Goal: Task Accomplishment & Management: Complete application form

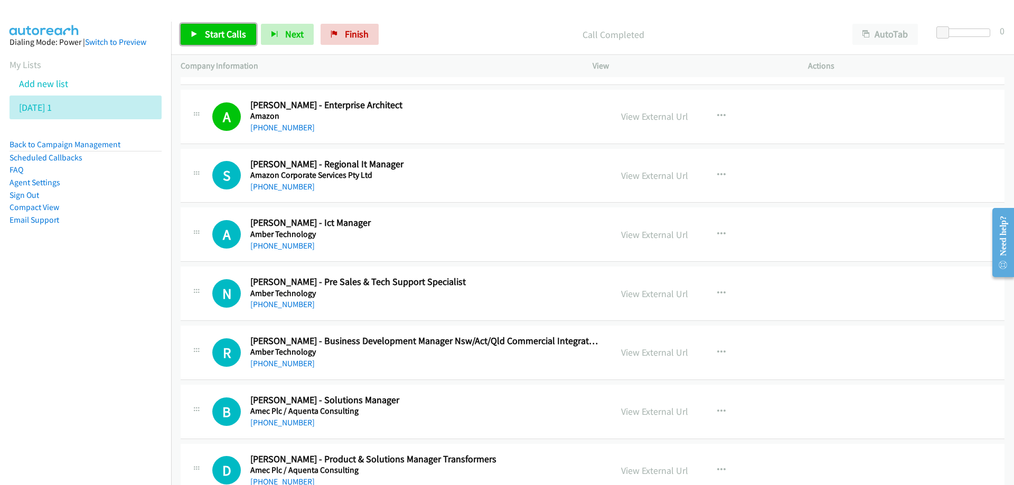
click at [227, 32] on span "Start Calls" at bounding box center [225, 34] width 41 height 12
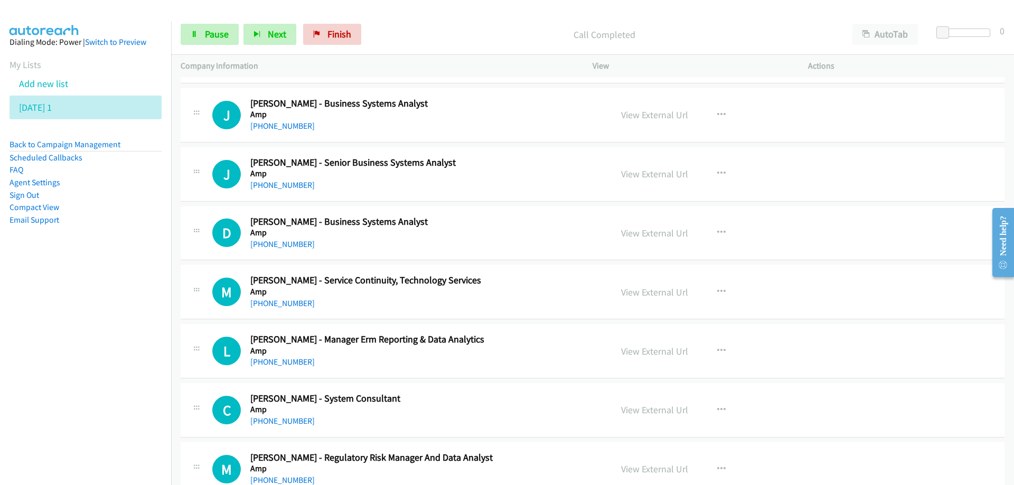
scroll to position [3697, 0]
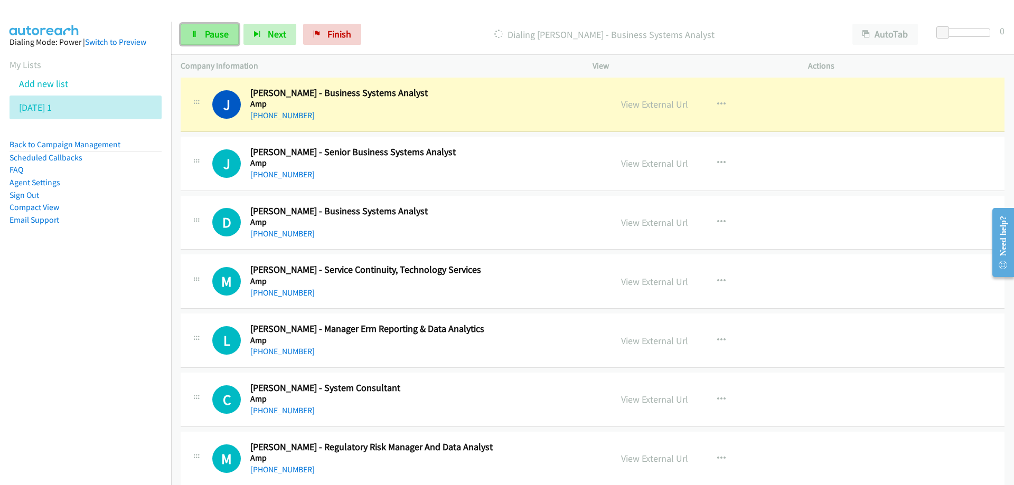
click at [205, 35] on span "Pause" at bounding box center [217, 34] width 24 height 12
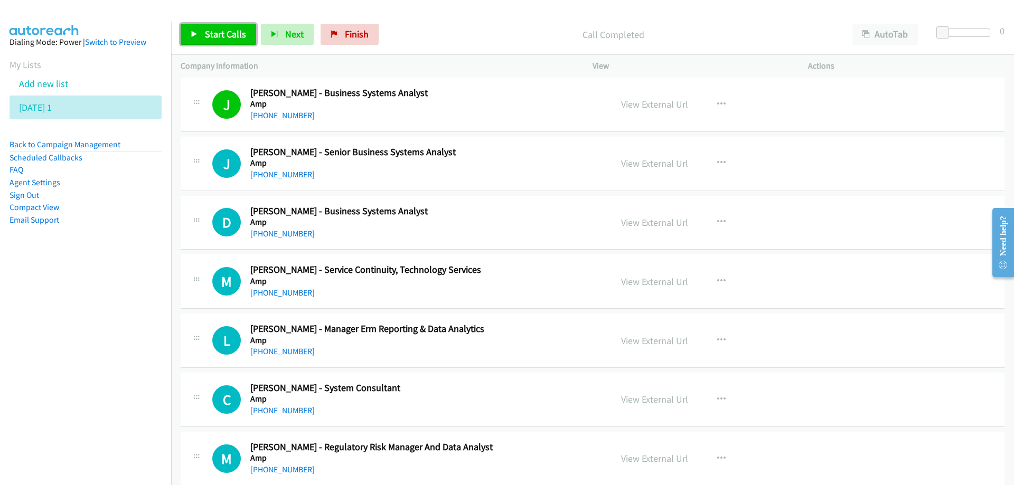
click at [226, 39] on span "Start Calls" at bounding box center [225, 34] width 41 height 12
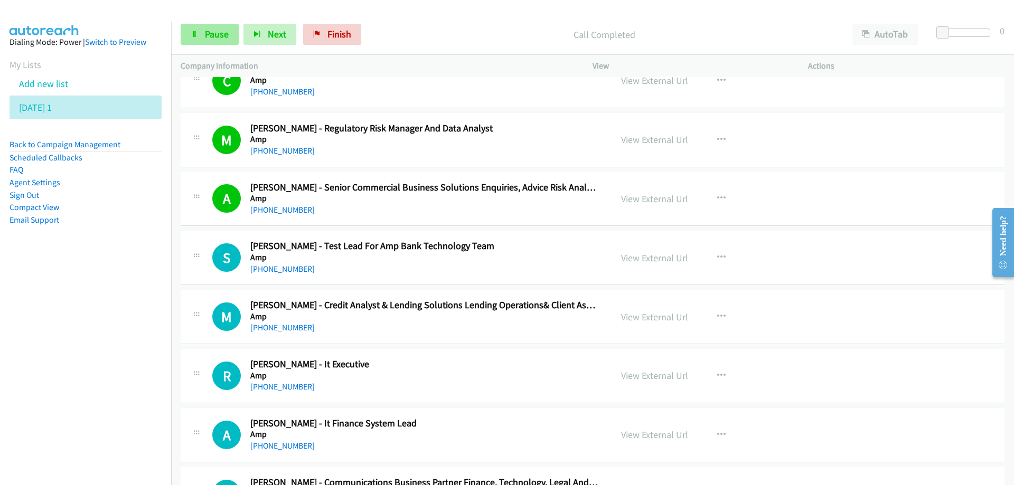
scroll to position [4014, 0]
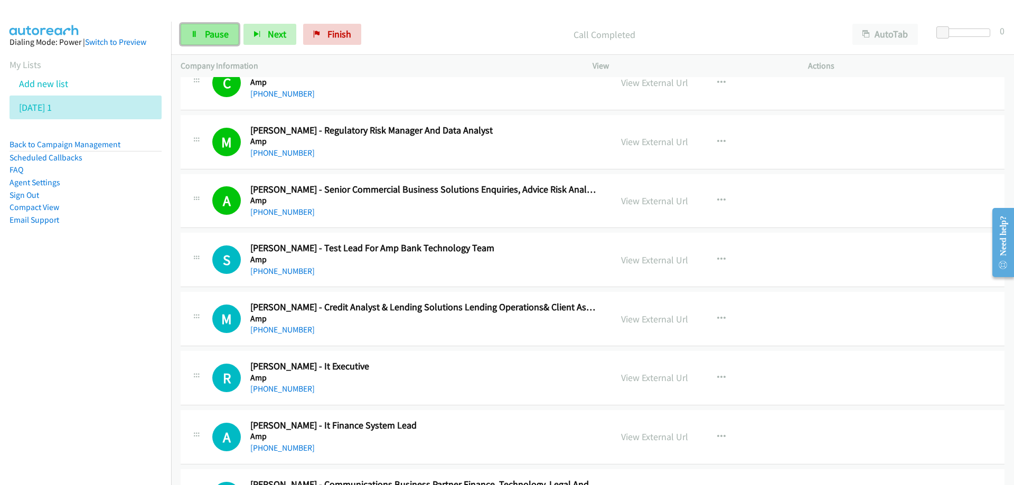
click at [215, 30] on span "Pause" at bounding box center [217, 34] width 24 height 12
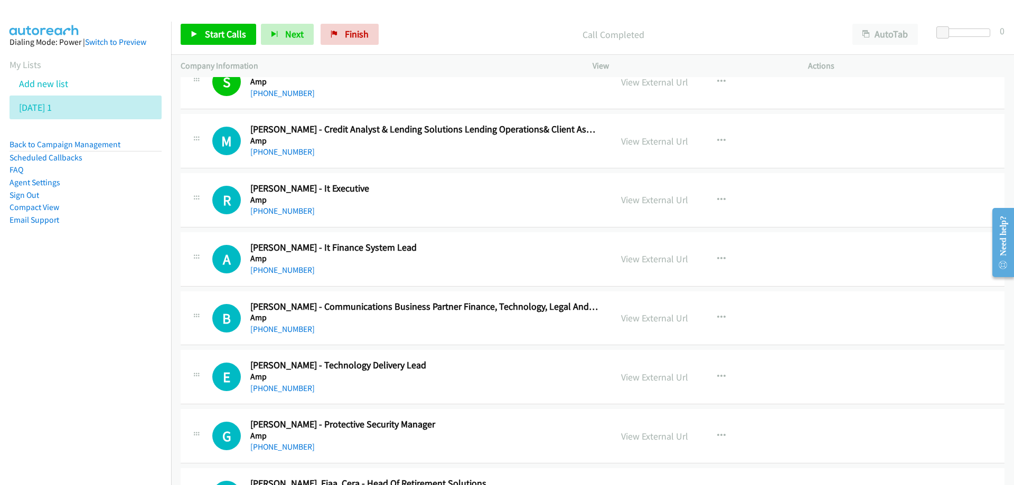
scroll to position [4225, 0]
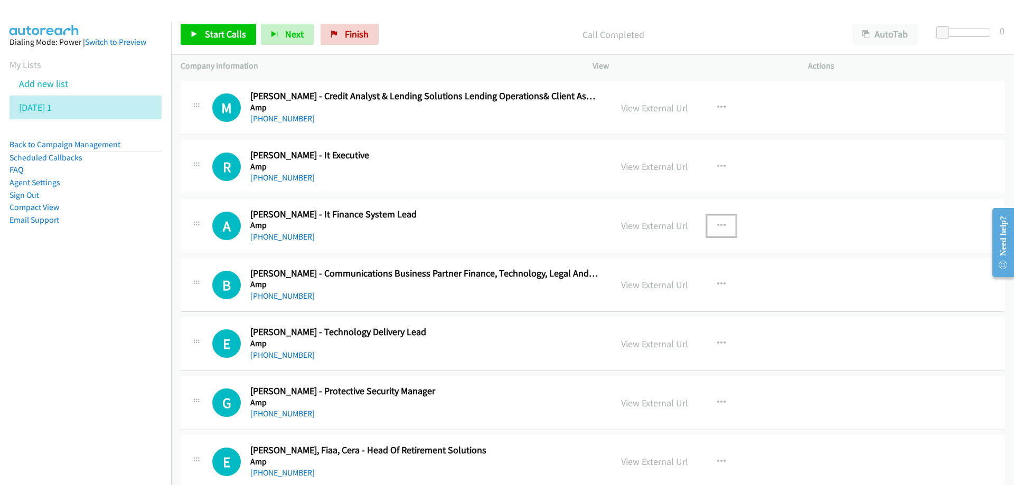
click at [717, 223] on icon "button" at bounding box center [721, 226] width 8 height 8
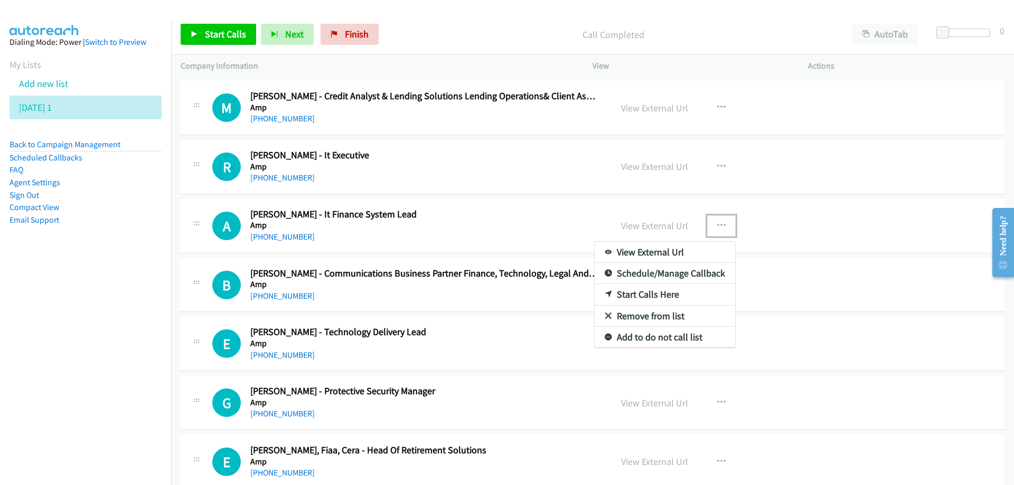
click at [634, 296] on link "Start Calls Here" at bounding box center [665, 294] width 140 height 21
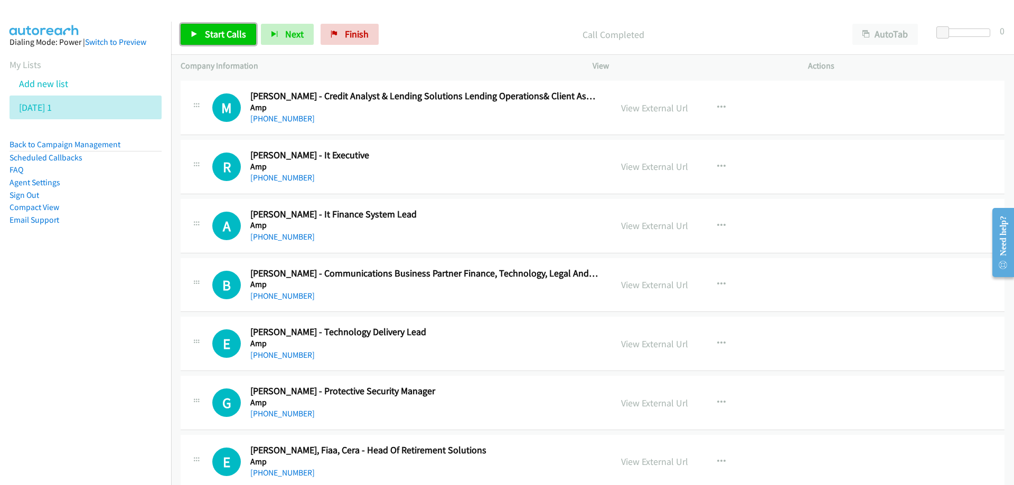
click at [233, 30] on span "Start Calls" at bounding box center [225, 34] width 41 height 12
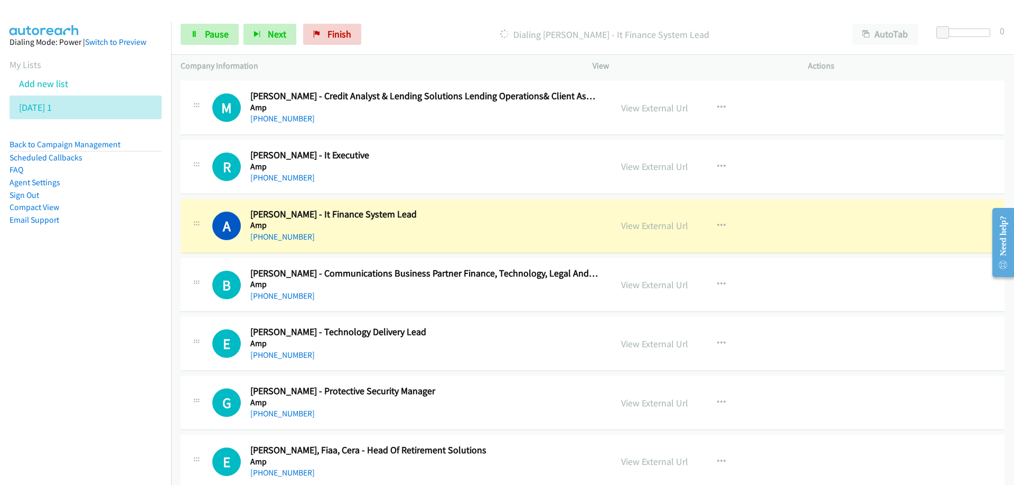
scroll to position [4278, 0]
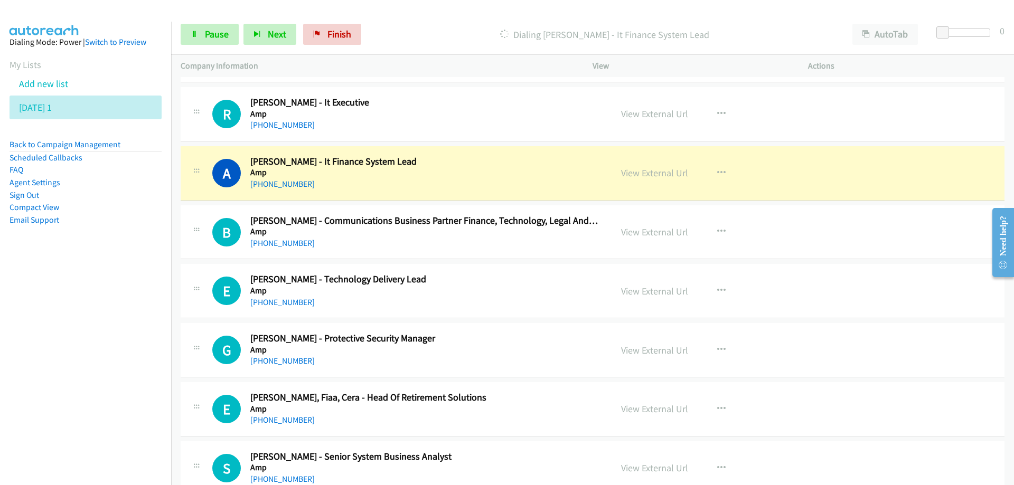
drag, startPoint x: 336, startPoint y: 177, endPoint x: 518, endPoint y: 178, distance: 182.2
click at [634, 173] on link "View External Url" at bounding box center [654, 173] width 67 height 12
click at [213, 34] on span "Pause" at bounding box center [217, 34] width 24 height 12
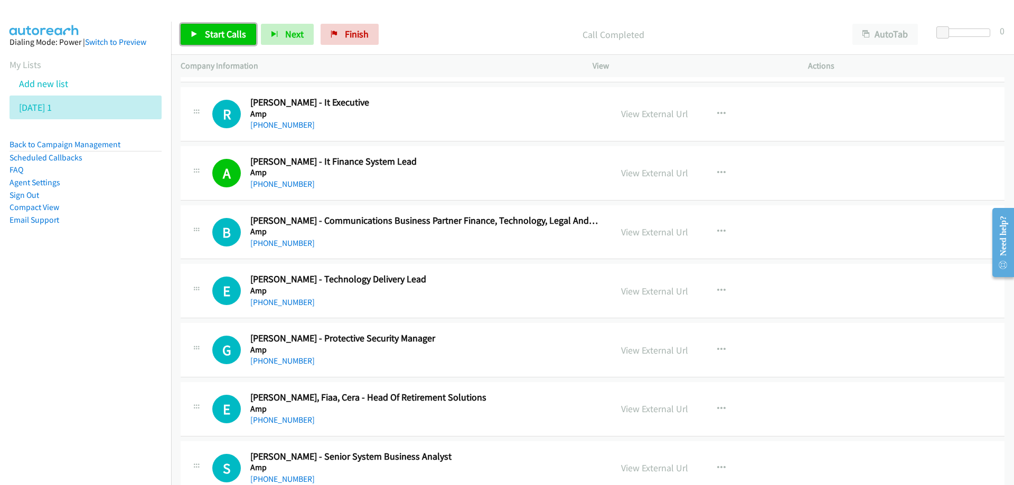
click at [224, 32] on span "Start Calls" at bounding box center [225, 34] width 41 height 12
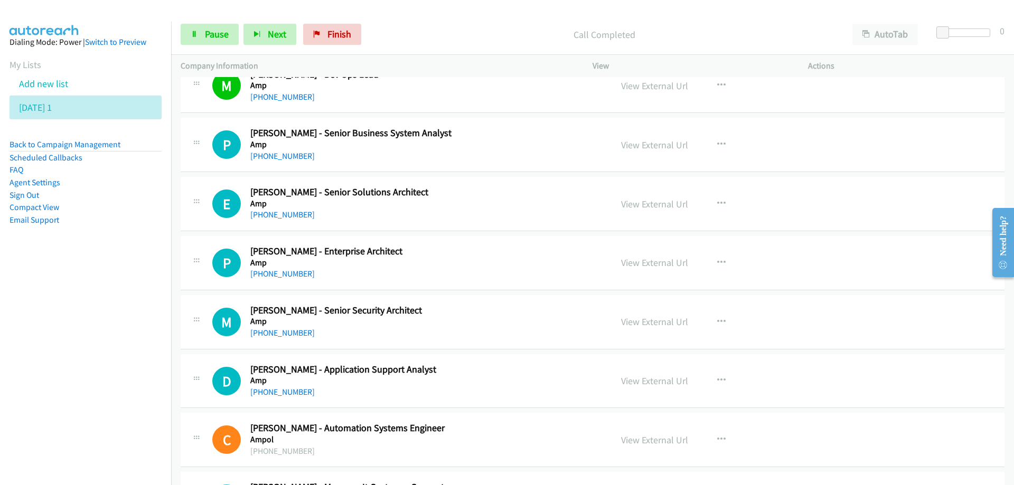
scroll to position [6021, 0]
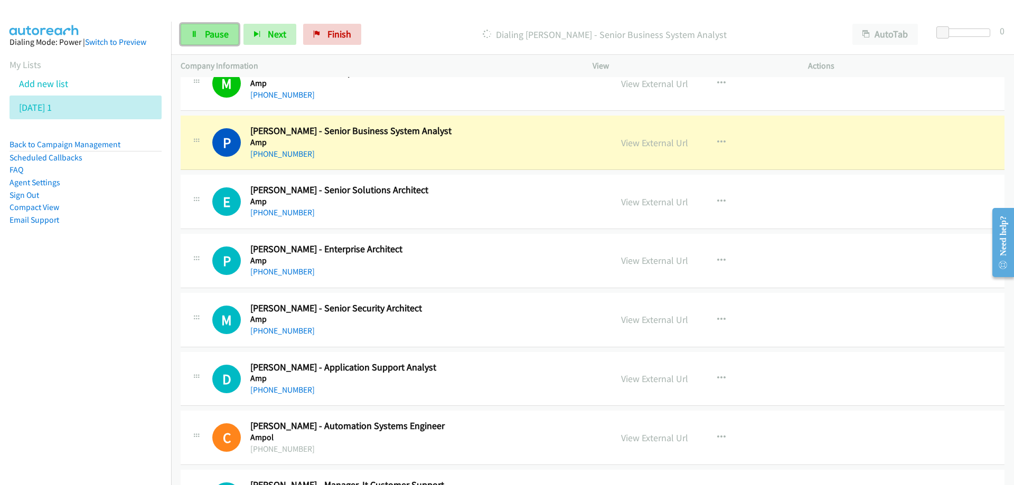
click at [218, 35] on span "Pause" at bounding box center [217, 34] width 24 height 12
click at [487, 133] on h2 "Petar Jukic - Senior Business System Analyst" at bounding box center [424, 131] width 348 height 12
click at [639, 139] on link "View External Url" at bounding box center [654, 143] width 67 height 12
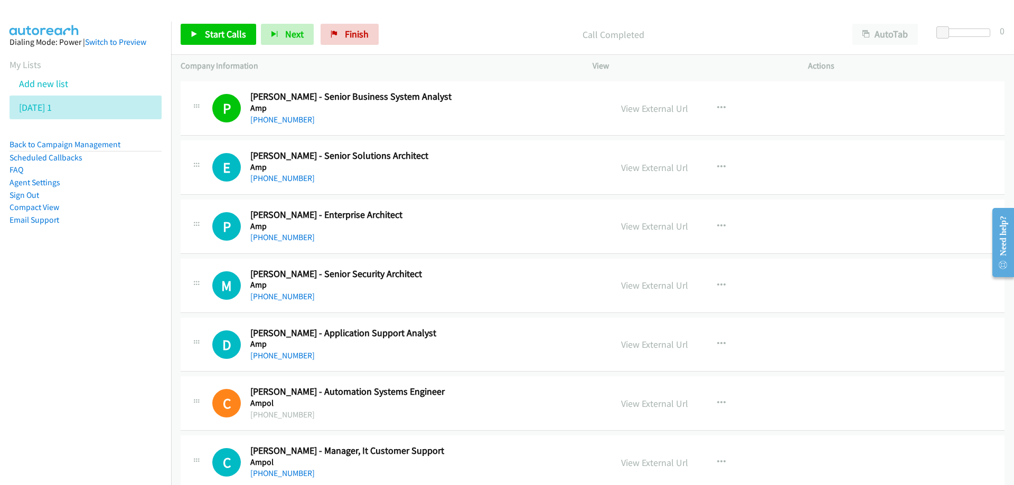
scroll to position [6074, 0]
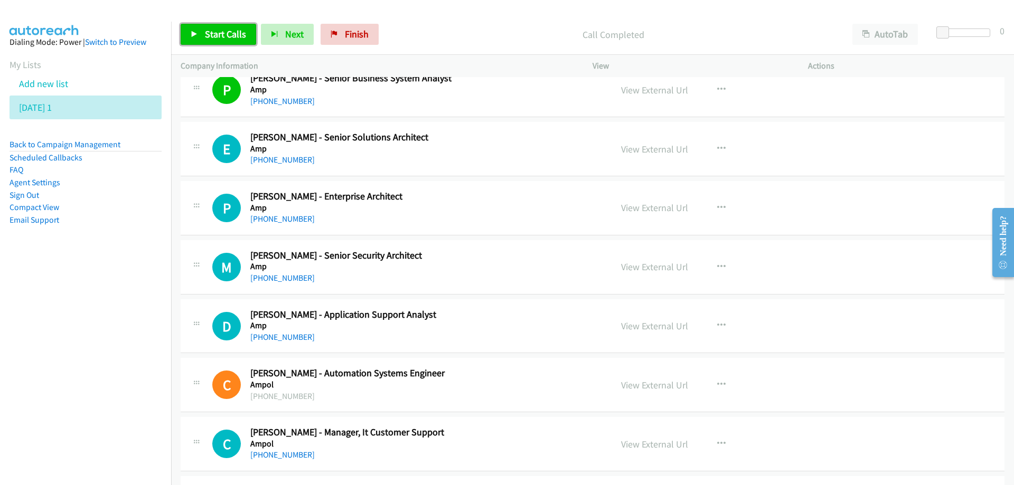
click at [229, 34] on span "Start Calls" at bounding box center [225, 34] width 41 height 12
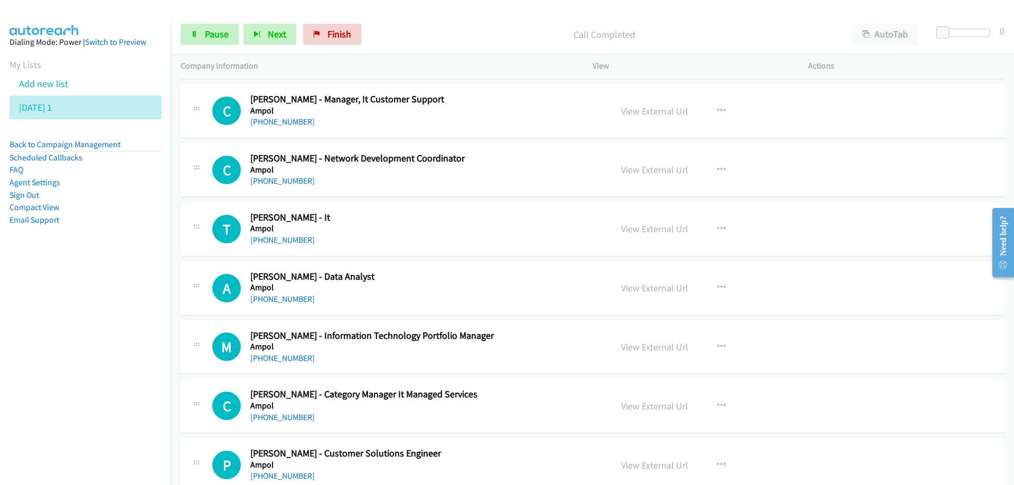
scroll to position [6391, 0]
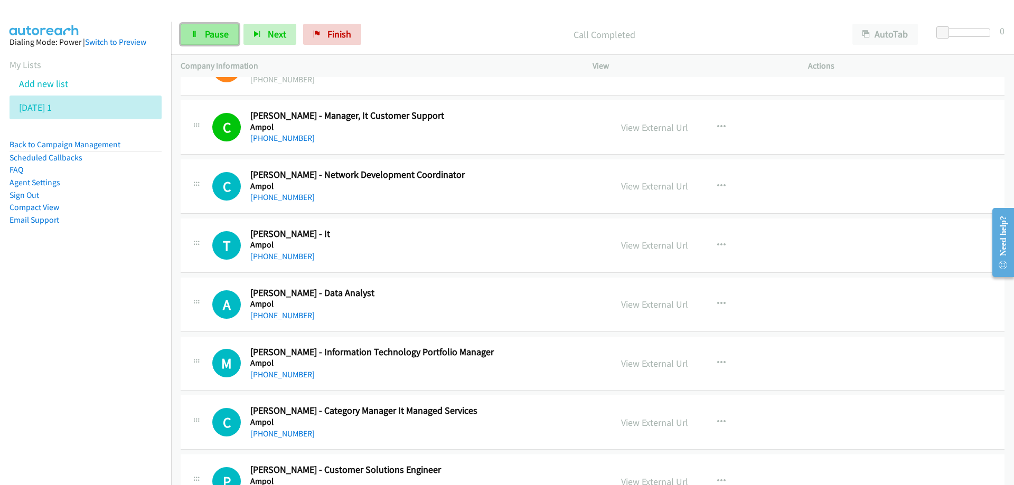
click at [234, 34] on link "Pause" at bounding box center [210, 34] width 58 height 21
click at [221, 27] on link "Start Calls" at bounding box center [219, 34] width 76 height 21
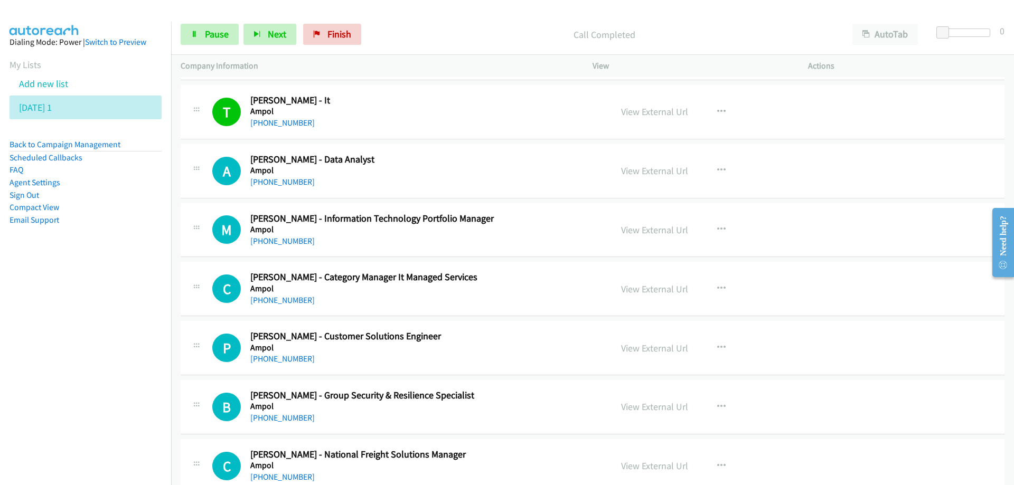
scroll to position [6549, 0]
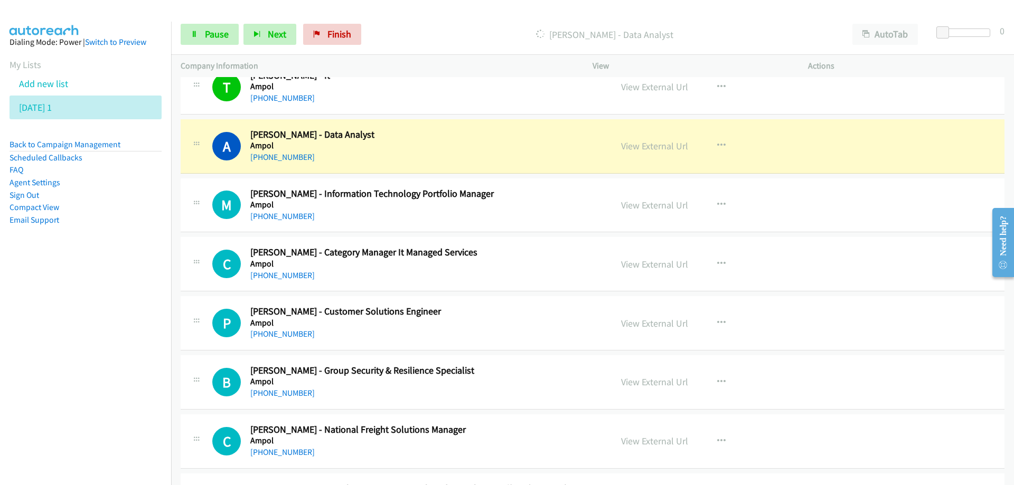
drag, startPoint x: 648, startPoint y: 17, endPoint x: 464, endPoint y: 147, distance: 225.2
click at [464, 149] on h5 "Ampol" at bounding box center [424, 145] width 348 height 11
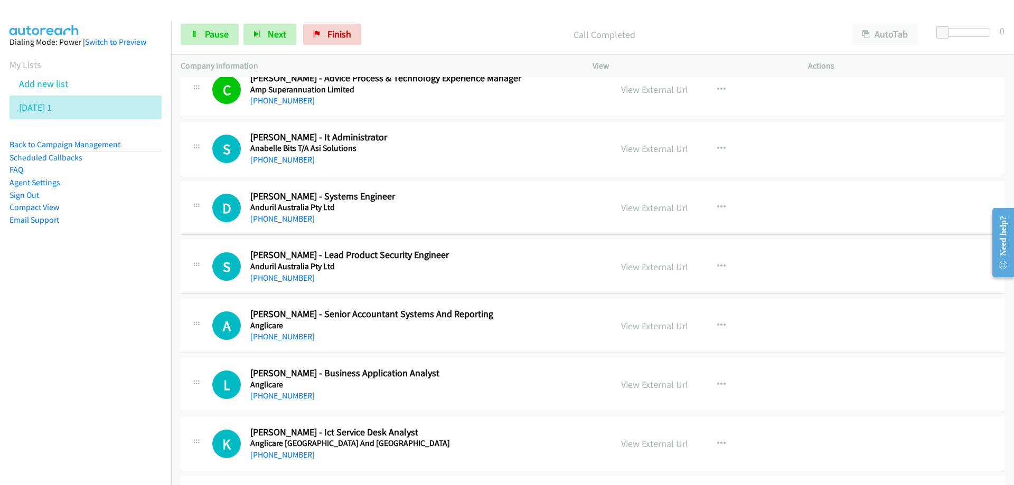
scroll to position [7183, 0]
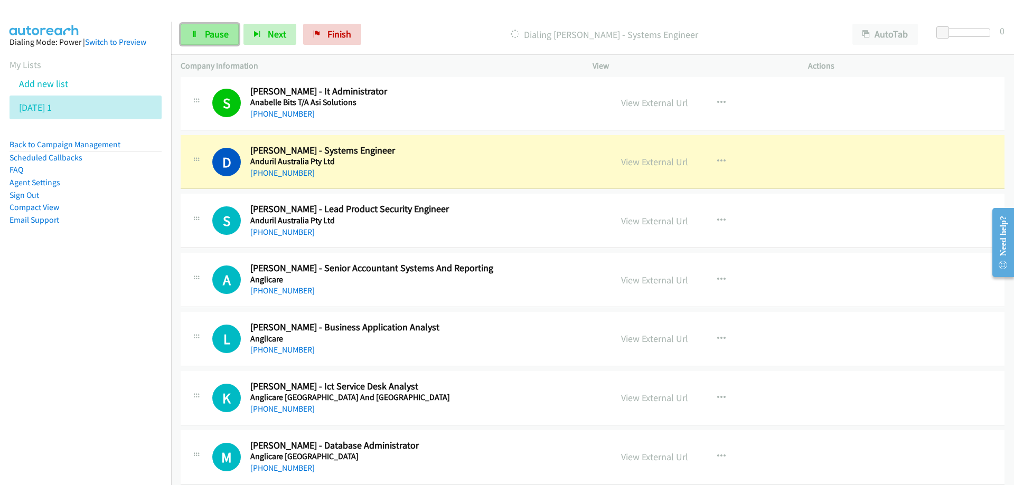
click at [212, 33] on span "Pause" at bounding box center [217, 34] width 24 height 12
click at [499, 158] on h5 "Anduril Australia Pty Ltd" at bounding box center [424, 161] width 348 height 11
click at [645, 163] on link "View External Url" at bounding box center [654, 162] width 67 height 12
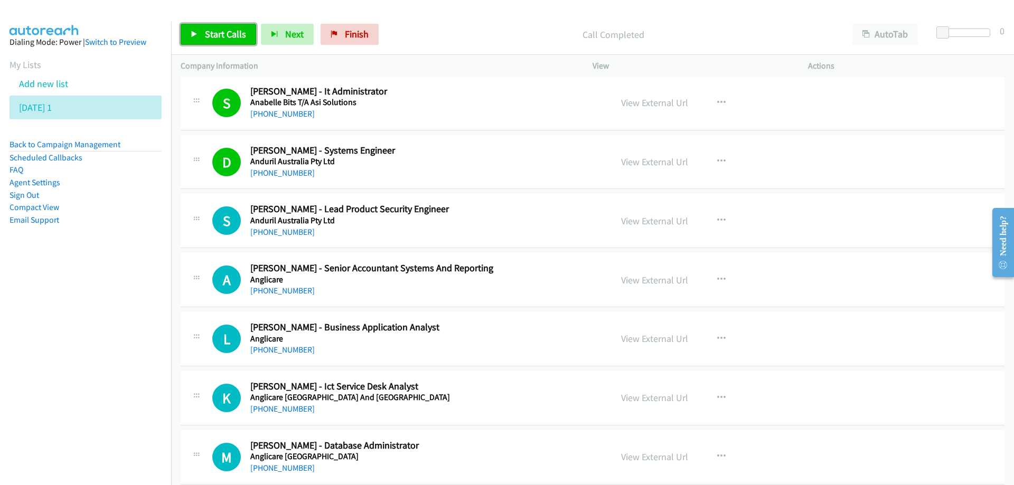
click at [213, 33] on span "Start Calls" at bounding box center [225, 34] width 41 height 12
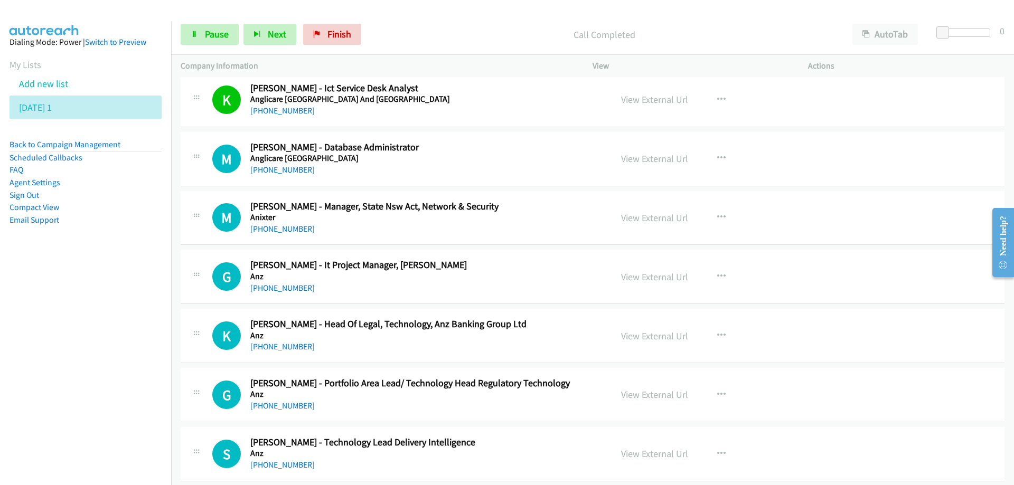
scroll to position [7500, 0]
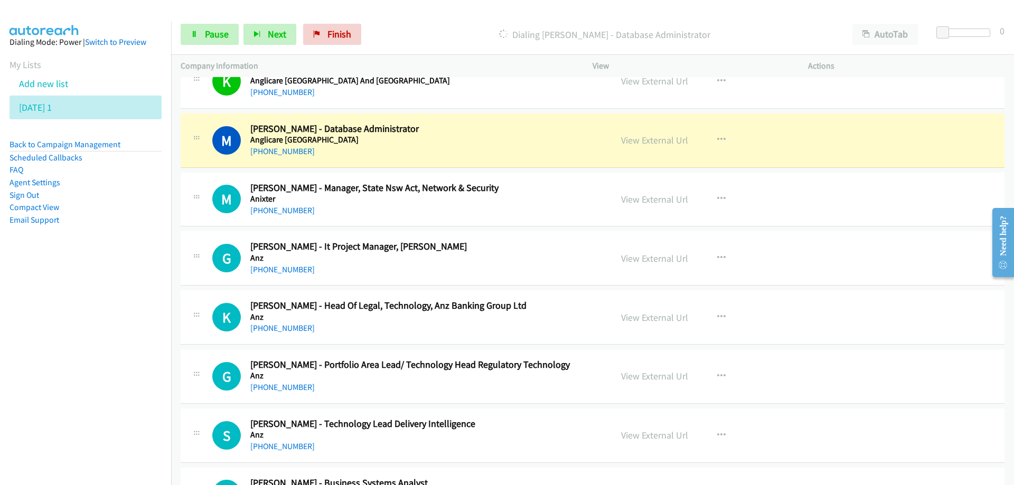
click at [444, 151] on div "+61 450 504 817" at bounding box center [424, 151] width 348 height 13
click at [526, 137] on h5 "Anglicare Sydney" at bounding box center [424, 140] width 348 height 11
click at [640, 142] on link "View External Url" at bounding box center [654, 140] width 67 height 12
click at [205, 39] on span "Pause" at bounding box center [217, 34] width 24 height 12
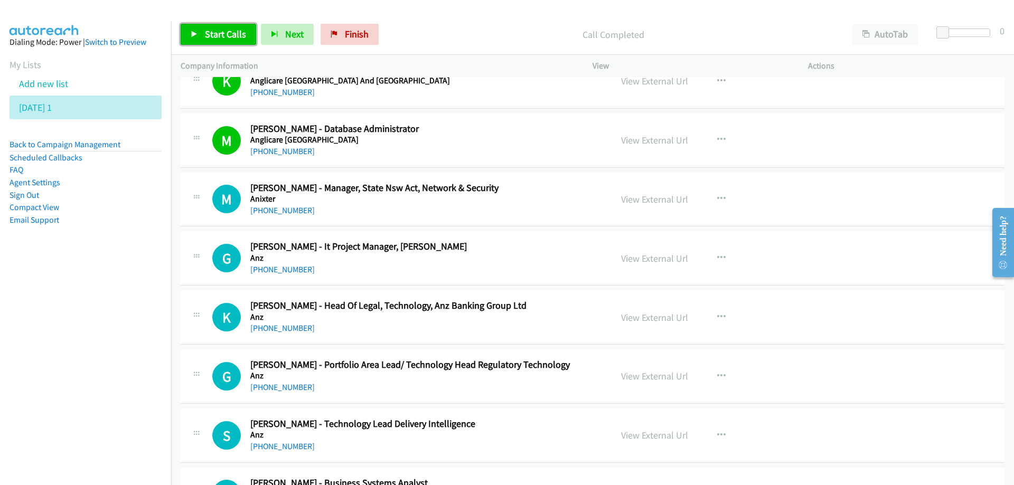
click at [218, 33] on span "Start Calls" at bounding box center [225, 34] width 41 height 12
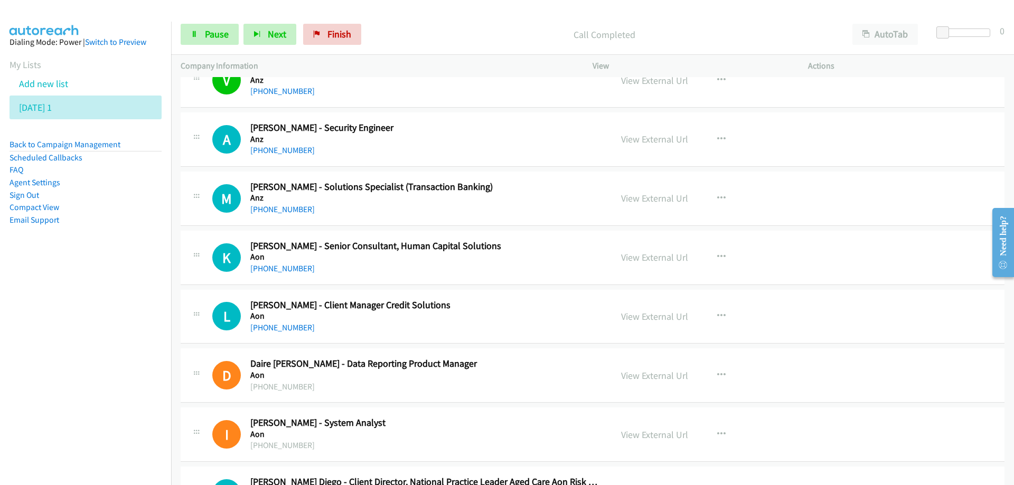
scroll to position [8345, 0]
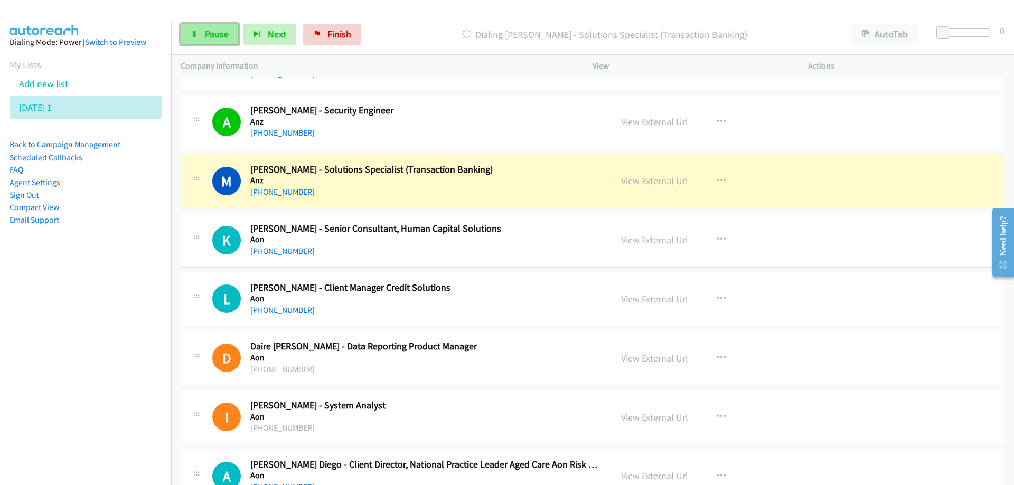
click at [228, 37] on span "Pause" at bounding box center [217, 34] width 24 height 12
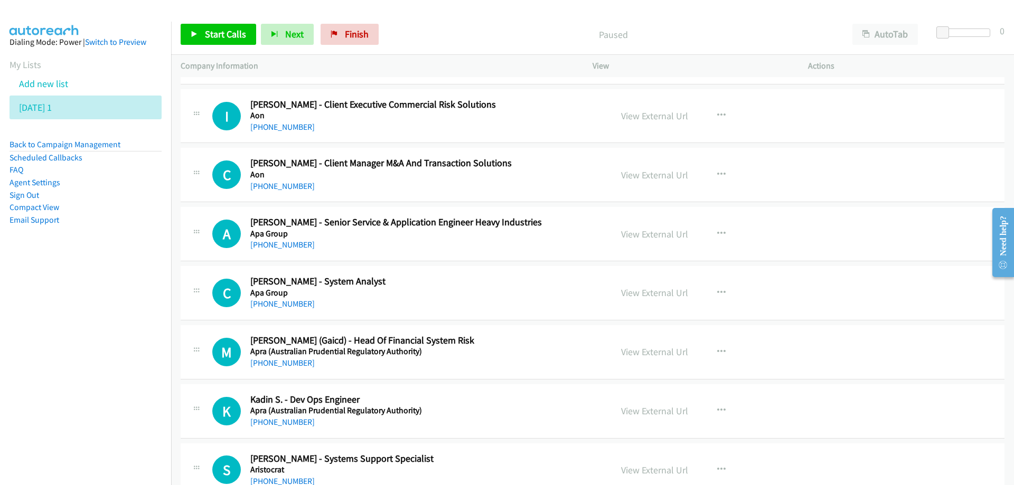
scroll to position [9137, 0]
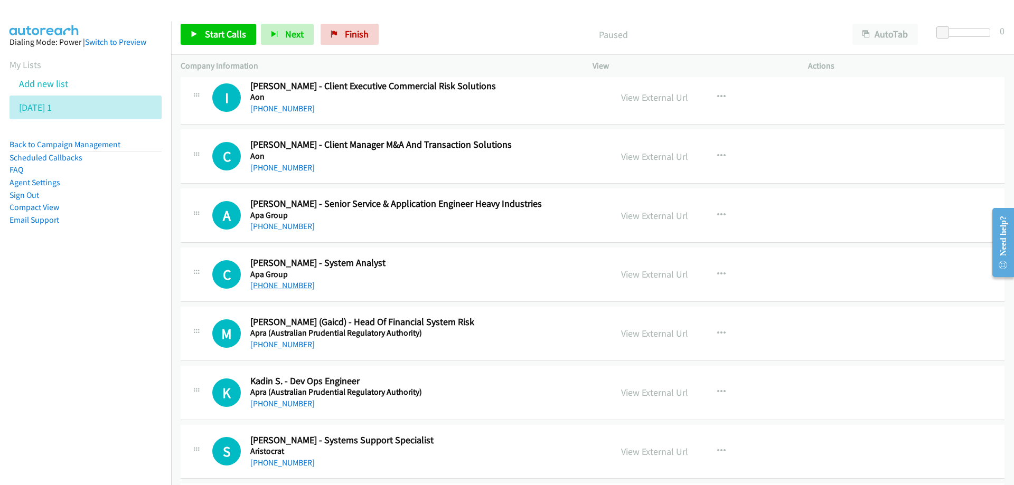
click at [284, 288] on link "+61 433 818 383" at bounding box center [282, 285] width 64 height 10
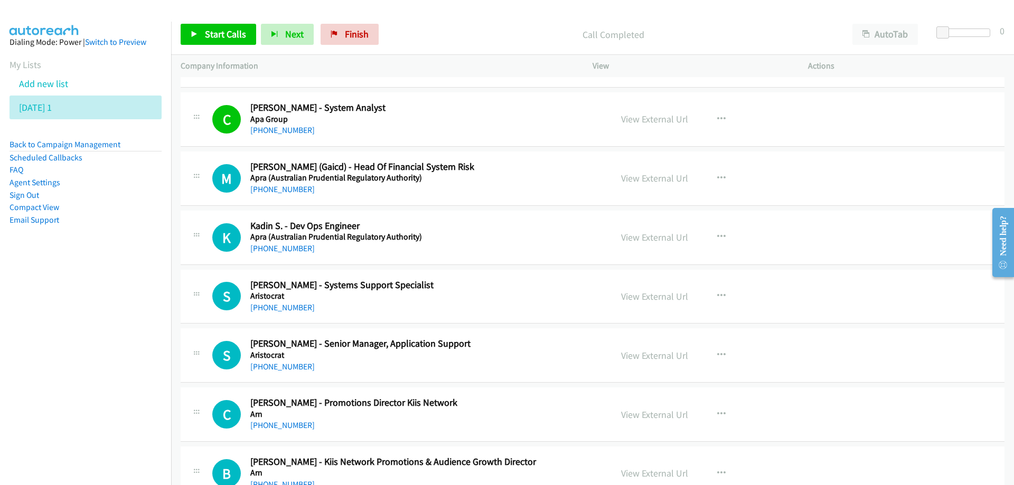
scroll to position [9295, 0]
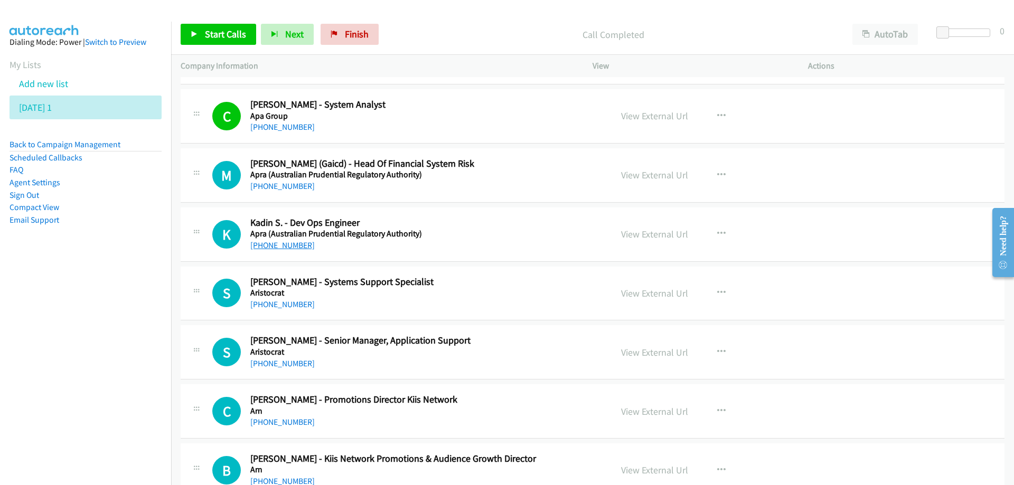
click at [282, 243] on link "+61 425 229 633" at bounding box center [282, 245] width 64 height 10
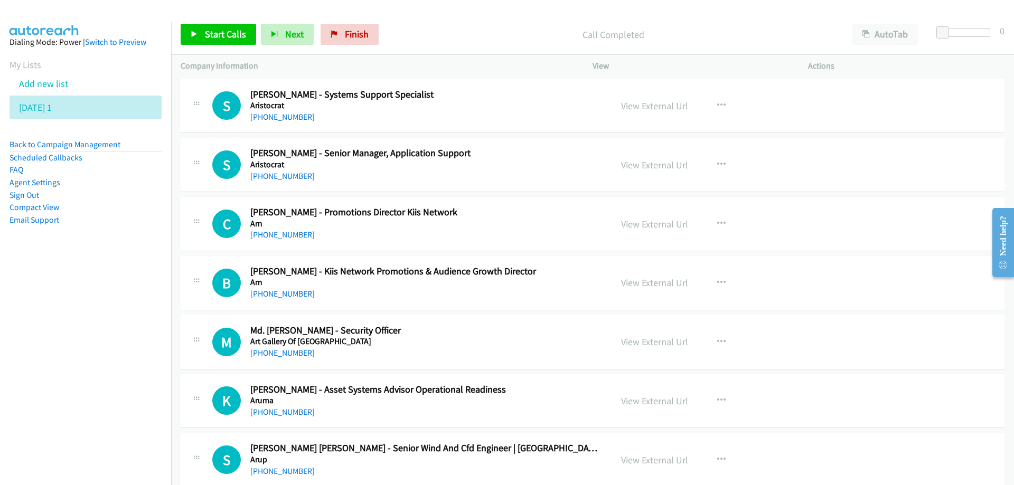
scroll to position [9507, 0]
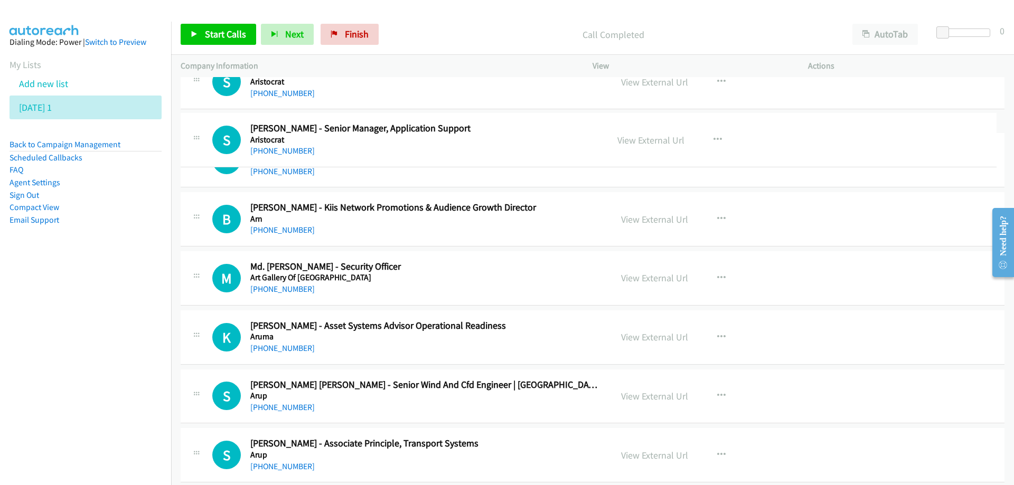
drag, startPoint x: 399, startPoint y: 128, endPoint x: 477, endPoint y: 127, distance: 78.7
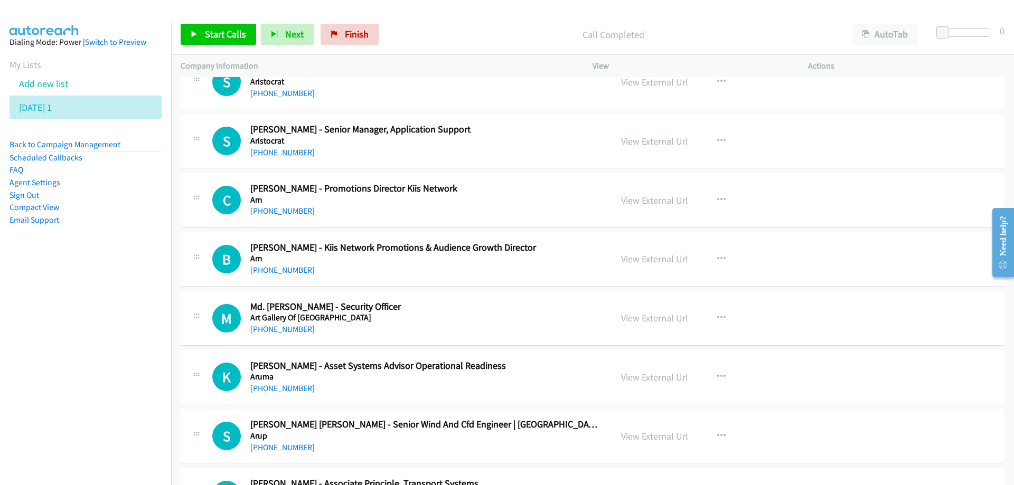
click at [277, 154] on link "+61 402 176 380" at bounding box center [282, 152] width 64 height 10
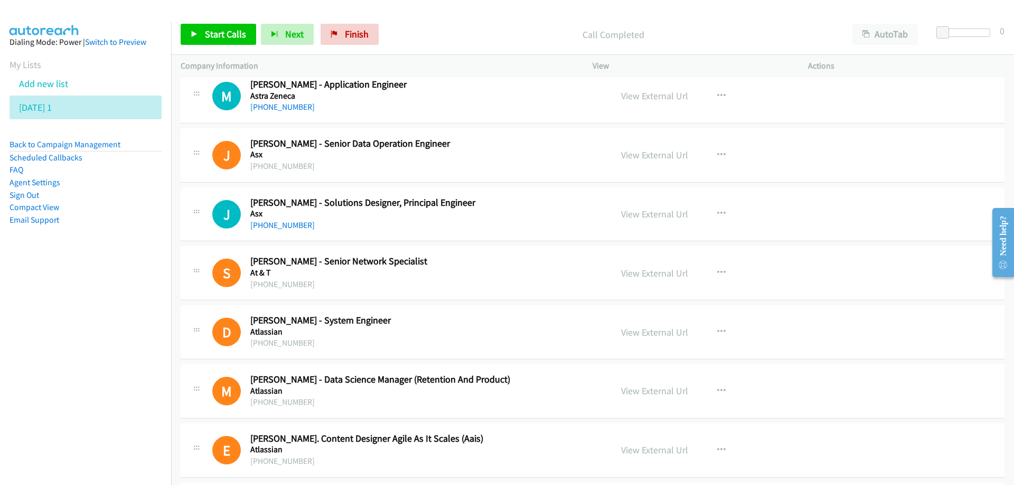
scroll to position [9982, 0]
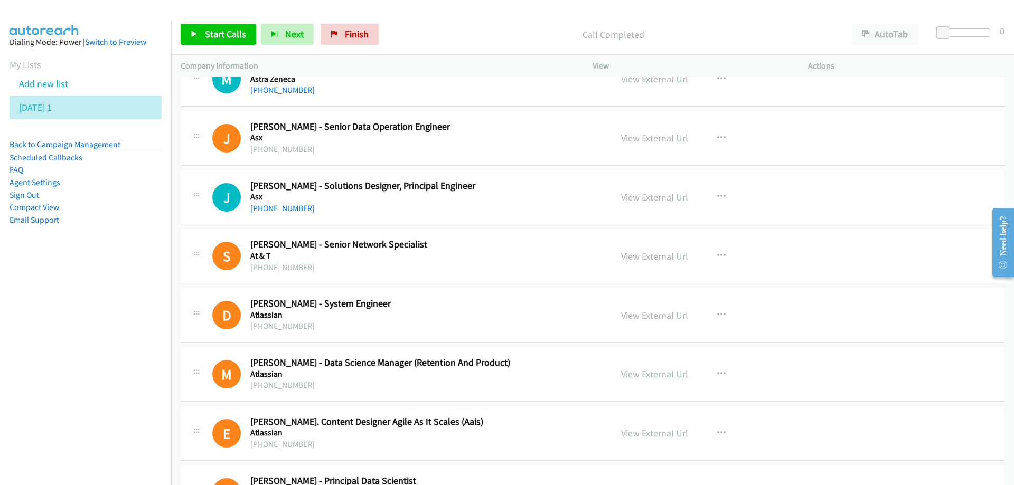
click at [291, 208] on link "+61 402 710 540" at bounding box center [282, 208] width 64 height 10
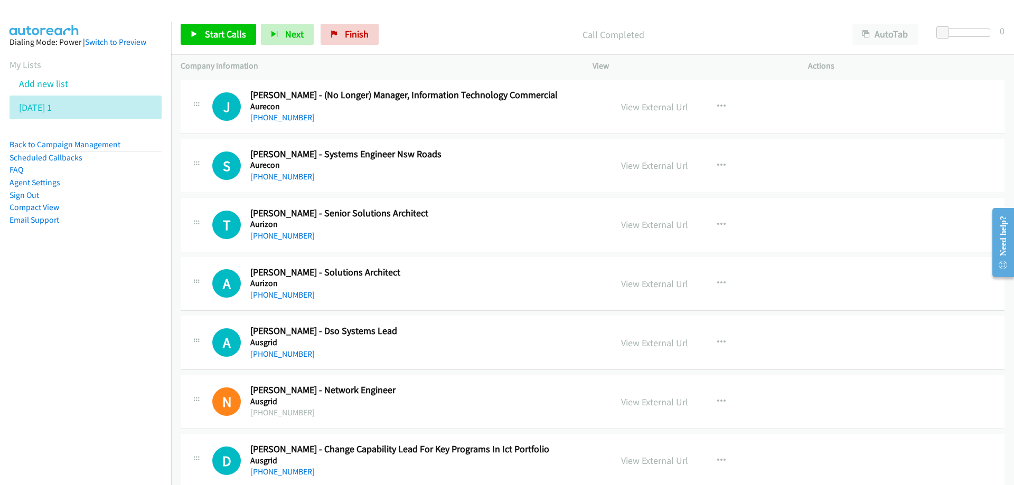
scroll to position [10563, 0]
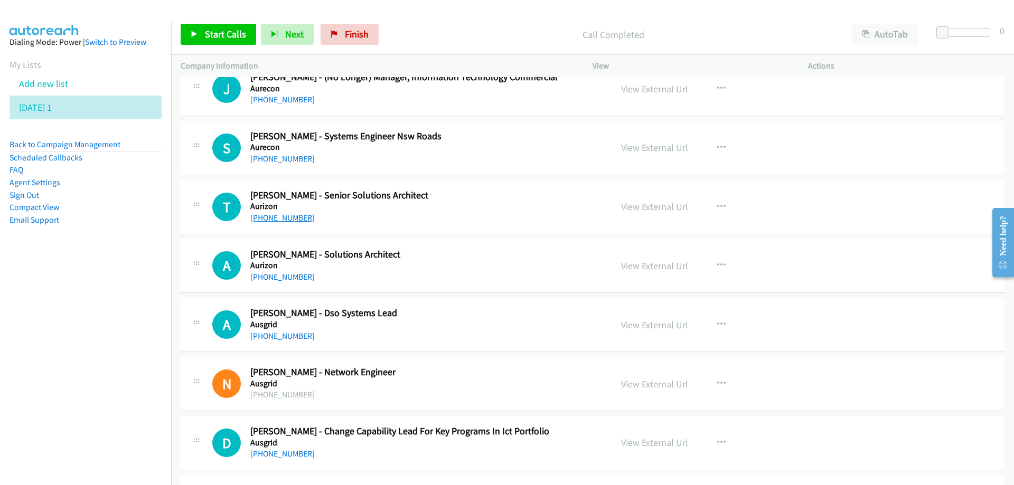
click at [270, 215] on link "+61 413 601 450" at bounding box center [282, 218] width 64 height 10
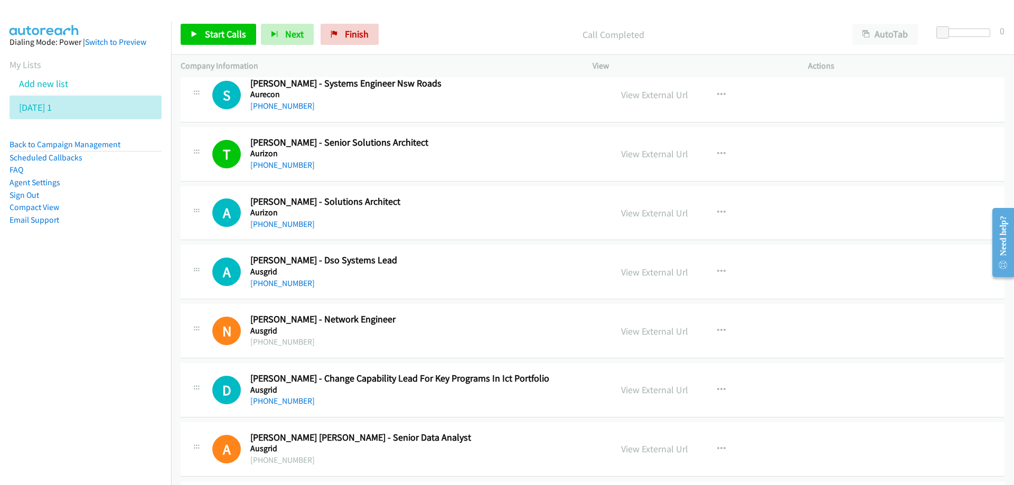
scroll to position [10669, 0]
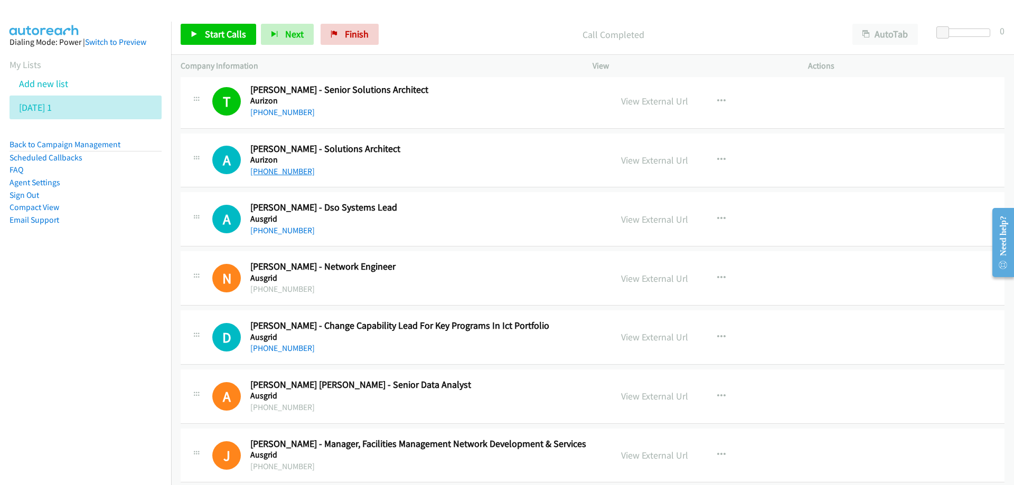
click at [276, 171] on link "+61 409 312 697" at bounding box center [282, 171] width 64 height 10
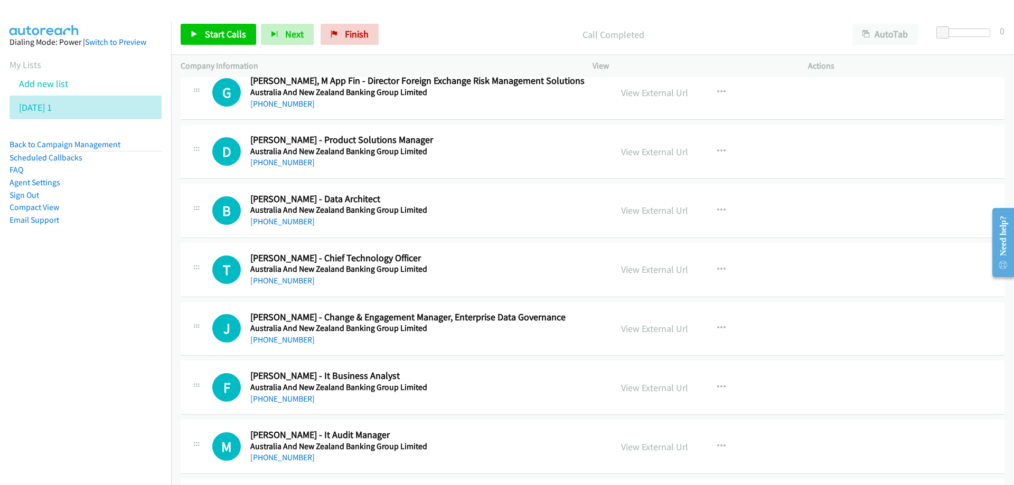
scroll to position [11461, 0]
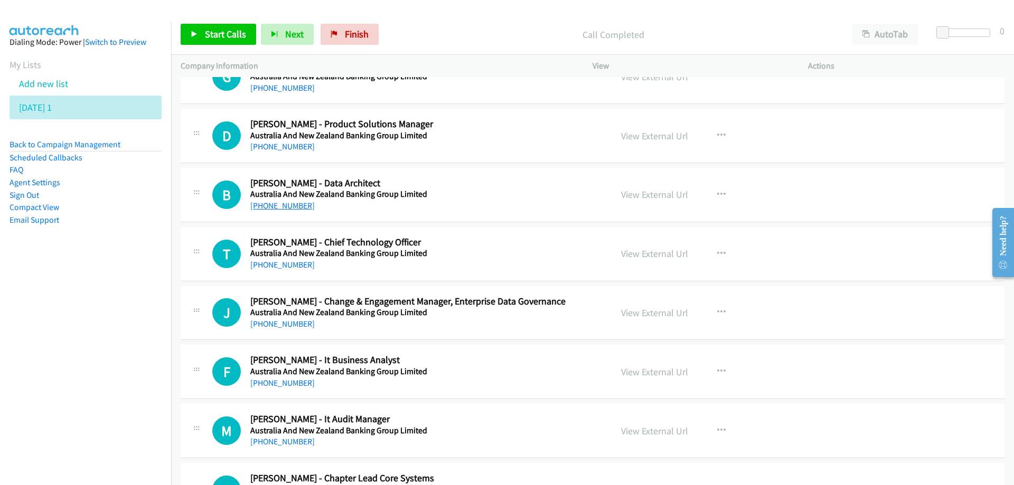
click at [273, 207] on link "+61 425 362 467" at bounding box center [282, 206] width 64 height 10
click at [484, 256] on h5 "Australia And New Zealand Banking Group Limited" at bounding box center [424, 253] width 348 height 11
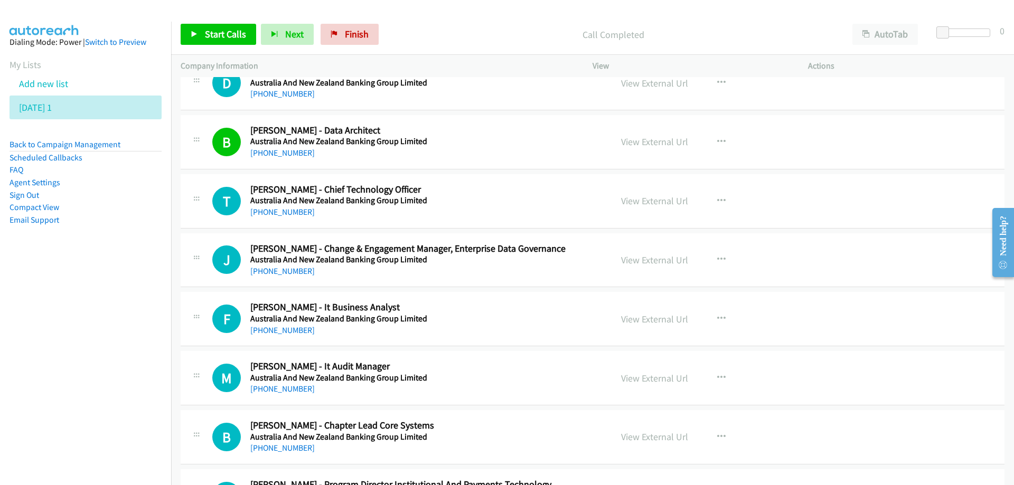
scroll to position [11566, 0]
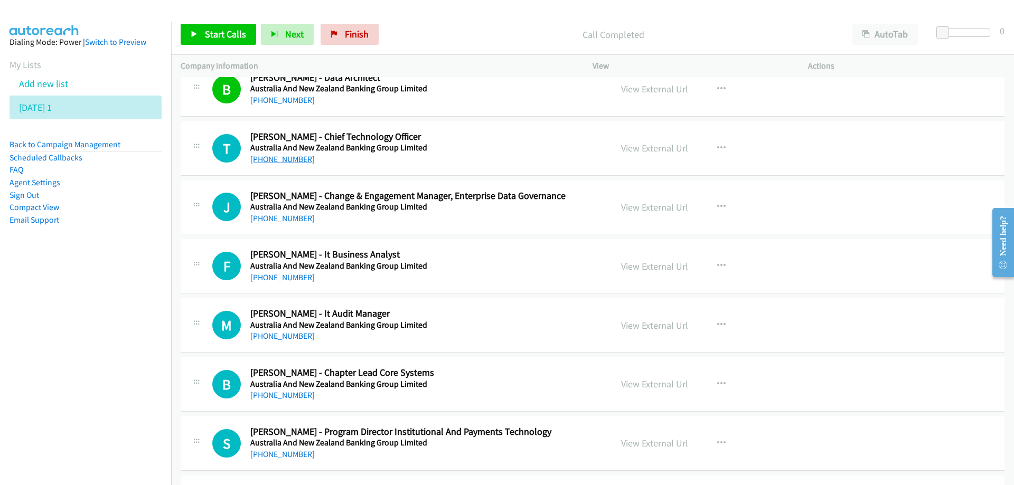
click at [288, 161] on link "+61 420 304 217" at bounding box center [282, 159] width 64 height 10
click at [282, 275] on link "+61 404 363 827" at bounding box center [282, 278] width 64 height 10
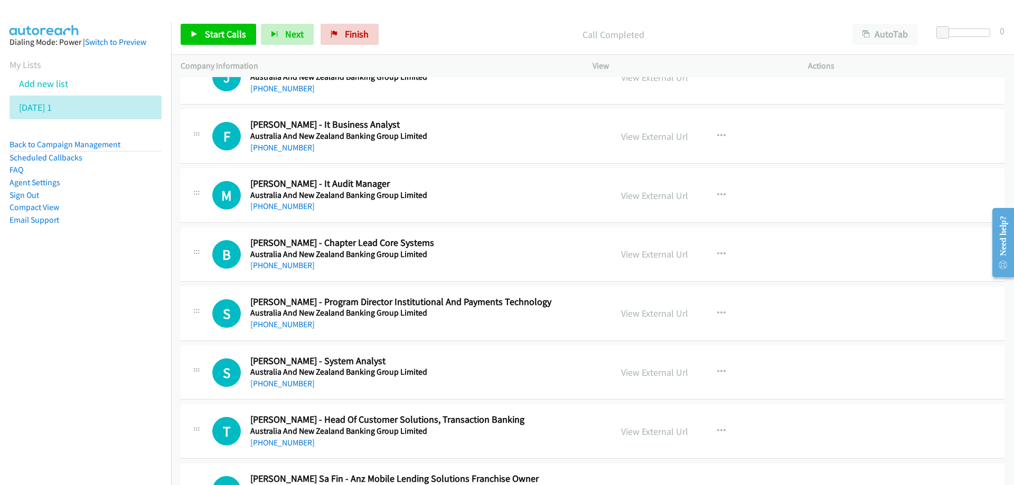
scroll to position [11725, 0]
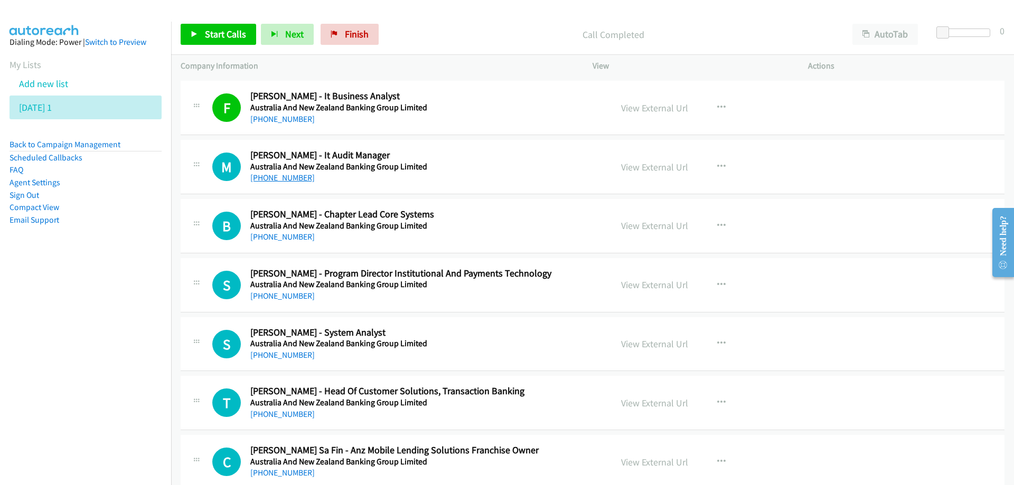
click at [282, 176] on link "+61 478 696 156" at bounding box center [282, 178] width 64 height 10
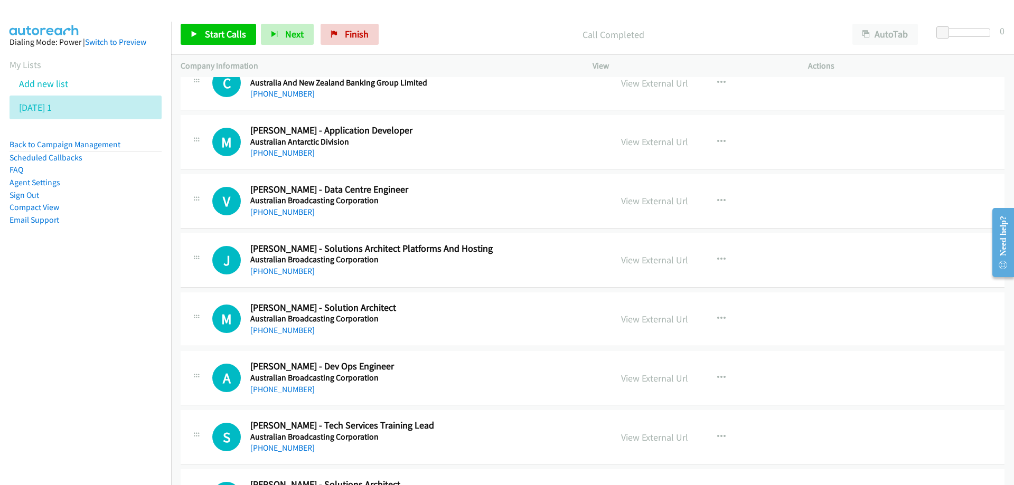
scroll to position [12147, 0]
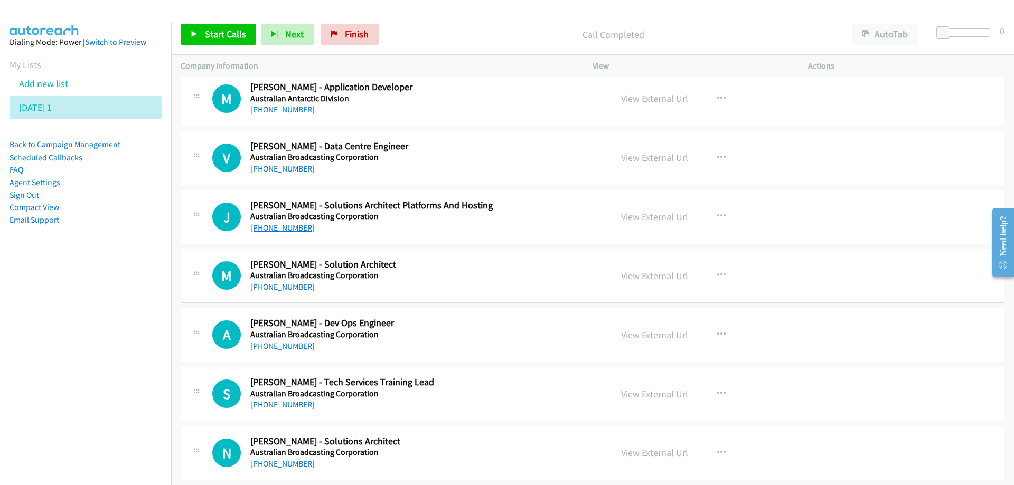
click at [279, 229] on link "+61 425 334 509" at bounding box center [282, 228] width 64 height 10
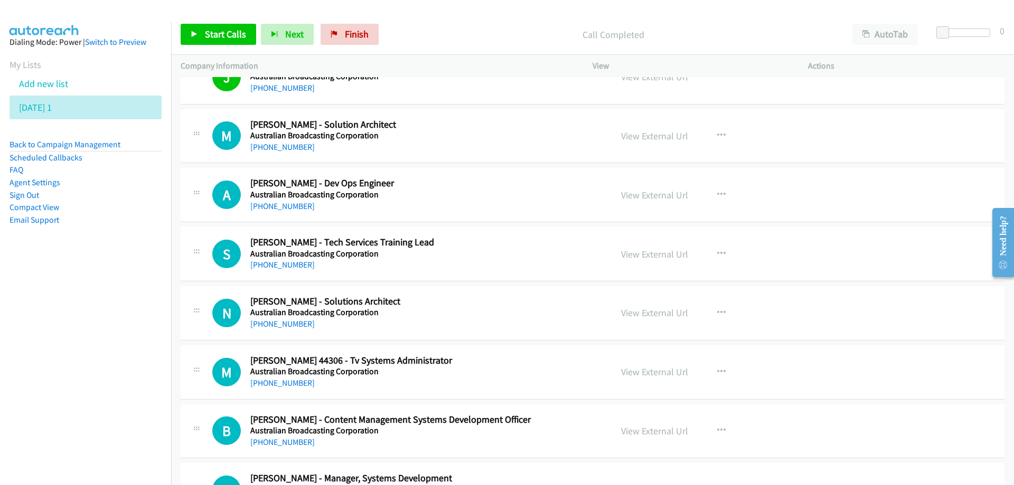
scroll to position [12306, 0]
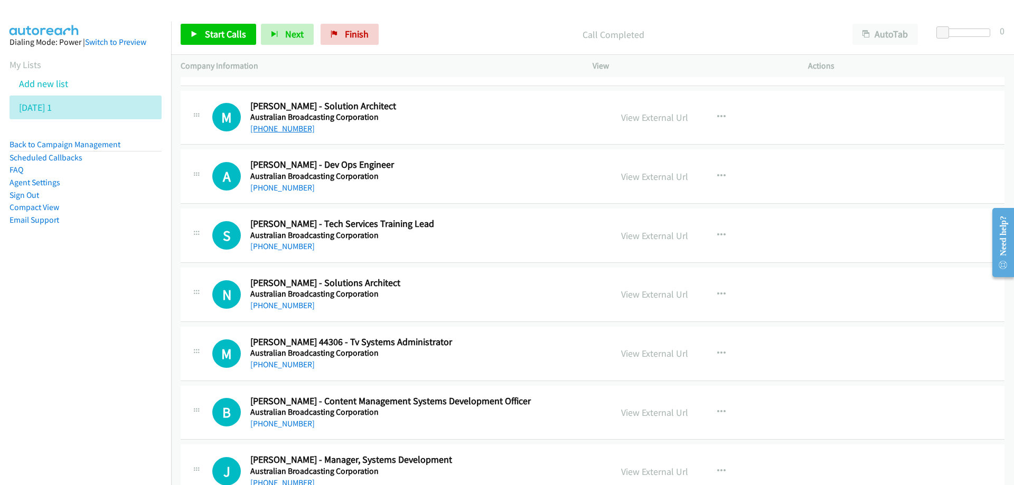
click at [274, 127] on link "+61 416 632 309" at bounding box center [282, 129] width 64 height 10
click at [266, 190] on link "+61 433 800 165" at bounding box center [282, 188] width 64 height 10
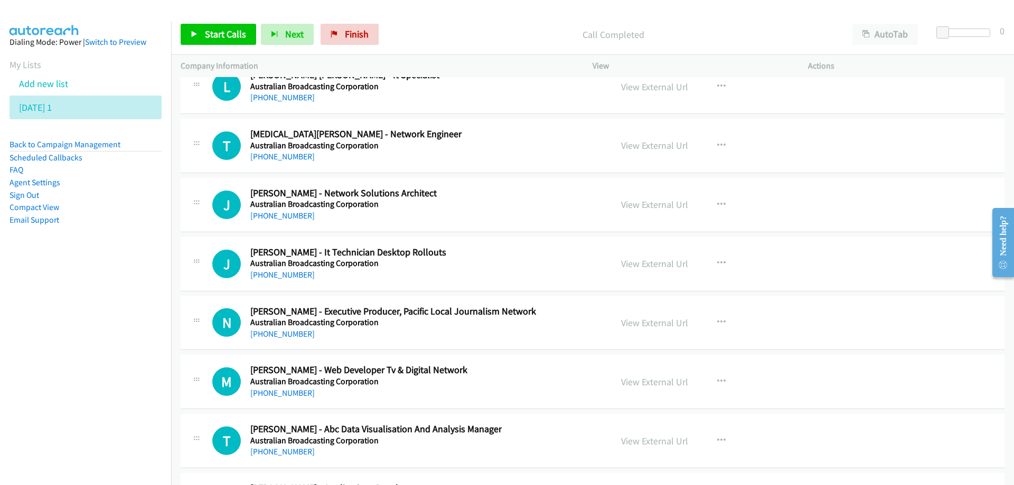
scroll to position [13098, 0]
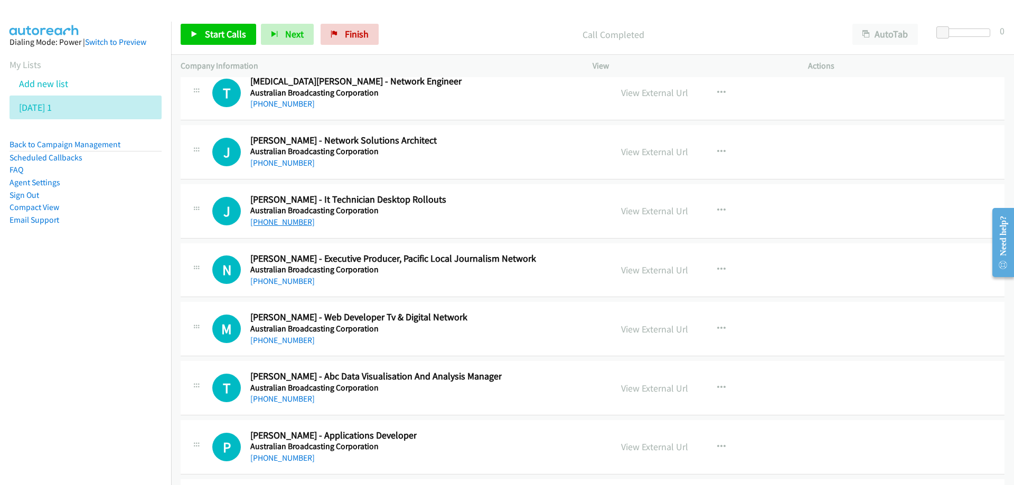
click at [286, 223] on link "+61 449 200 371" at bounding box center [282, 222] width 64 height 10
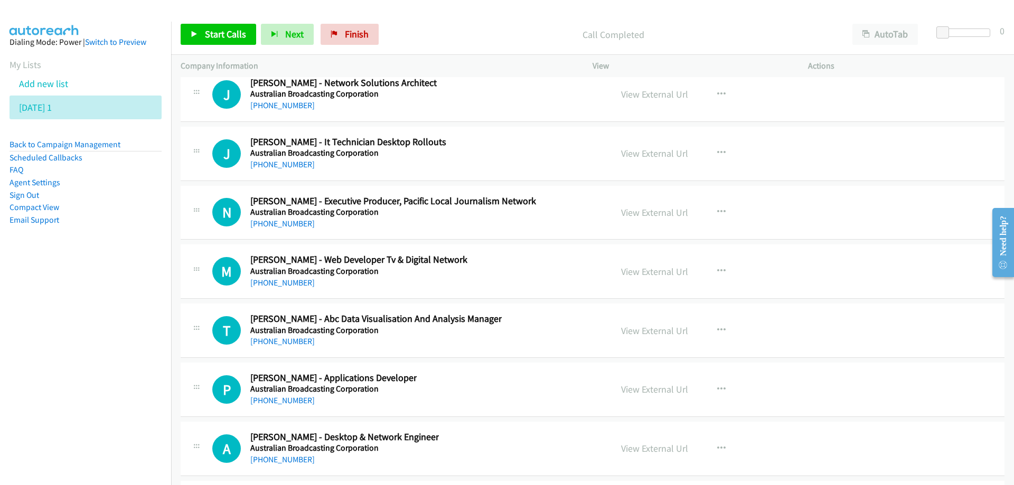
scroll to position [13151, 0]
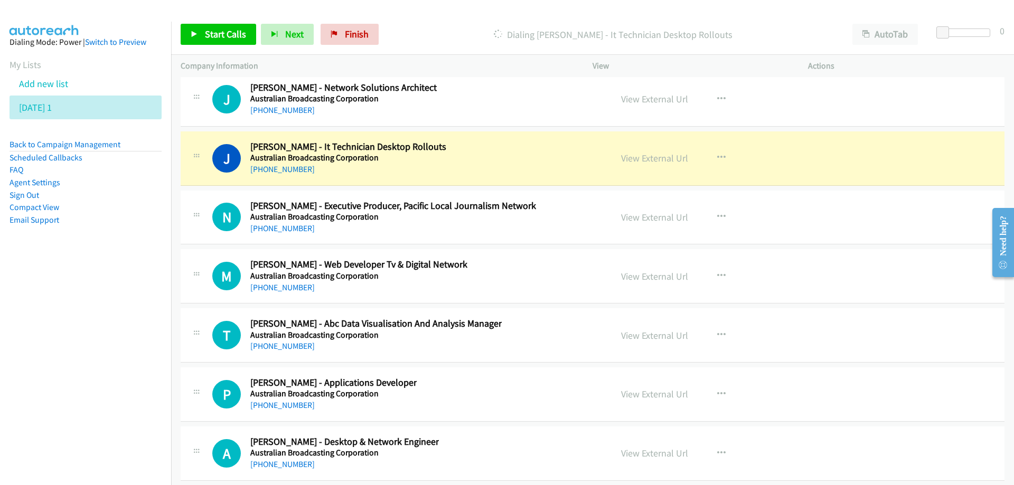
click at [450, 152] on h2 "Jake Harris - It Technician Desktop Rollouts" at bounding box center [424, 147] width 348 height 12
click at [653, 157] on link "View External Url" at bounding box center [654, 158] width 67 height 12
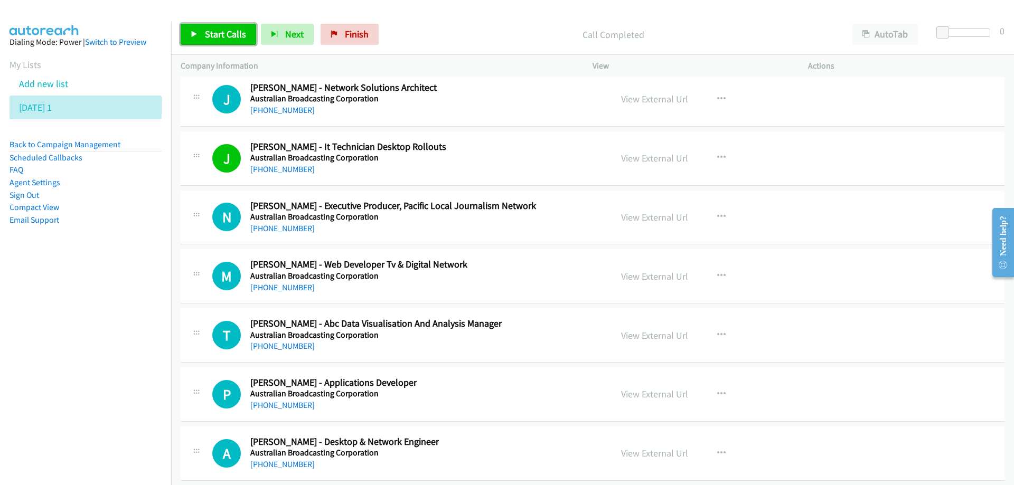
click at [224, 39] on span "Start Calls" at bounding box center [225, 34] width 41 height 12
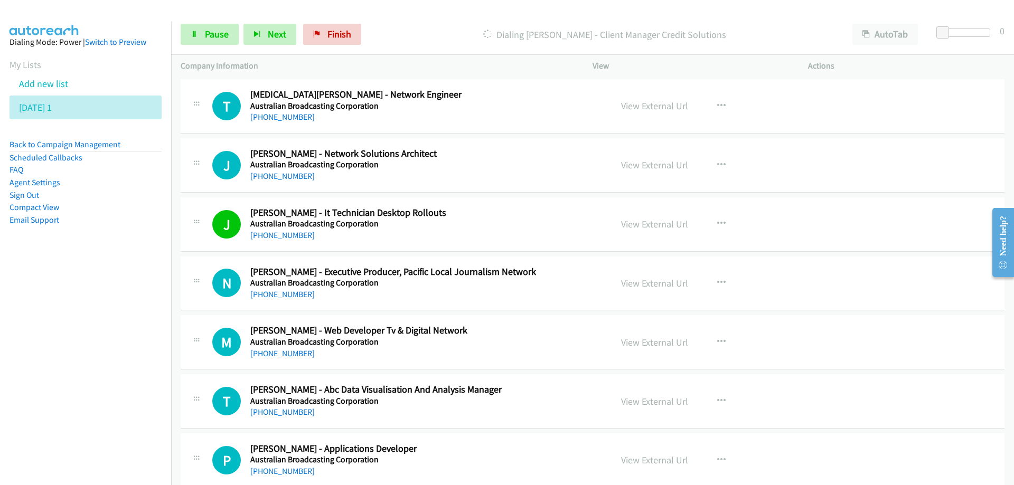
scroll to position [13016, 0]
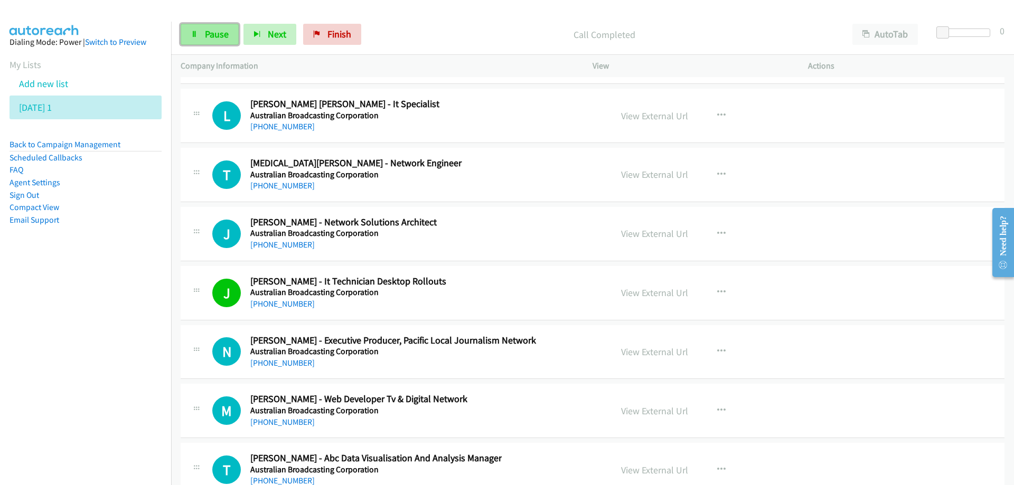
click at [210, 26] on link "Pause" at bounding box center [210, 34] width 58 height 21
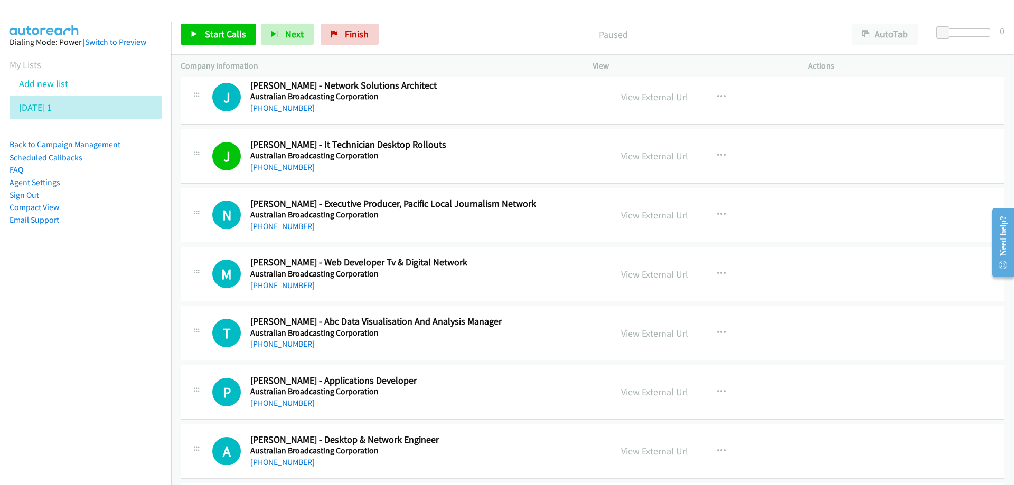
scroll to position [13280, 0]
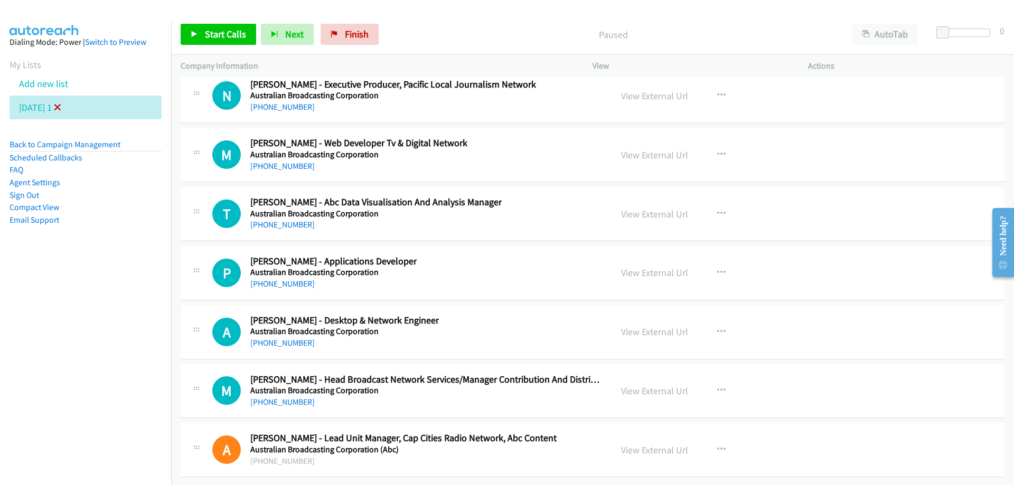
click at [61, 110] on icon at bounding box center [57, 108] width 7 height 7
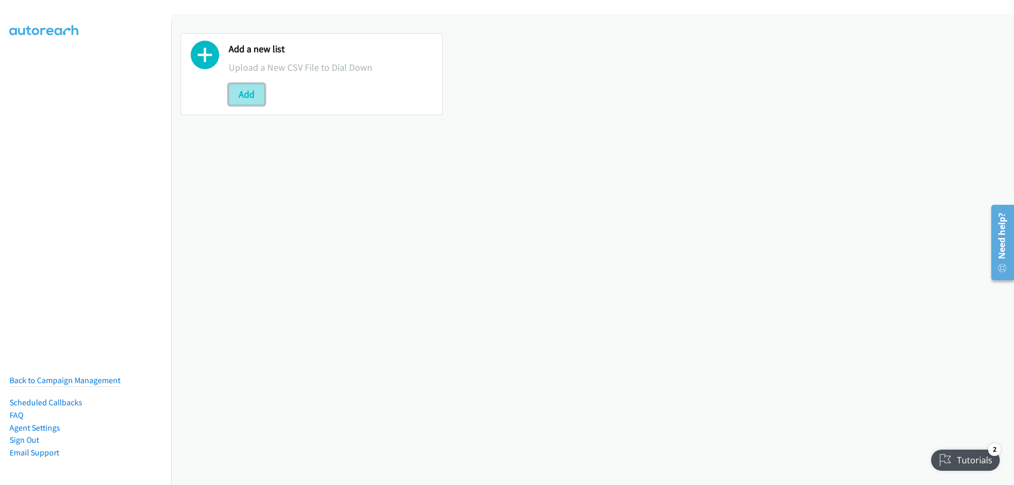
click at [246, 92] on button "Add" at bounding box center [247, 94] width 36 height 21
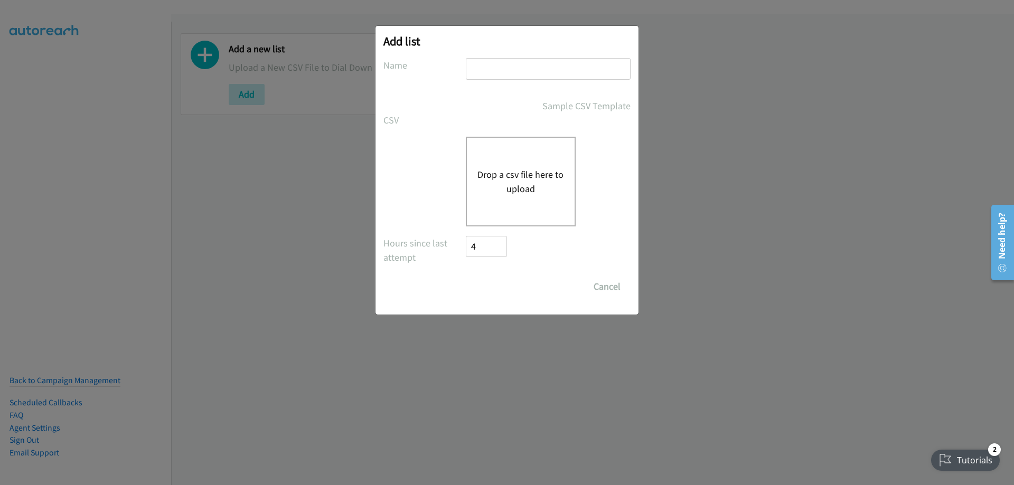
click at [501, 70] on input "text" at bounding box center [548, 69] width 165 height 22
type input "[DATE] 2"
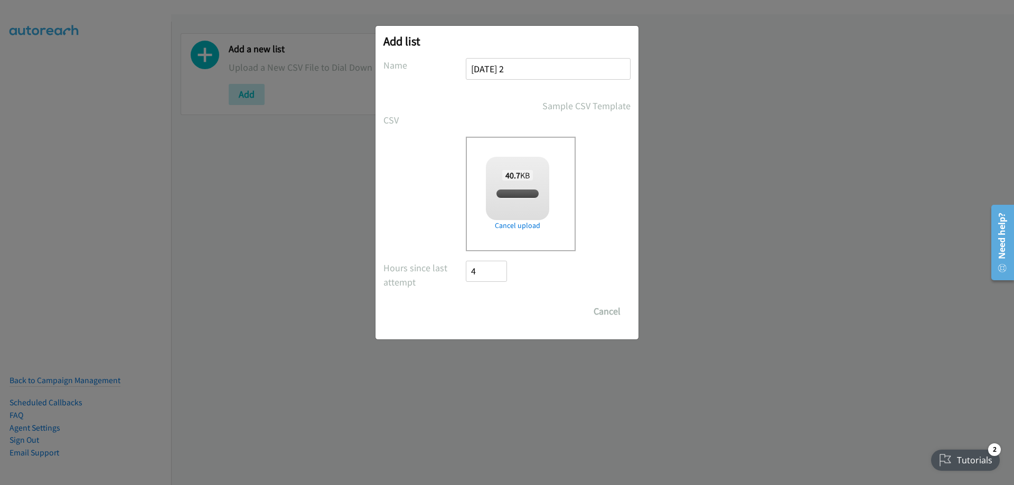
checkbox input "true"
click at [505, 311] on input "Save List" at bounding box center [493, 311] width 55 height 21
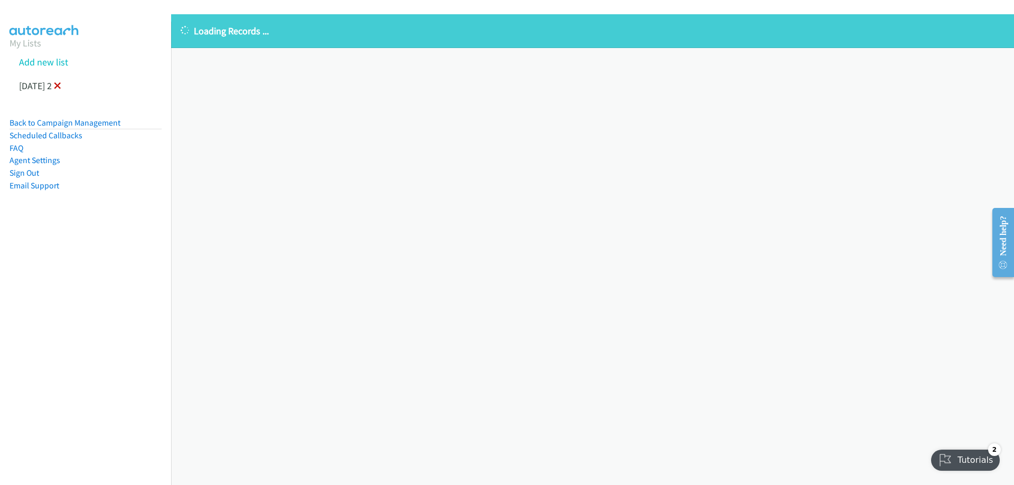
click at [61, 84] on icon at bounding box center [57, 86] width 7 height 7
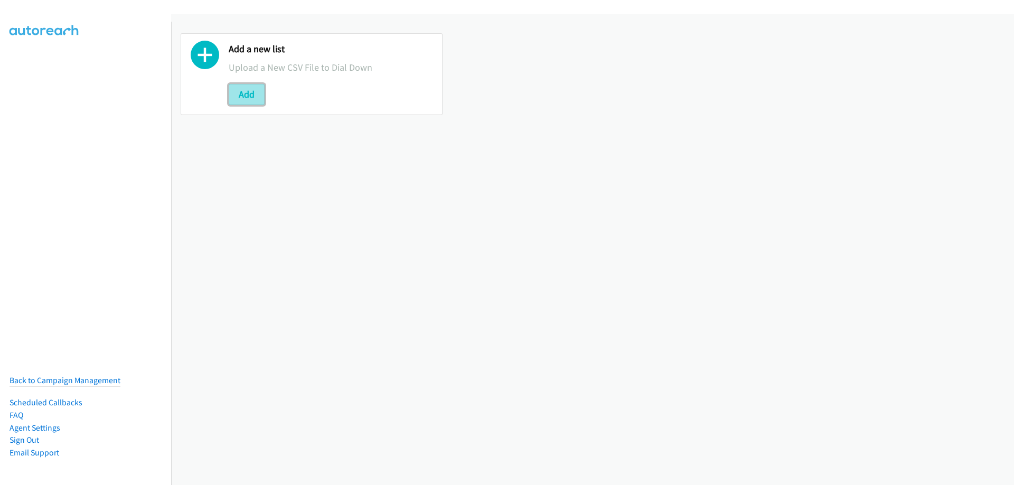
click at [256, 95] on button "Add" at bounding box center [247, 94] width 36 height 21
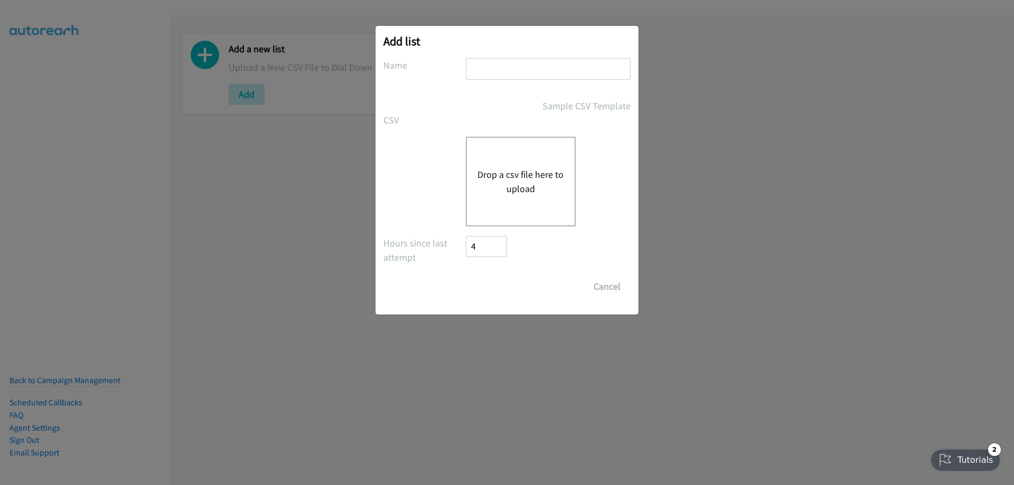
click at [561, 69] on input "text" at bounding box center [548, 69] width 165 height 22
type input "[DATE] 2"
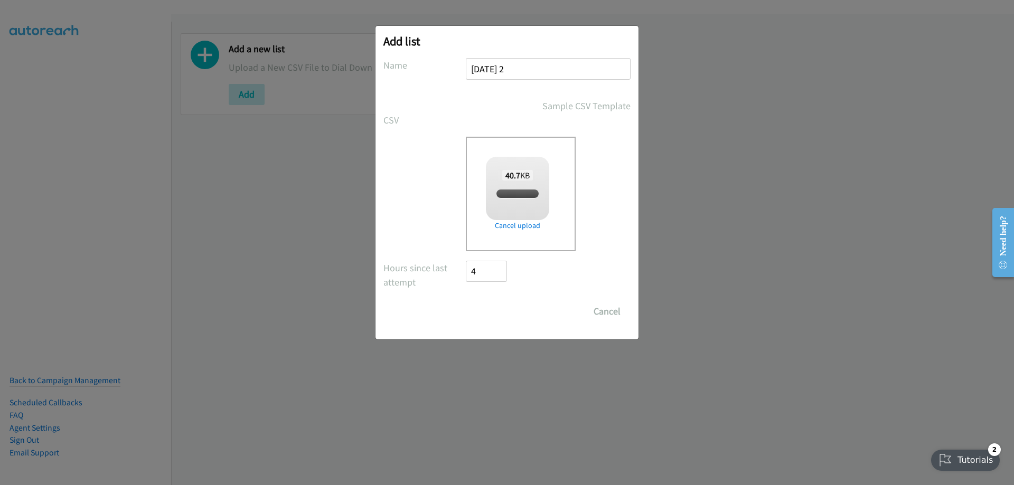
checkbox input "true"
click at [503, 314] on input "Save List" at bounding box center [493, 311] width 55 height 21
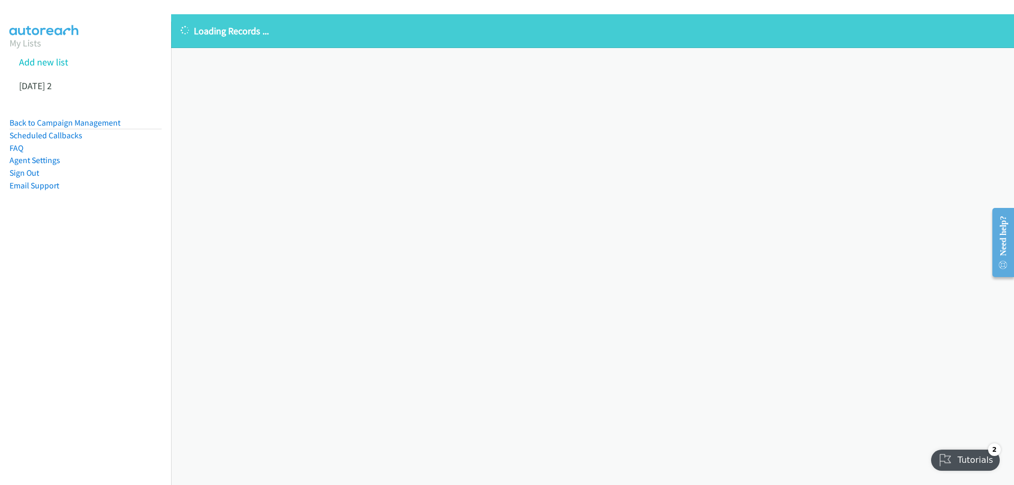
click at [559, 247] on div "Loading Records ... Sorry, something went wrong please try again." at bounding box center [592, 249] width 843 height 471
click at [618, 182] on div "Loading Records ... Sorry, something went wrong please try again." at bounding box center [592, 249] width 843 height 471
click at [306, 111] on div "Loading Records ... Sorry, something went wrong please try again." at bounding box center [592, 249] width 843 height 471
click at [61, 86] on icon at bounding box center [57, 86] width 7 height 7
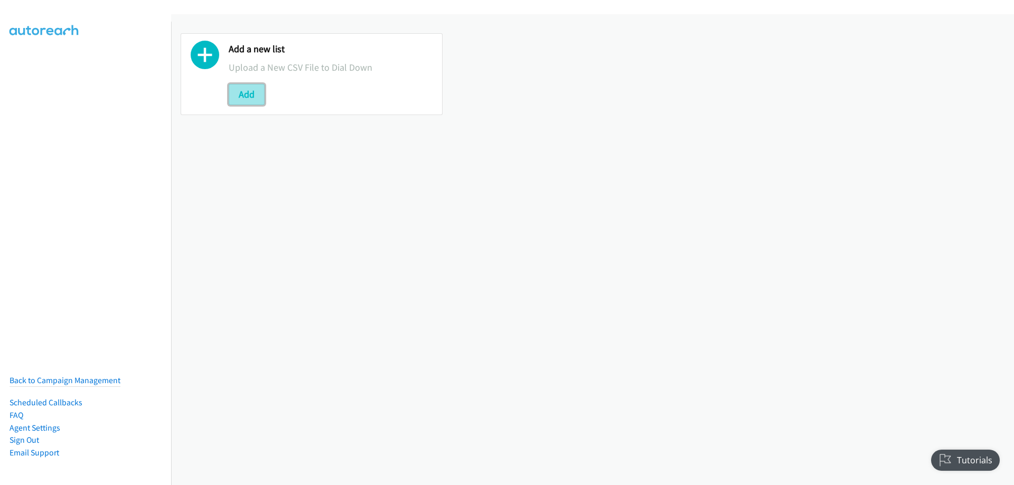
click at [246, 93] on button "Add" at bounding box center [247, 94] width 36 height 21
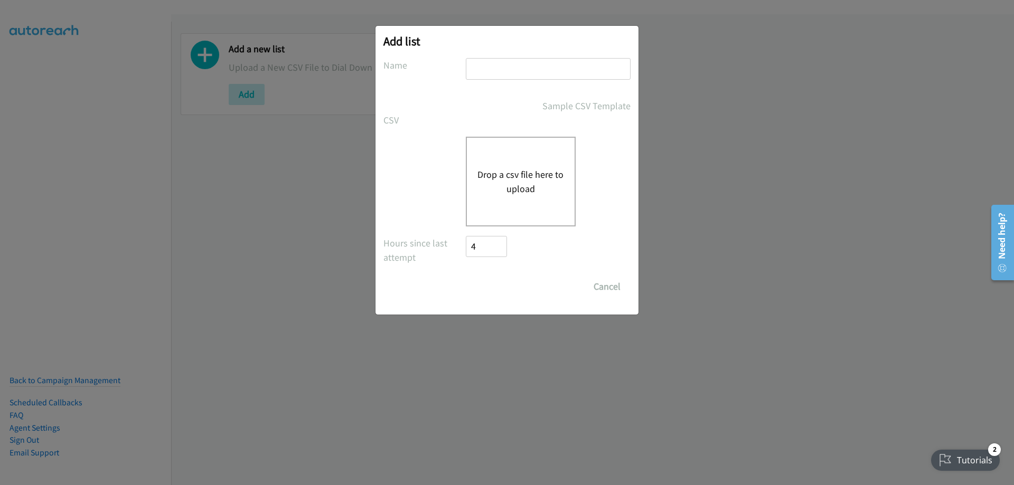
click at [506, 74] on input "text" at bounding box center [548, 69] width 165 height 22
type input "[DATE] 2"
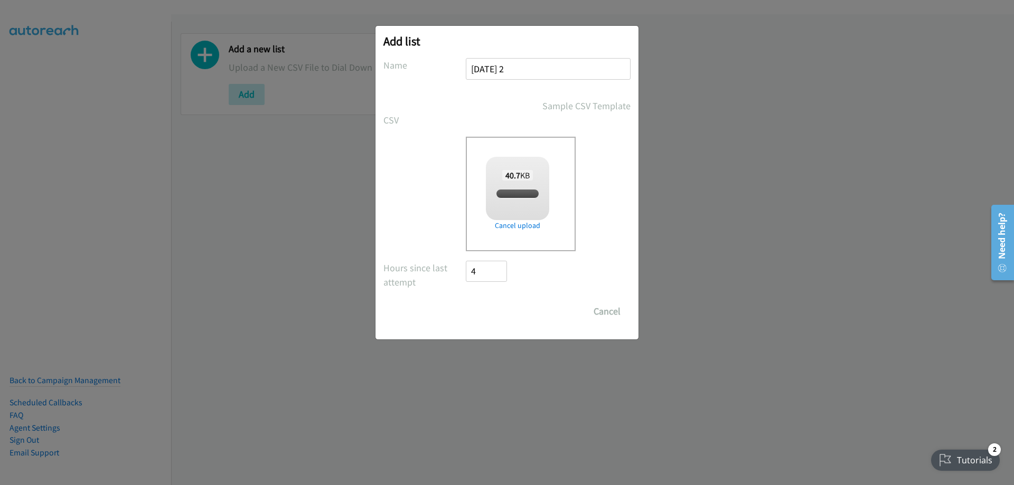
checkbox input "true"
click at [490, 311] on input "Save List" at bounding box center [493, 311] width 55 height 21
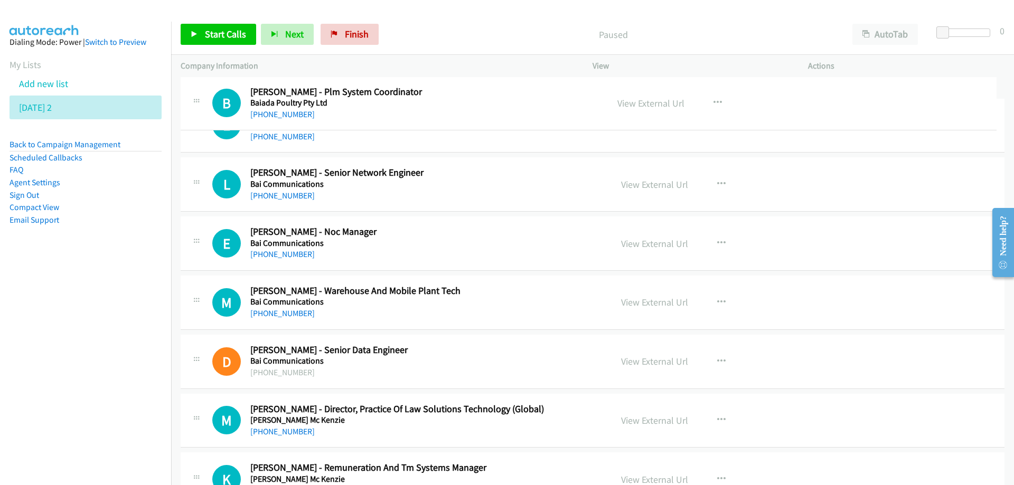
drag, startPoint x: 376, startPoint y: 92, endPoint x: 459, endPoint y: 139, distance: 95.8
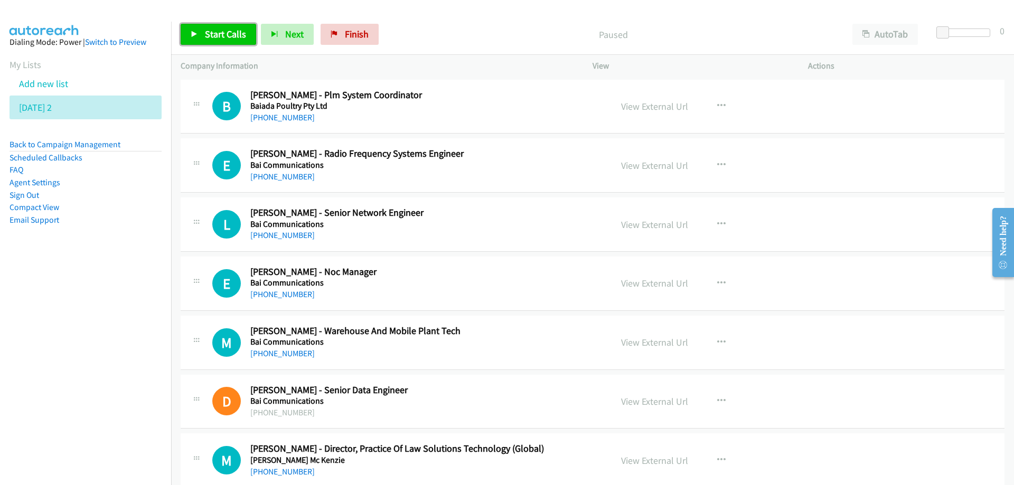
click at [222, 32] on span "Start Calls" at bounding box center [225, 34] width 41 height 12
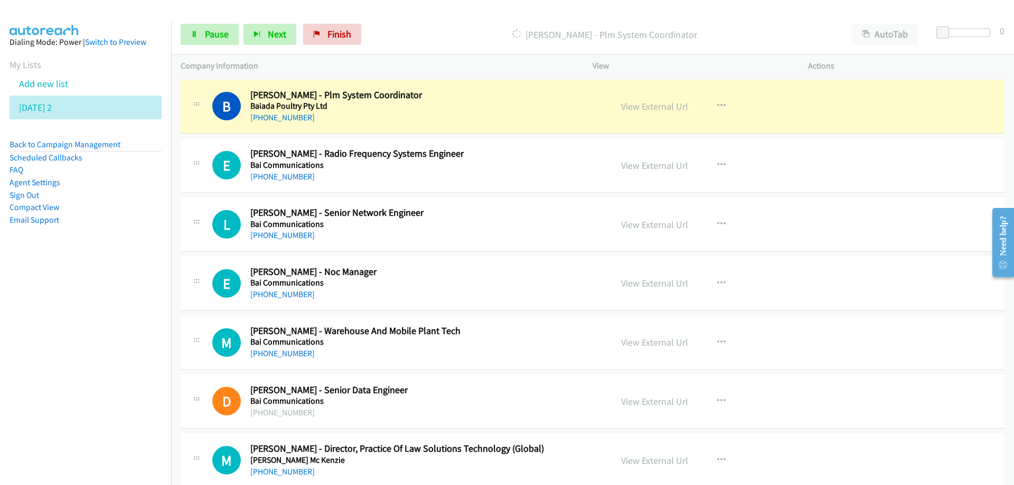
click at [477, 103] on h5 "Baiada Poultry Pty Ltd" at bounding box center [424, 106] width 348 height 11
click at [214, 36] on span "Pause" at bounding box center [217, 34] width 24 height 12
click at [659, 108] on link "View External Url" at bounding box center [654, 106] width 67 height 12
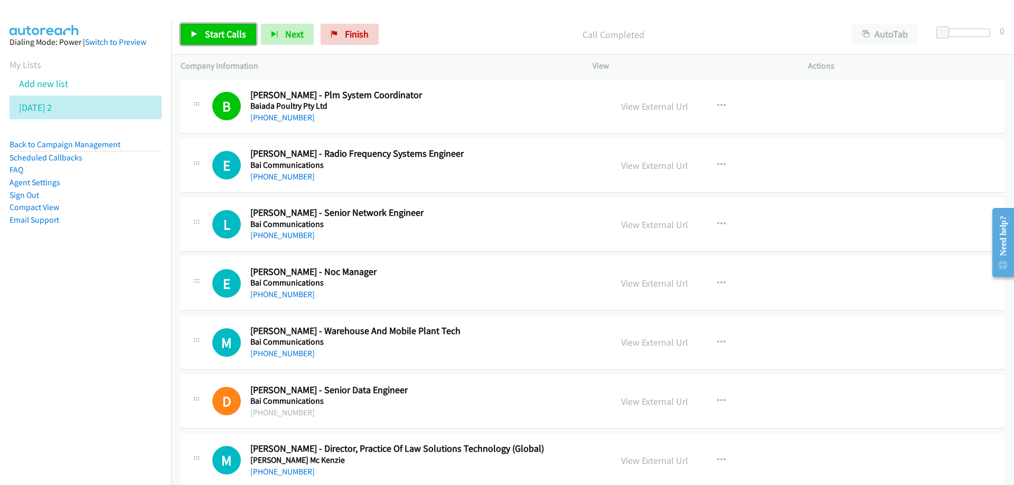
click at [215, 31] on span "Start Calls" at bounding box center [225, 34] width 41 height 12
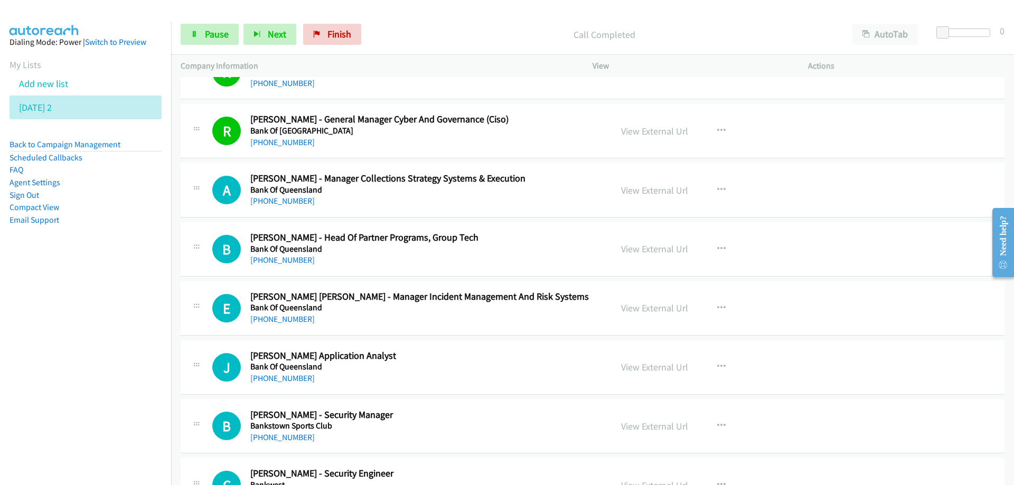
scroll to position [634, 0]
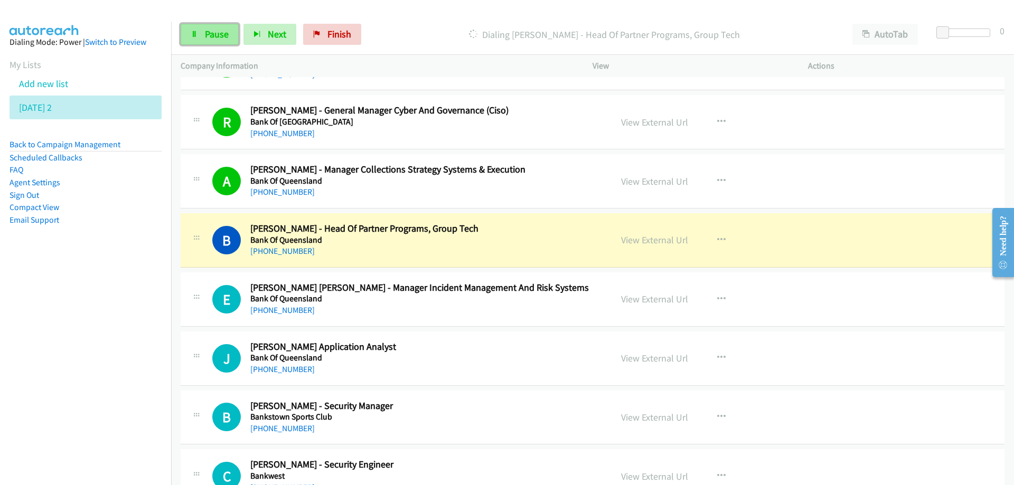
click at [223, 36] on span "Pause" at bounding box center [217, 34] width 24 height 12
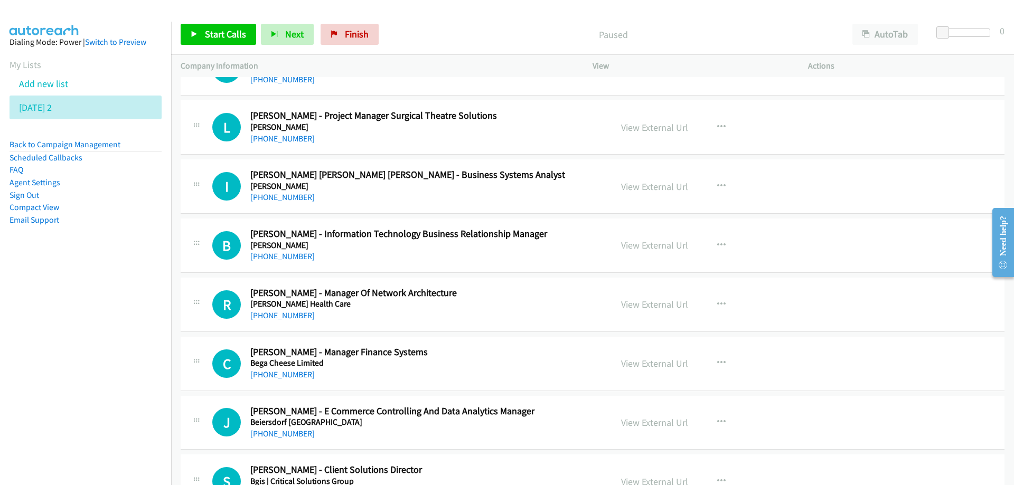
scroll to position [1584, 0]
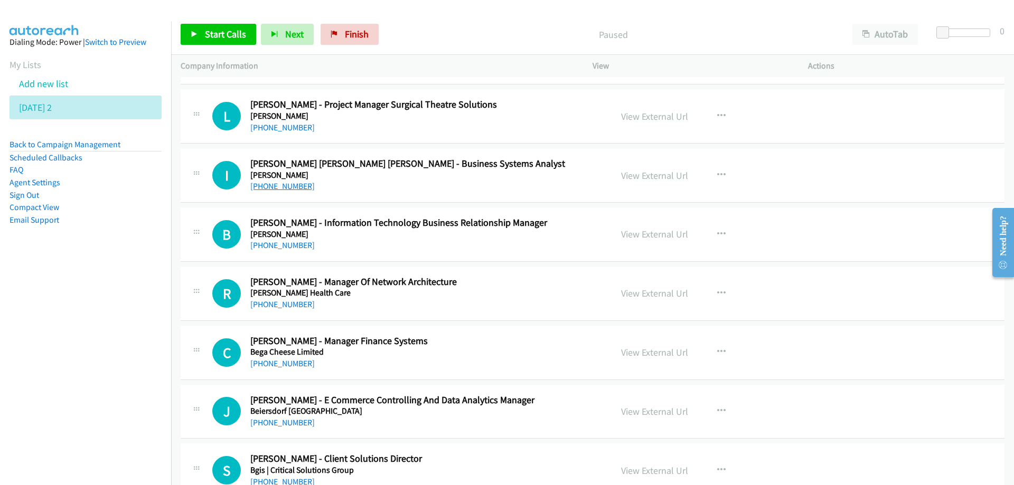
click at [282, 186] on link "+61 428 363 149" at bounding box center [282, 186] width 64 height 10
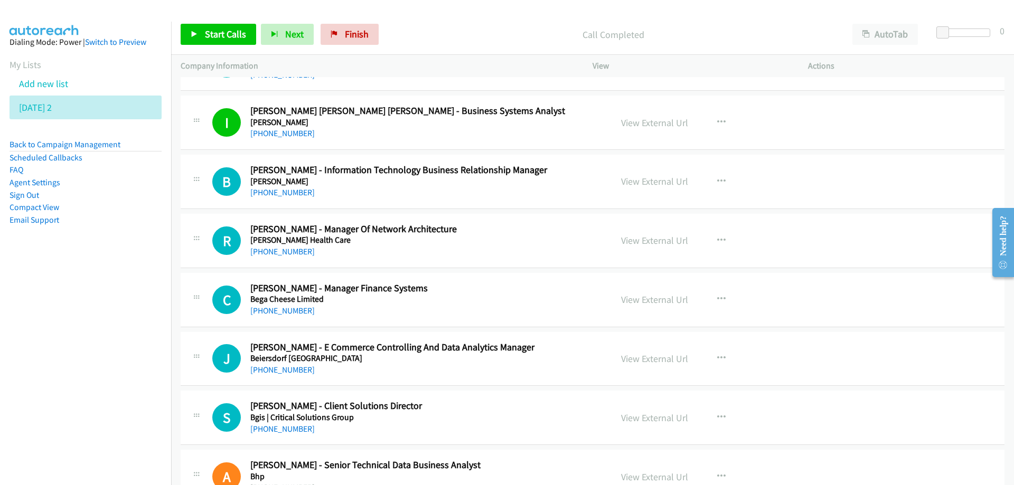
scroll to position [1690, 0]
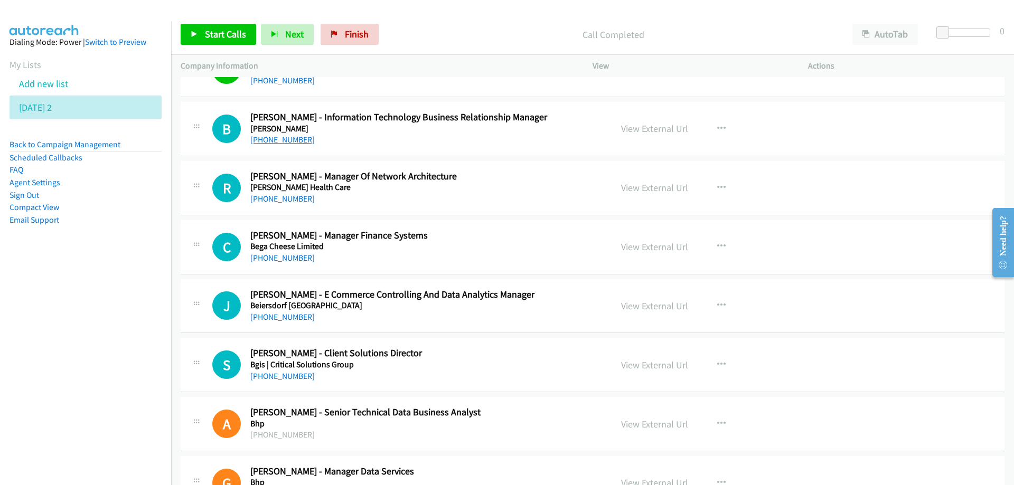
click at [280, 142] on link "+61 418 188 230" at bounding box center [282, 140] width 64 height 10
click at [292, 199] on link "+61 497 585 358" at bounding box center [282, 199] width 64 height 10
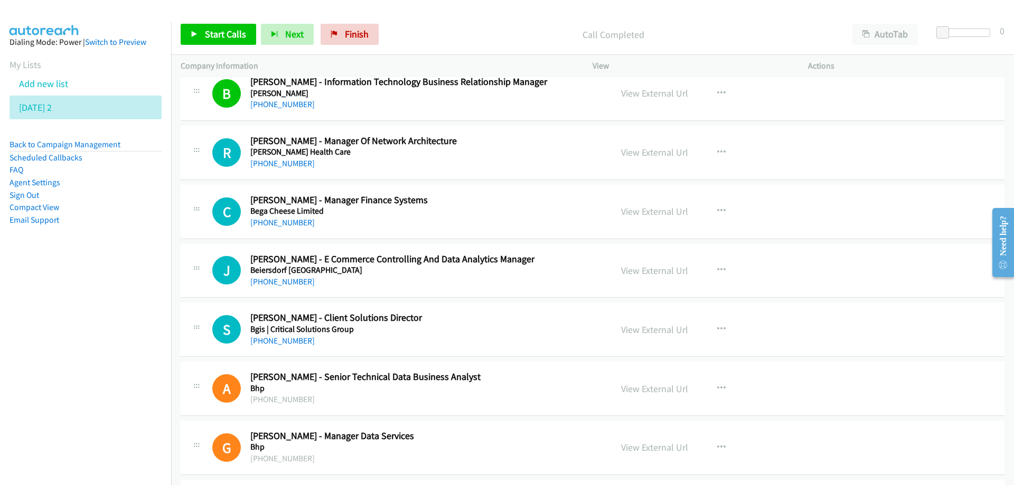
scroll to position [1743, 0]
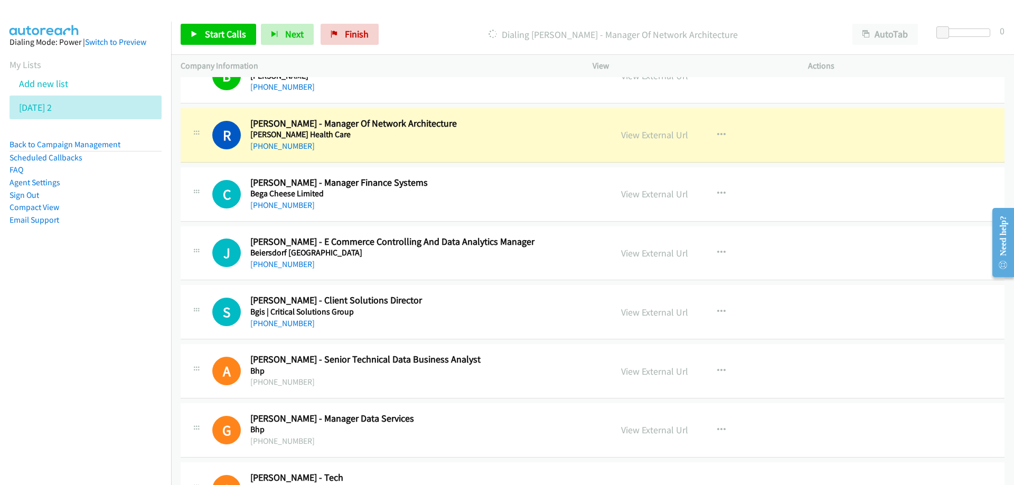
click at [443, 140] on div "+61 497 585 358" at bounding box center [424, 146] width 348 height 13
click at [638, 137] on link "View External Url" at bounding box center [654, 135] width 67 height 12
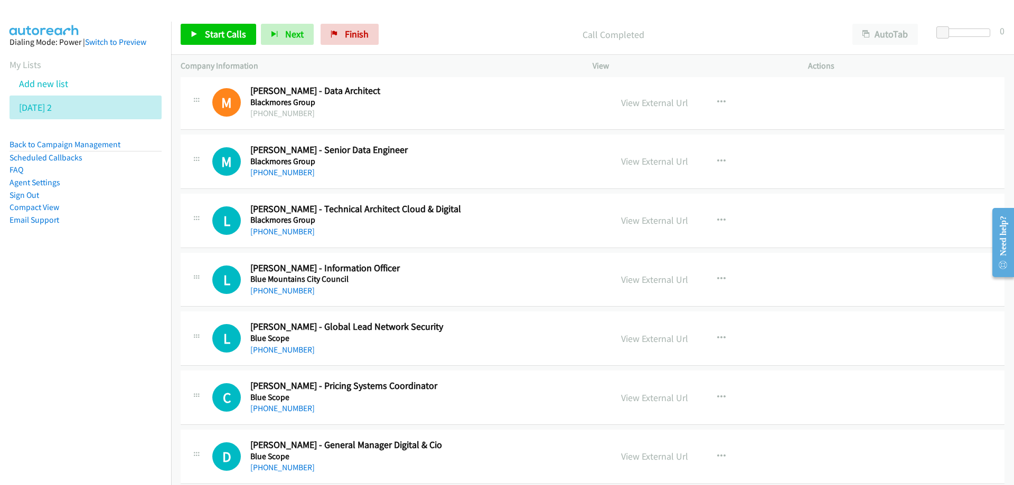
scroll to position [2324, 0]
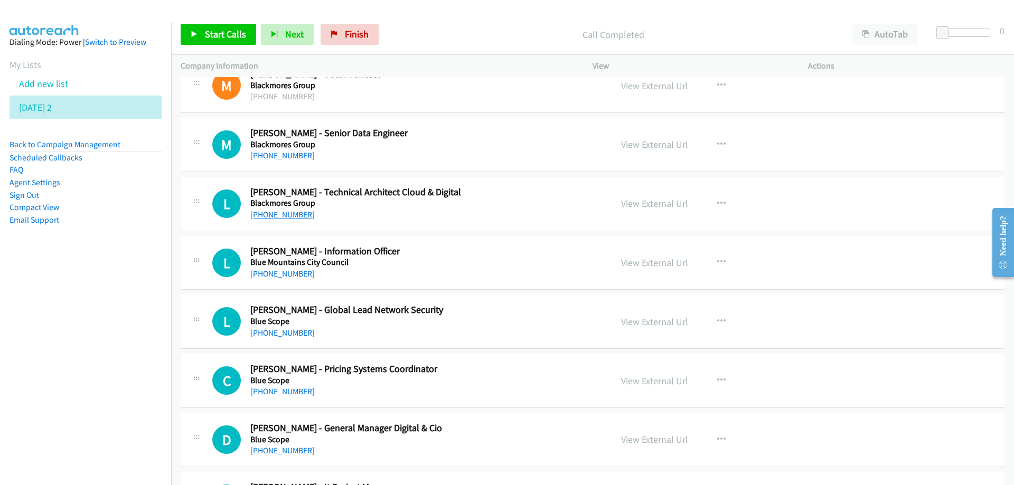
click at [283, 214] on link "+61 410 918 534" at bounding box center [282, 215] width 64 height 10
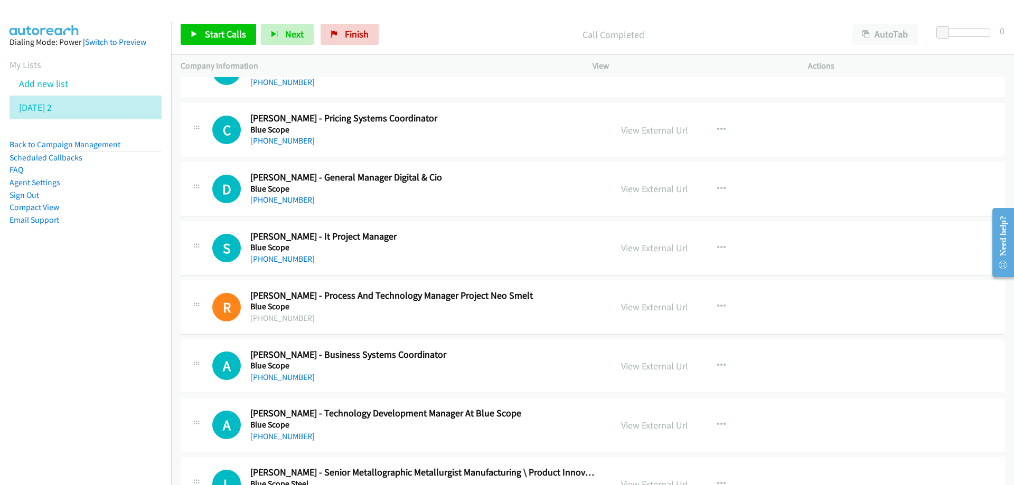
scroll to position [2588, 0]
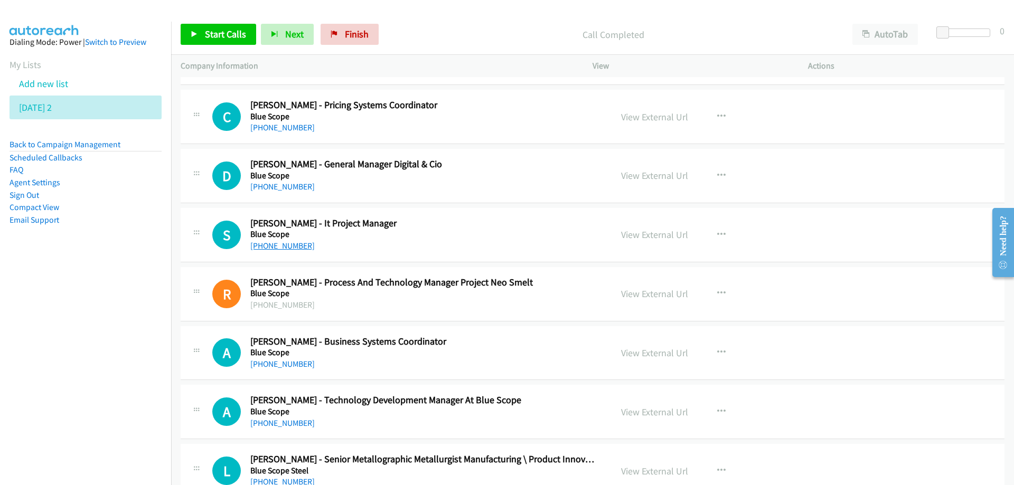
click at [271, 246] on link "+61 411 546 203" at bounding box center [282, 246] width 64 height 10
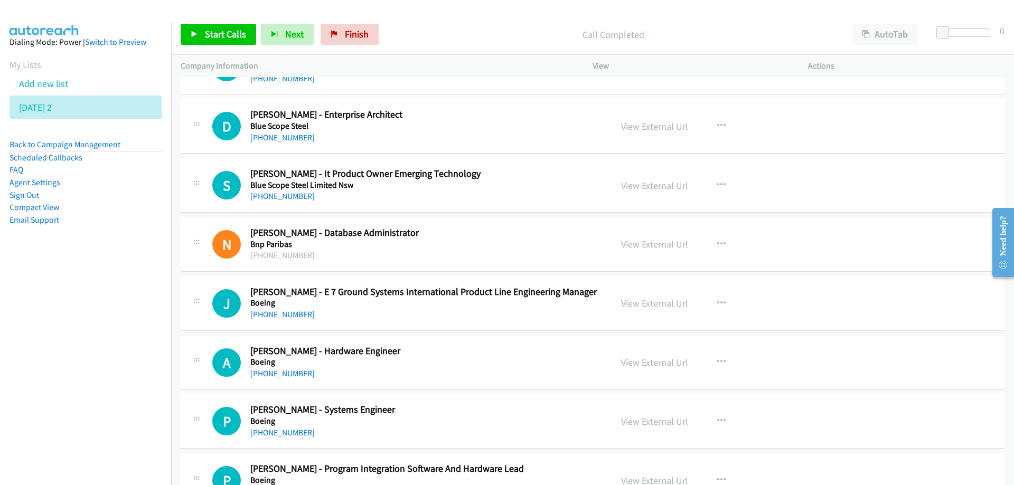
scroll to position [3222, 0]
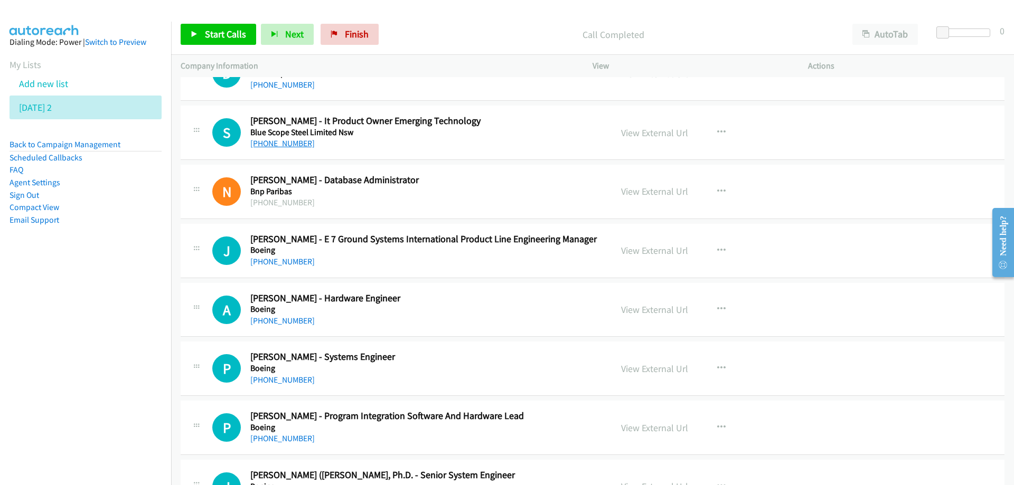
click at [290, 147] on link "+61 412 570 831" at bounding box center [282, 143] width 64 height 10
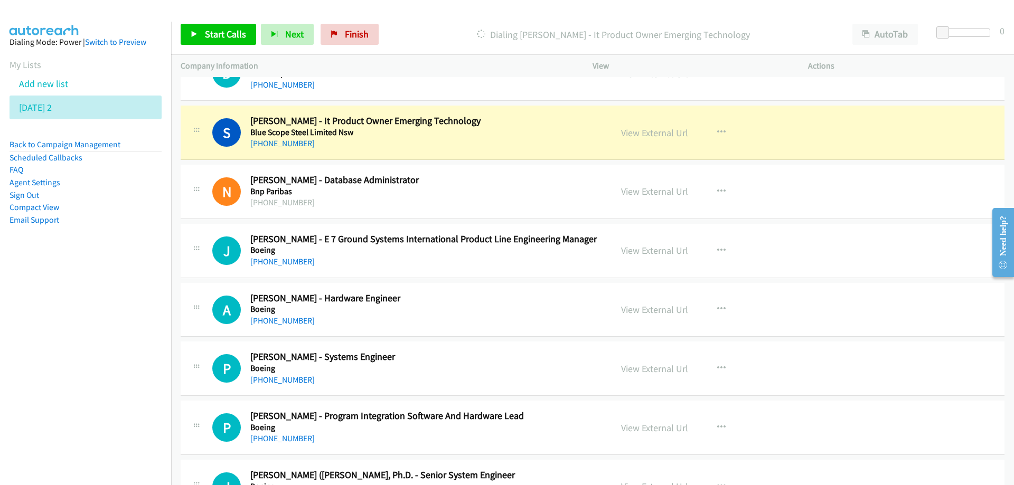
click at [446, 140] on div "+61 412 570 831" at bounding box center [424, 143] width 348 height 13
click at [635, 135] on link "View External Url" at bounding box center [654, 133] width 67 height 12
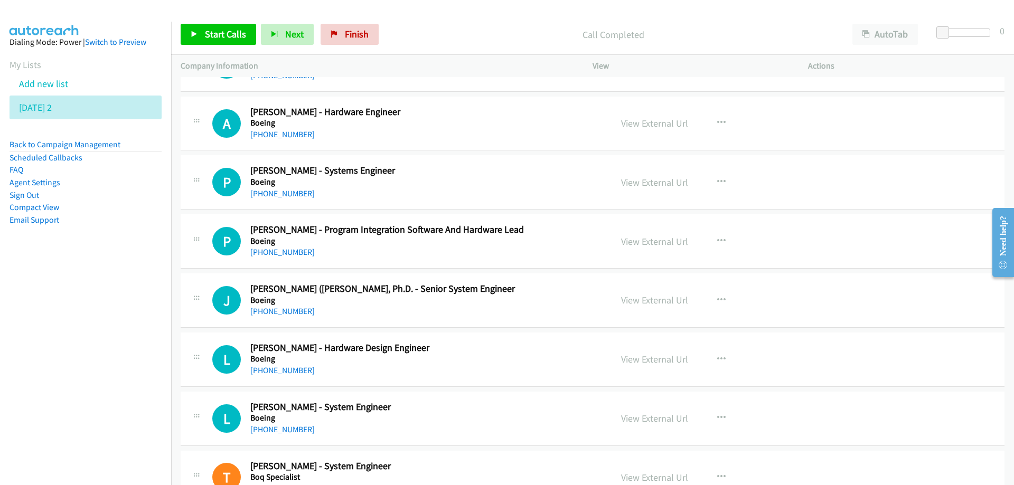
scroll to position [3433, 0]
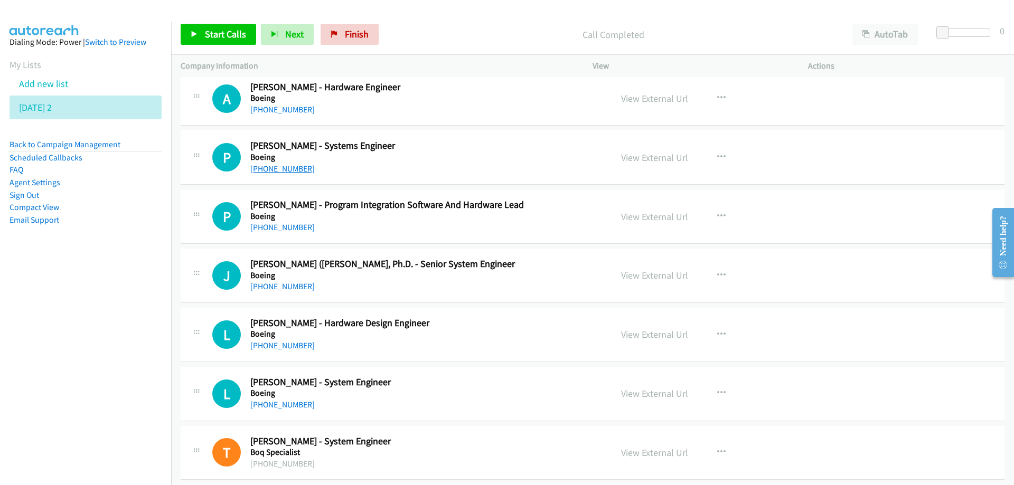
drag, startPoint x: 282, startPoint y: 170, endPoint x: 276, endPoint y: 172, distance: 5.5
click at [276, 170] on link "+61 424 753 122" at bounding box center [282, 169] width 64 height 10
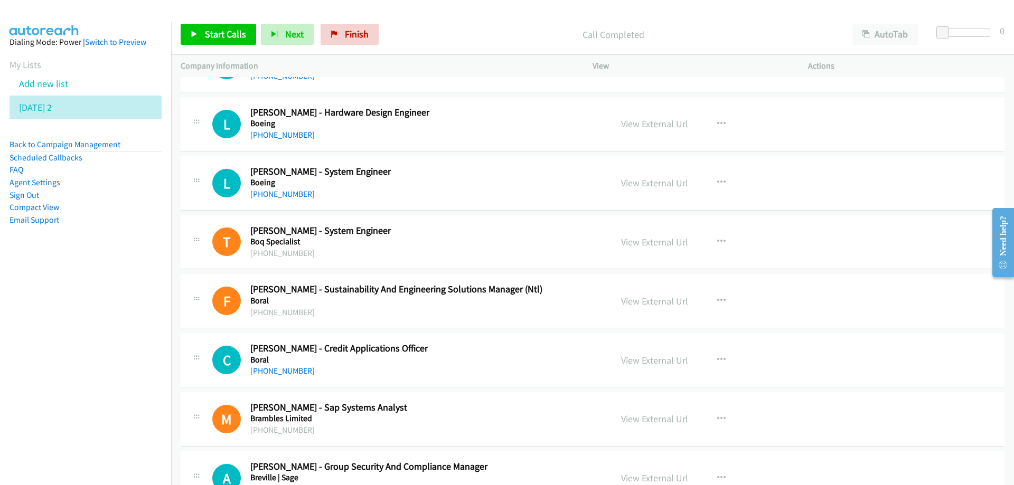
scroll to position [3644, 0]
drag, startPoint x: 418, startPoint y: 180, endPoint x: 331, endPoint y: 196, distance: 88.1
click at [418, 180] on h5 "Boeing" at bounding box center [424, 182] width 348 height 11
click at [272, 193] on link "+61 412 202 265" at bounding box center [282, 194] width 64 height 10
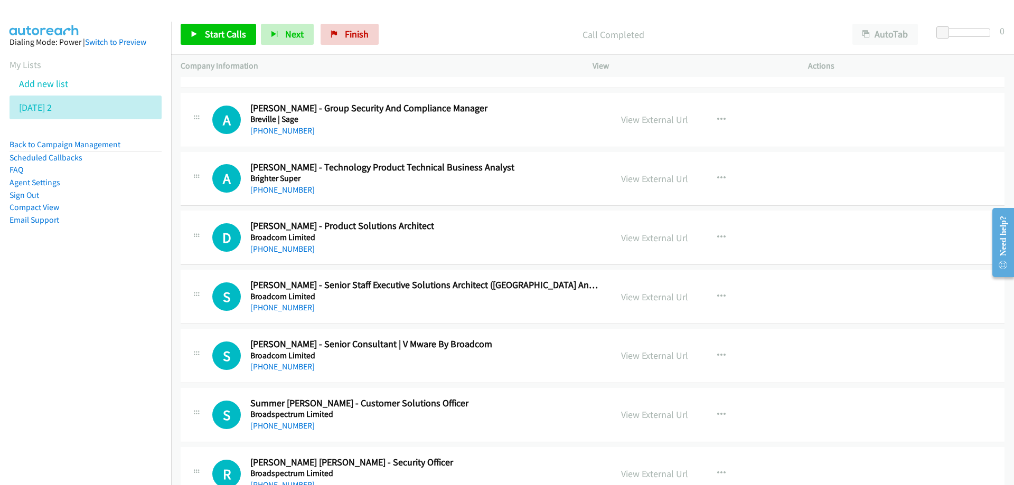
scroll to position [4014, 0]
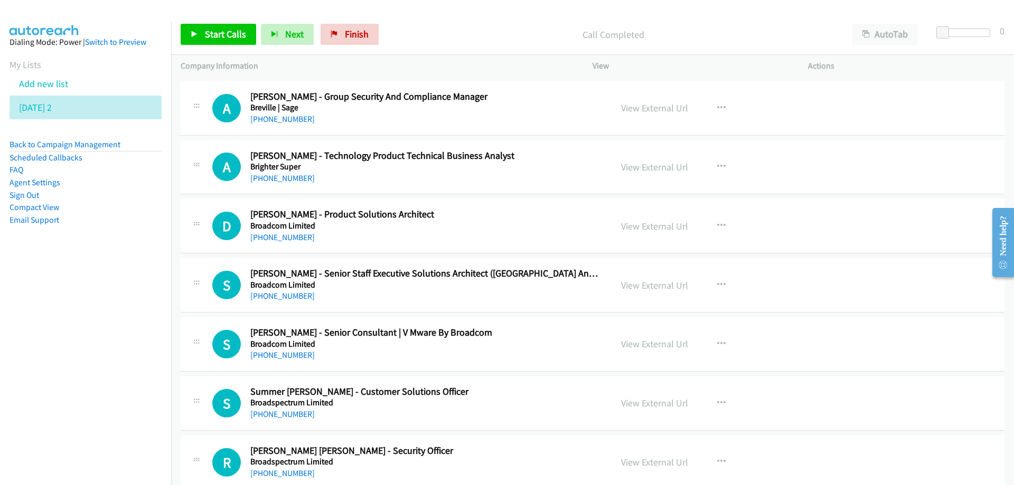
click at [501, 229] on h5 "Broadcom Limited" at bounding box center [424, 226] width 348 height 11
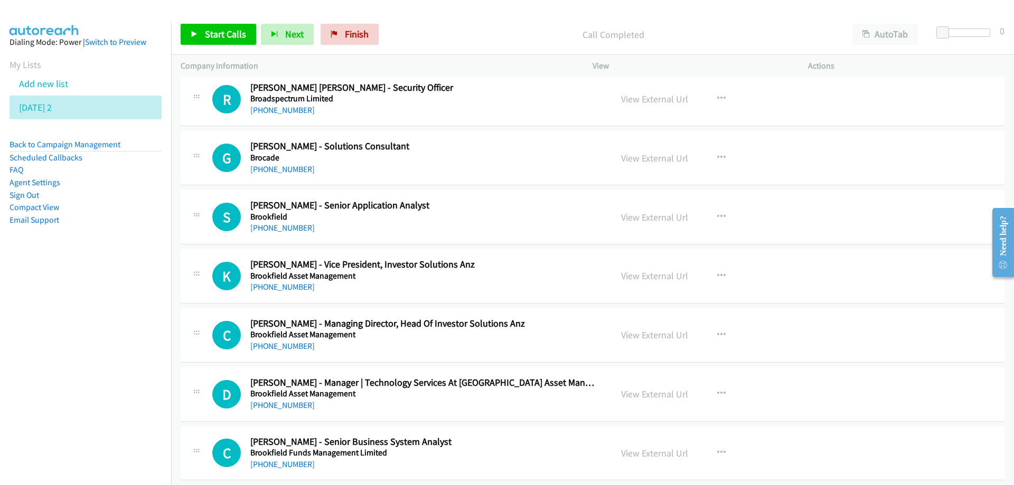
scroll to position [4384, 0]
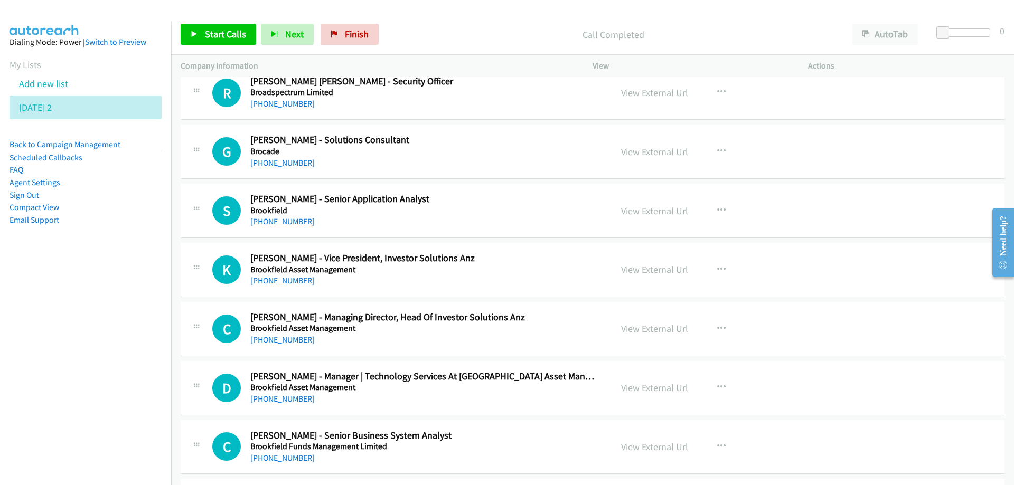
click at [270, 222] on link "+61 490 840 126" at bounding box center [282, 222] width 64 height 10
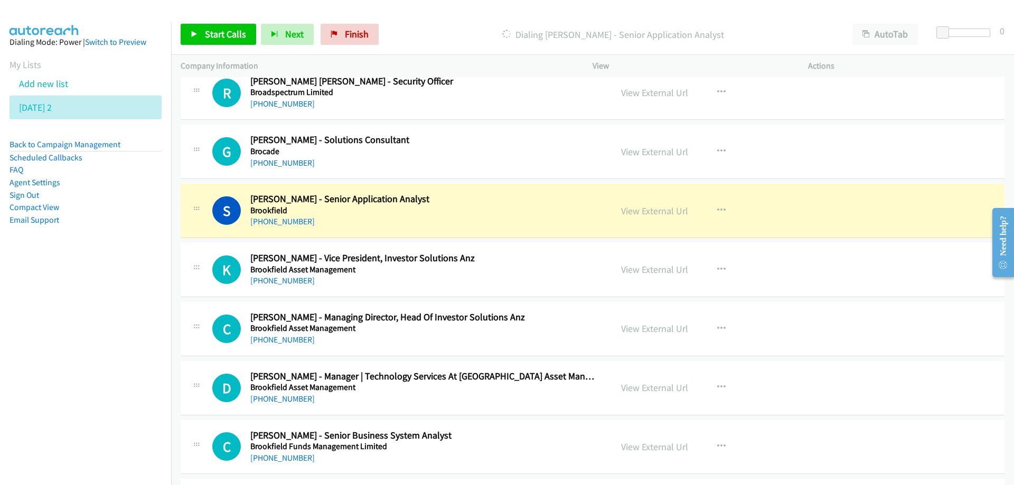
click at [502, 198] on h2 "Sailesh Suganth - Senior Application Analyst" at bounding box center [424, 199] width 348 height 12
click at [654, 214] on link "View External Url" at bounding box center [654, 211] width 67 height 12
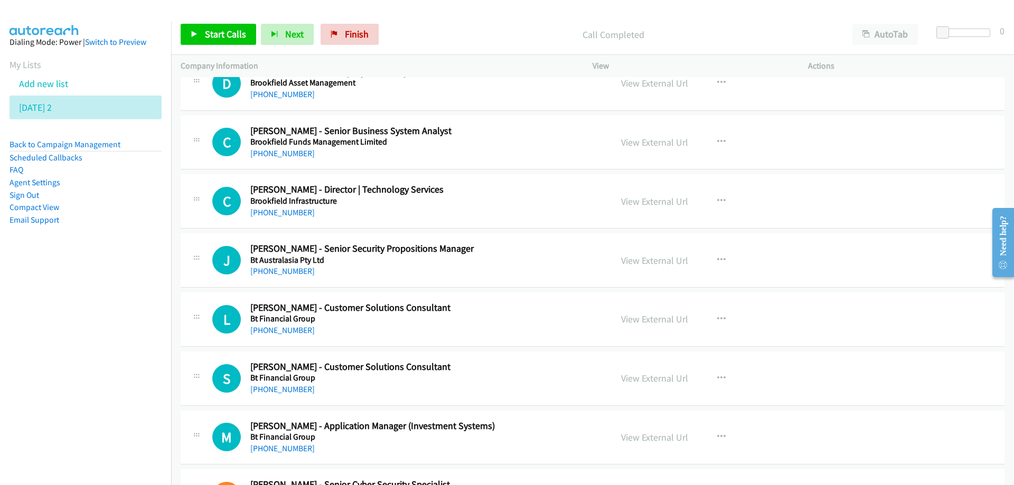
scroll to position [4700, 0]
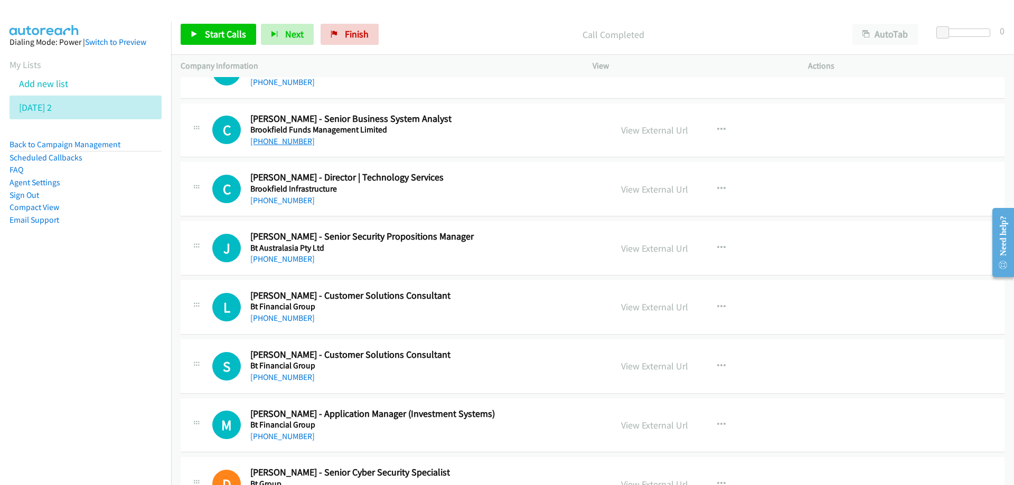
click at [286, 143] on link "+61 402 166 890" at bounding box center [282, 141] width 64 height 10
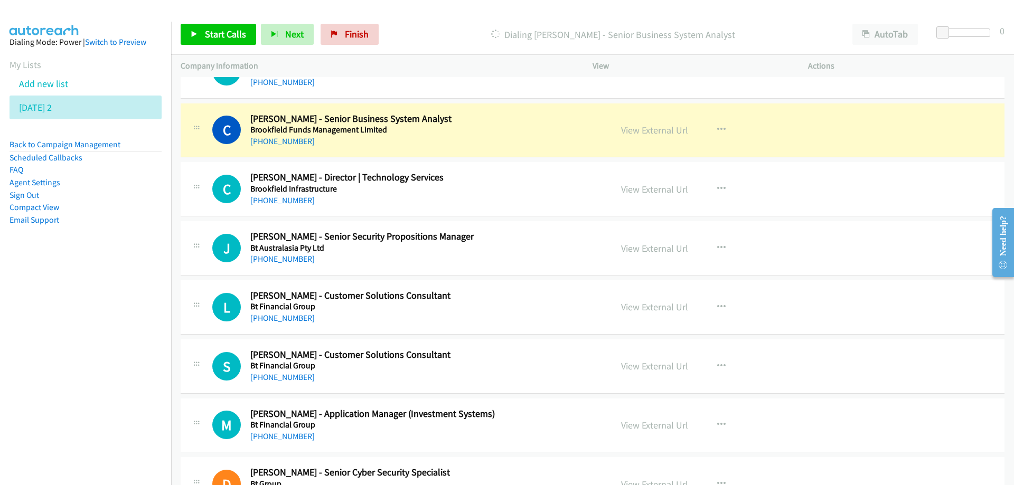
click at [455, 135] on div "+61 402 166 890" at bounding box center [424, 141] width 348 height 13
click at [647, 132] on link "View External Url" at bounding box center [654, 130] width 67 height 12
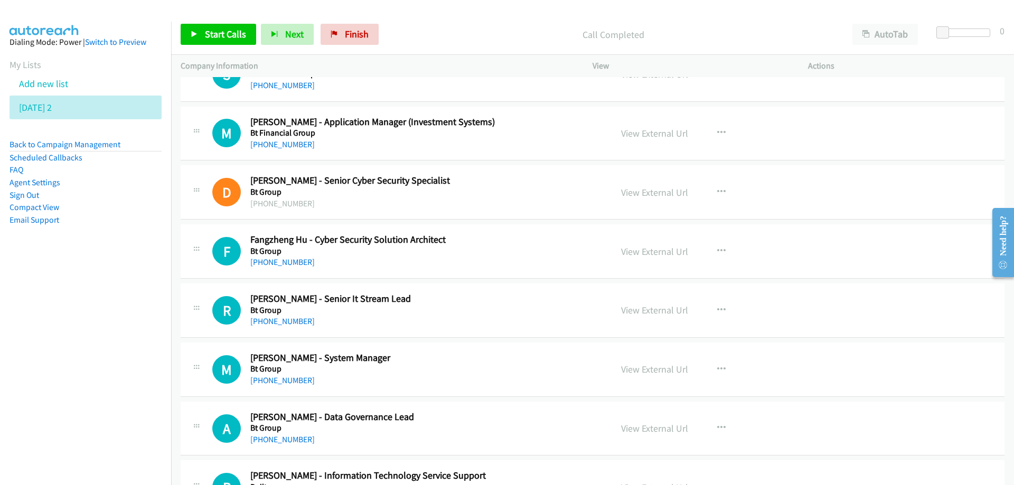
scroll to position [5017, 0]
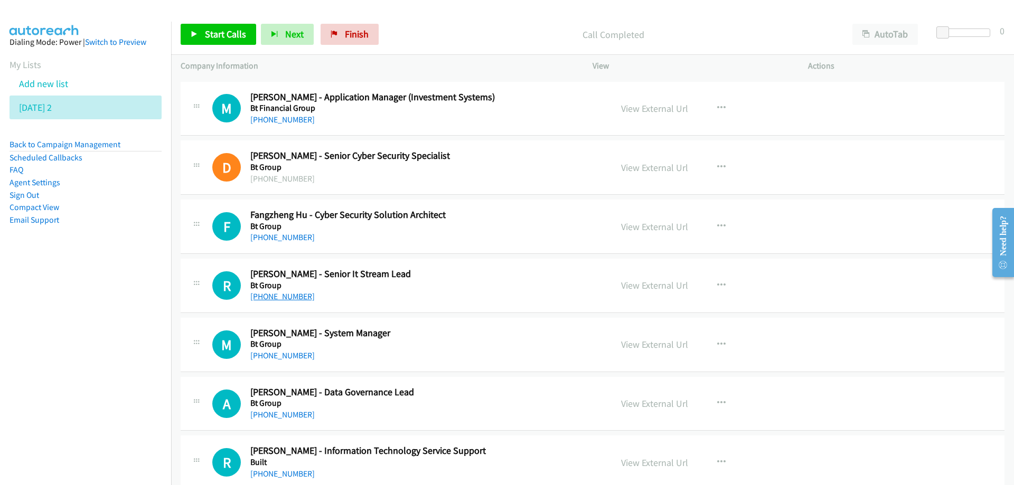
click at [280, 296] on link "+61 419 746 636" at bounding box center [282, 297] width 64 height 10
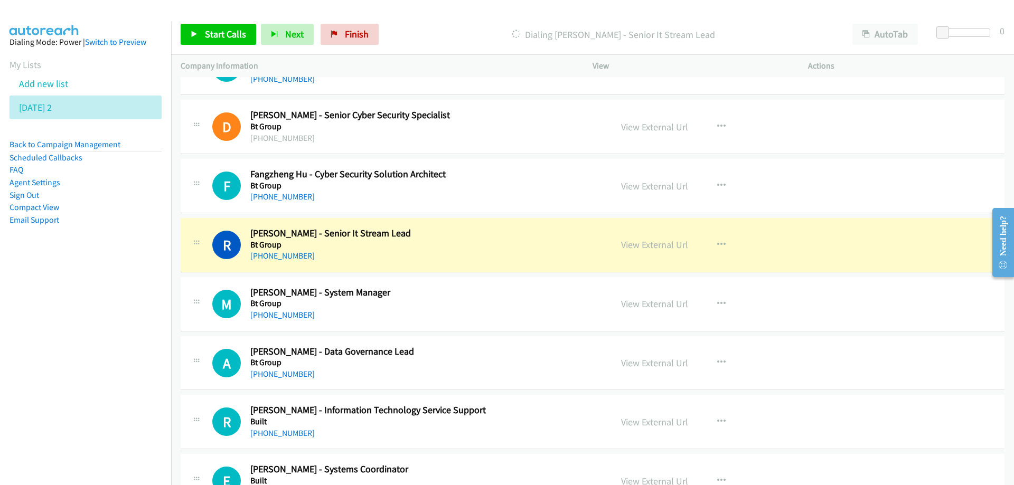
scroll to position [5070, 0]
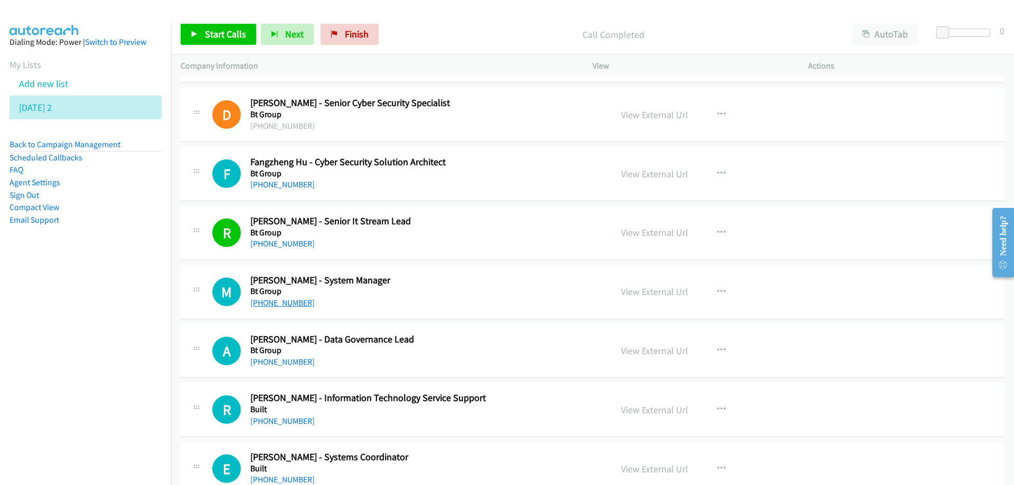
click at [281, 304] on link "+61 407 474 756" at bounding box center [282, 303] width 64 height 10
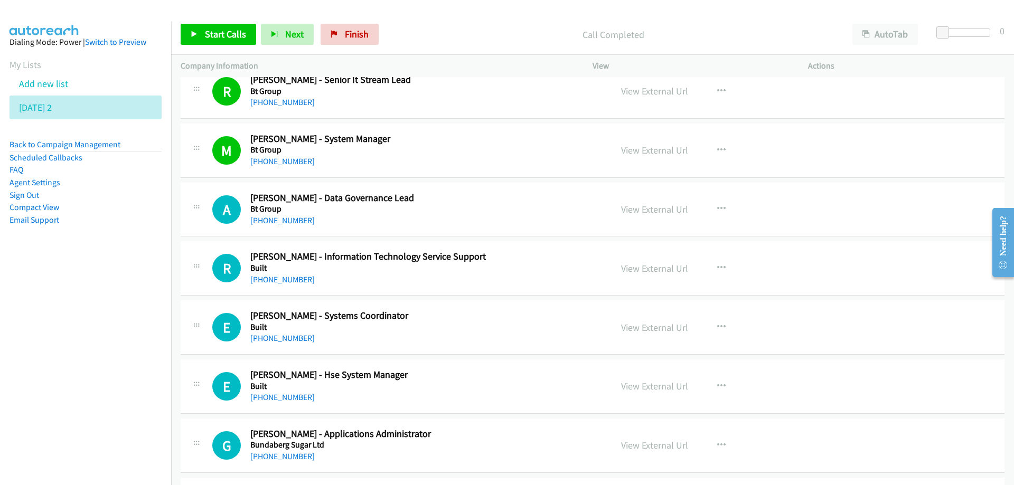
scroll to position [5229, 0]
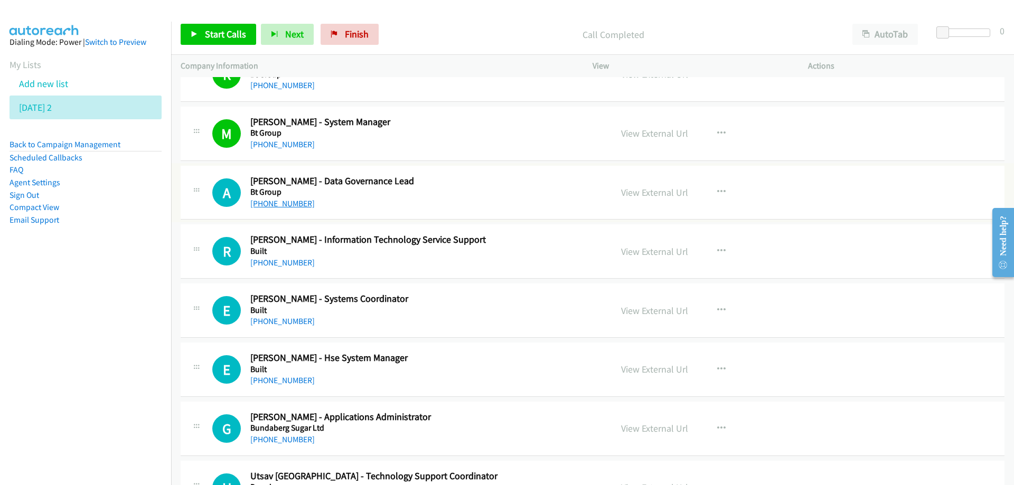
click at [267, 208] on link "+61 405 865 262" at bounding box center [282, 204] width 64 height 10
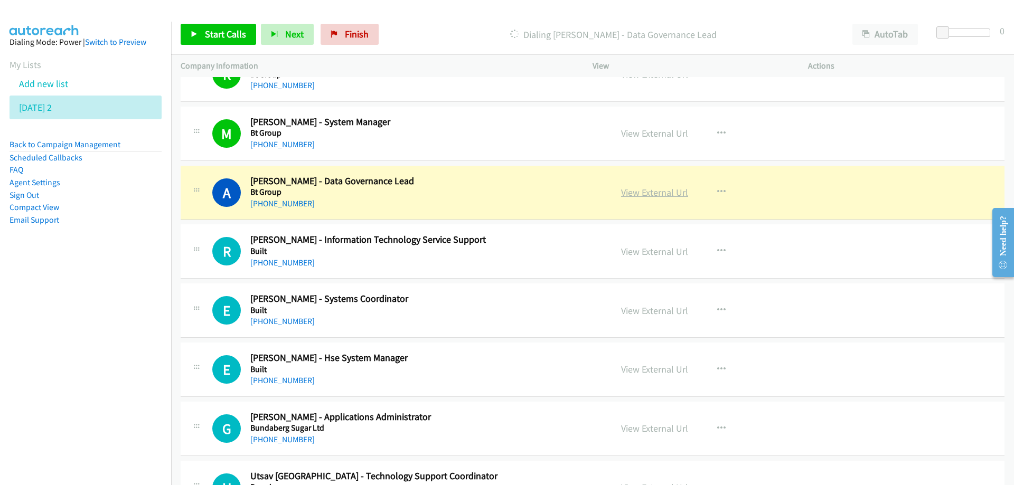
click at [643, 194] on link "View External Url" at bounding box center [654, 192] width 67 height 12
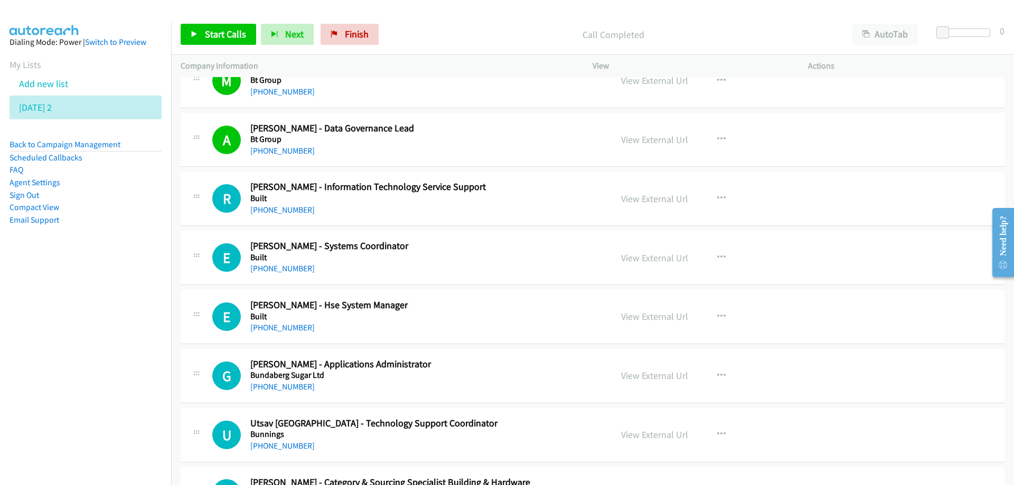
scroll to position [5334, 0]
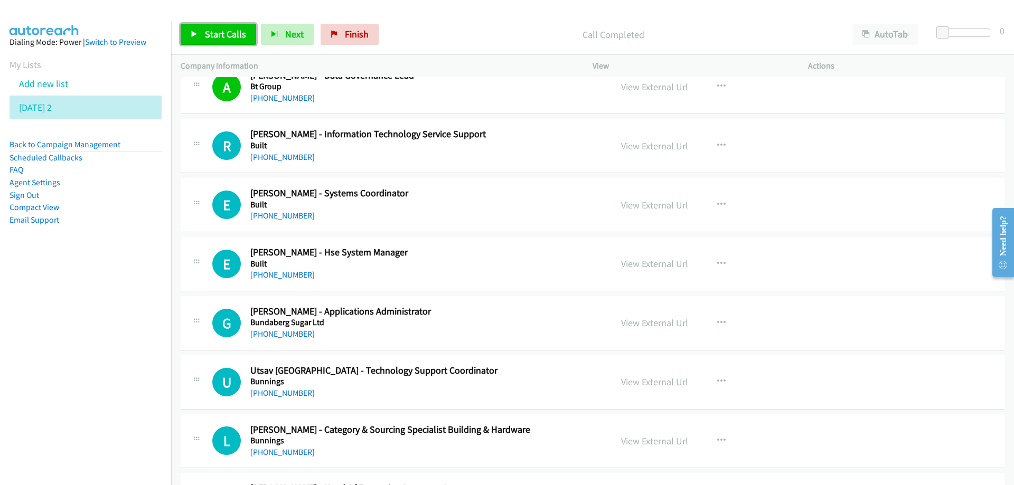
click at [218, 31] on span "Start Calls" at bounding box center [225, 34] width 41 height 12
click at [206, 35] on span "Pause" at bounding box center [217, 34] width 24 height 12
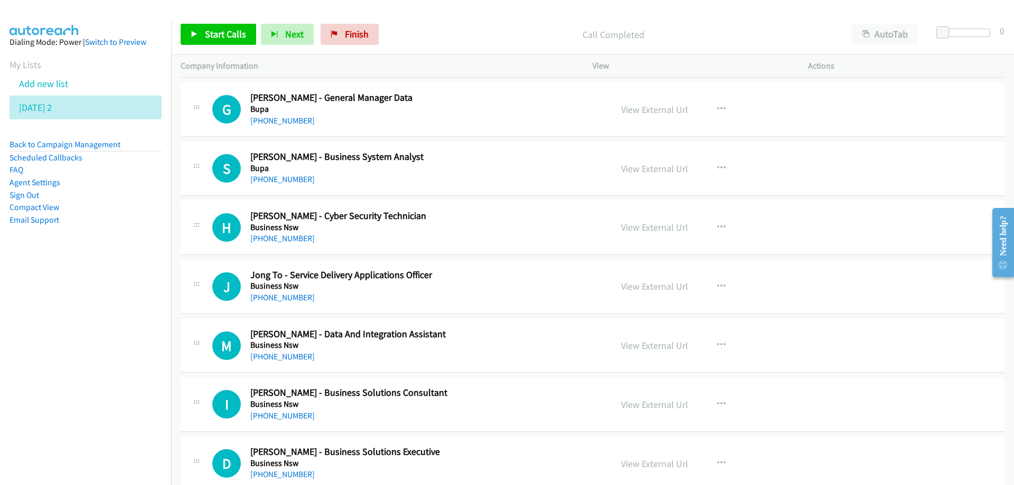
scroll to position [6021, 0]
click at [282, 180] on link "+61 452 402 535" at bounding box center [282, 179] width 64 height 10
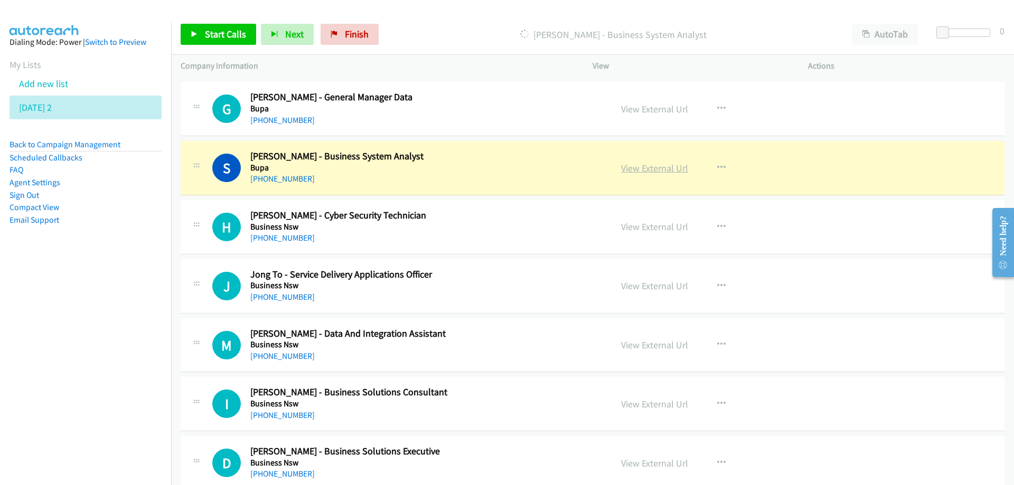
click at [643, 168] on link "View External Url" at bounding box center [654, 168] width 67 height 12
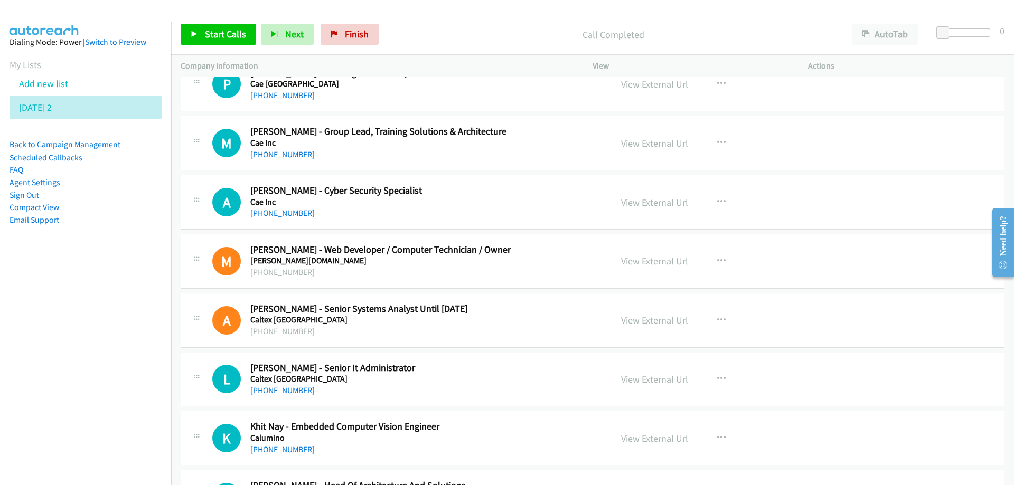
scroll to position [6655, 0]
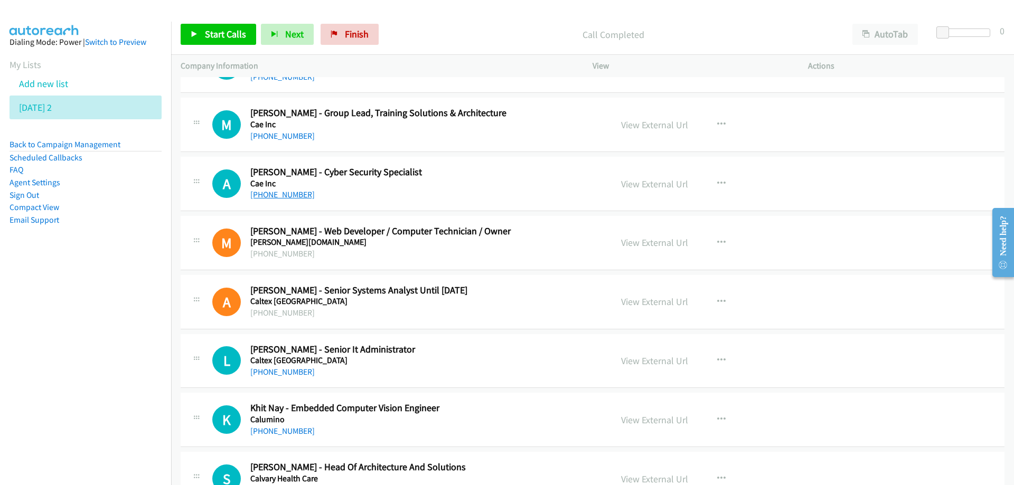
click at [281, 197] on link "+61 467 398 498" at bounding box center [282, 195] width 64 height 10
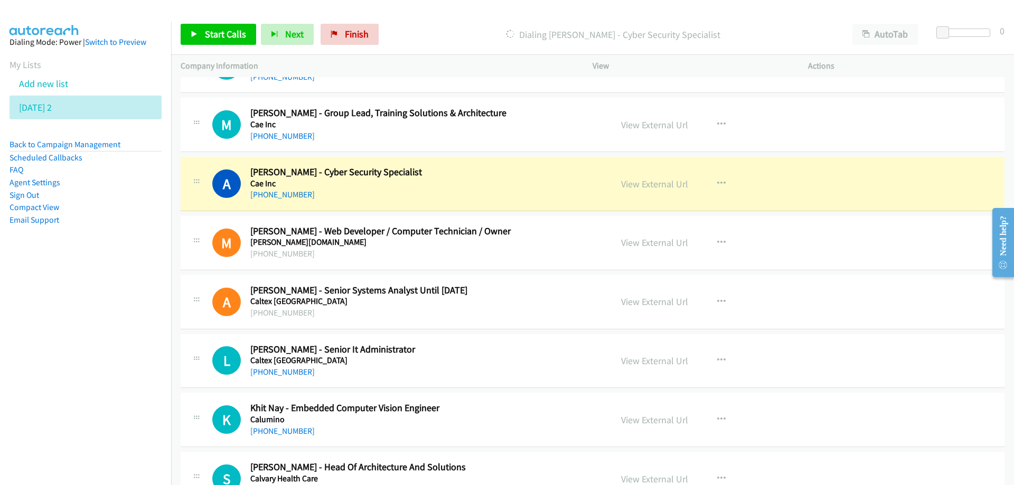
click at [489, 184] on h5 "Cae Inc" at bounding box center [424, 184] width 348 height 11
click at [632, 185] on link "View External Url" at bounding box center [654, 184] width 67 height 12
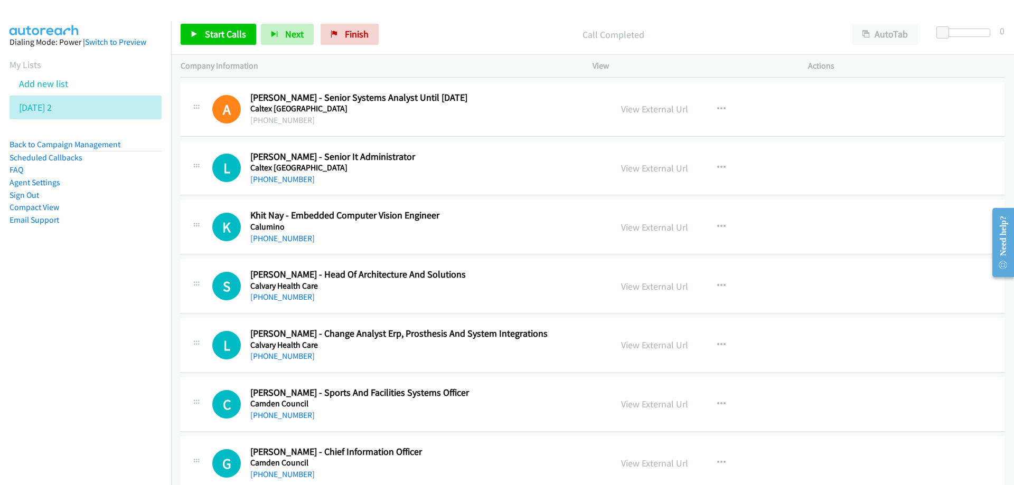
scroll to position [6866, 0]
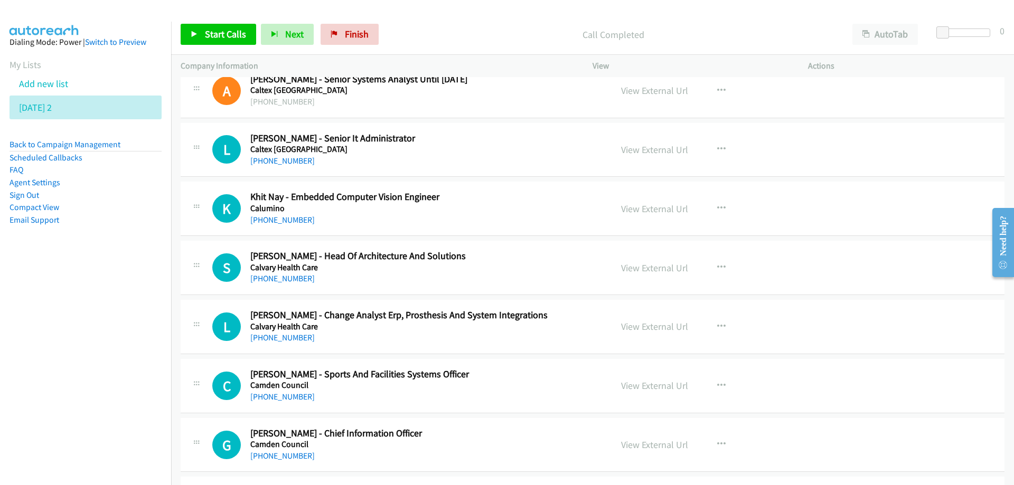
click at [394, 217] on div "+61 490 410 869" at bounding box center [424, 220] width 348 height 13
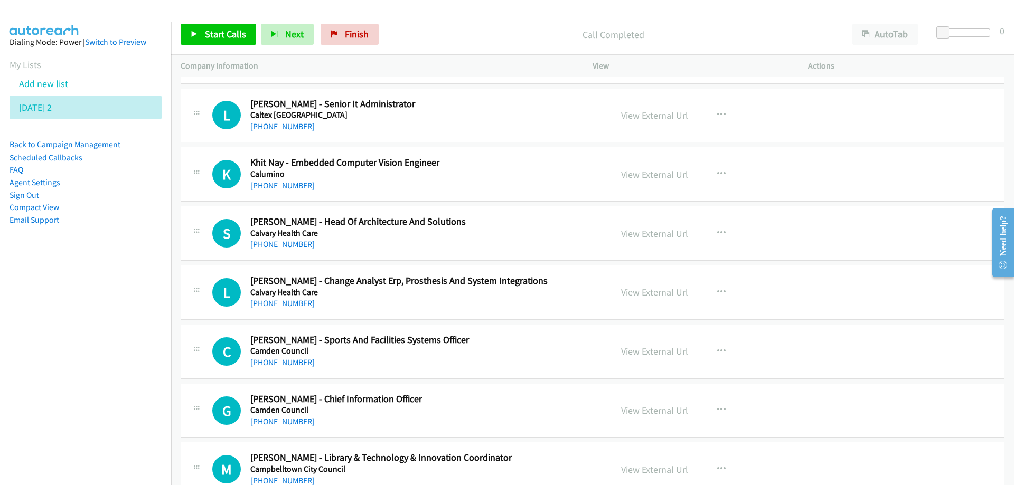
scroll to position [6919, 0]
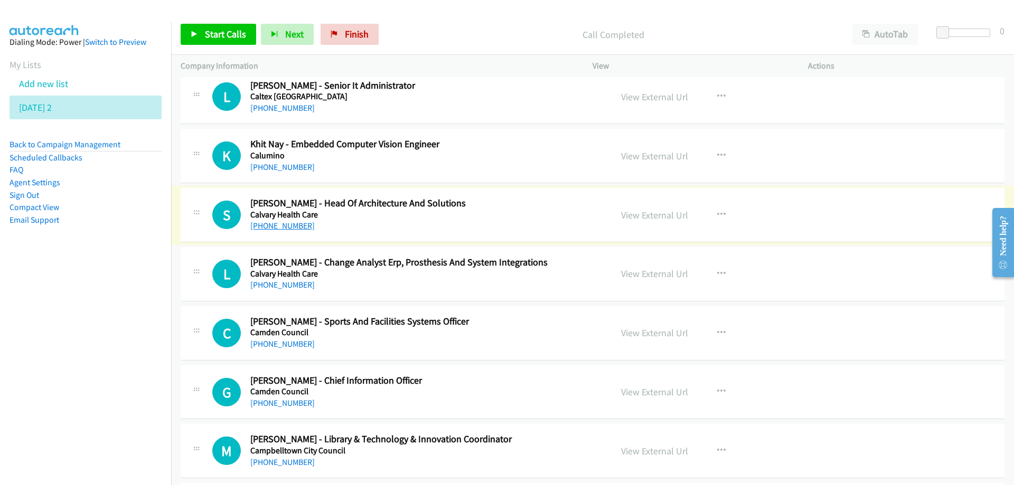
click at [276, 224] on link "+61 409 941 862" at bounding box center [282, 226] width 64 height 10
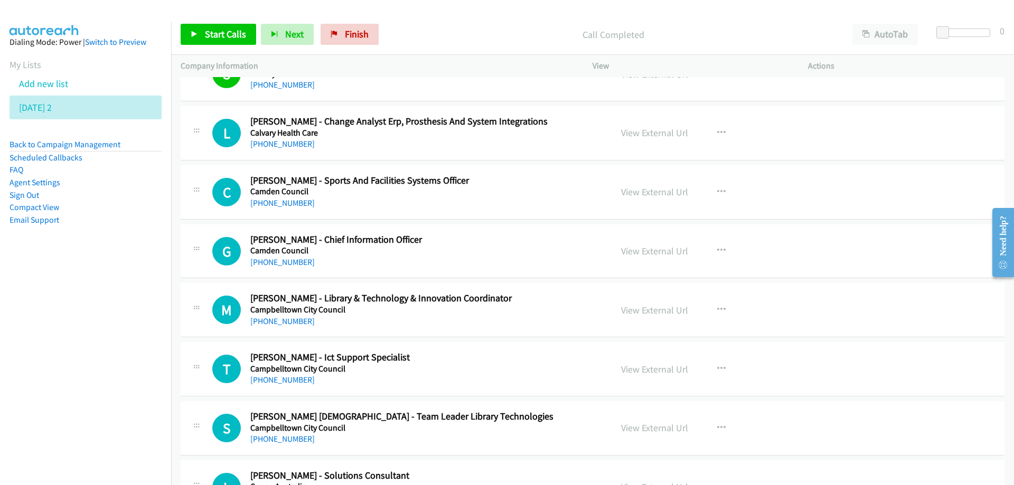
scroll to position [7077, 0]
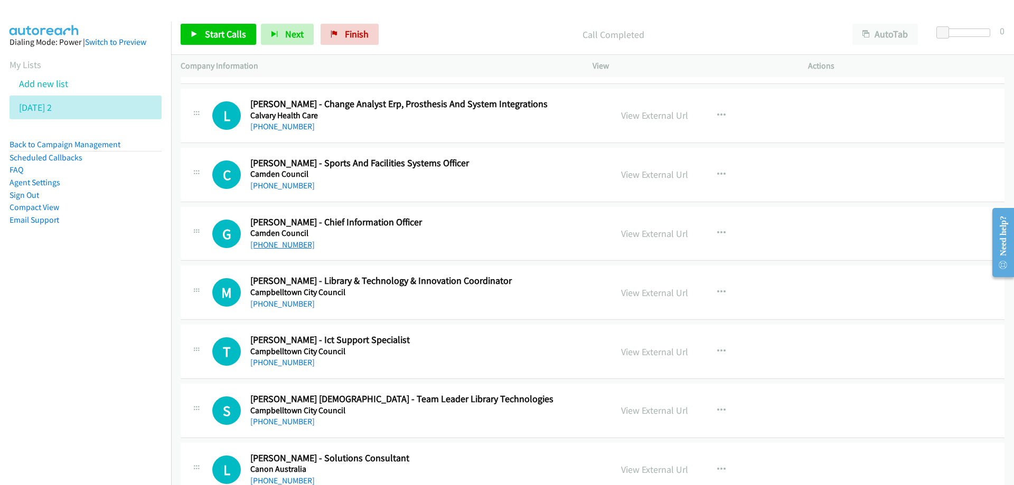
click at [289, 245] on link "+61 478 879 218" at bounding box center [282, 245] width 64 height 10
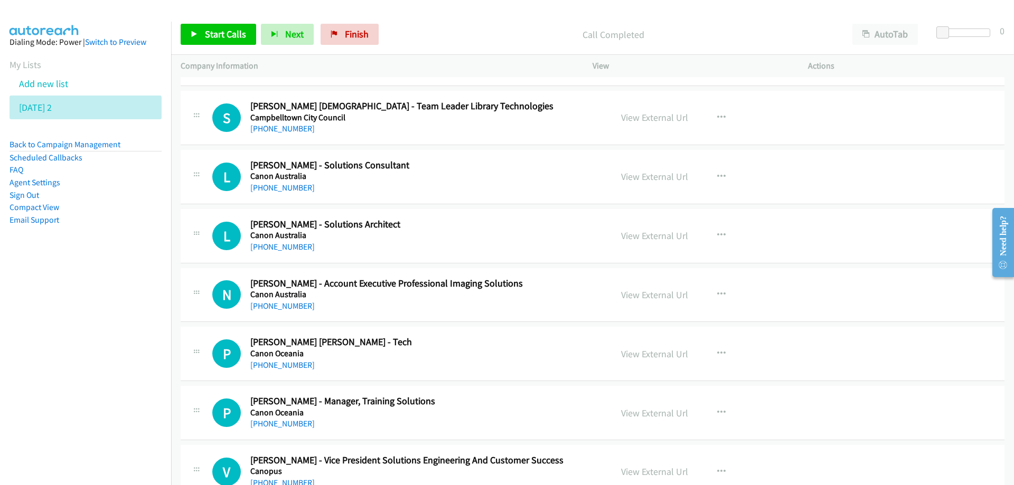
scroll to position [7394, 0]
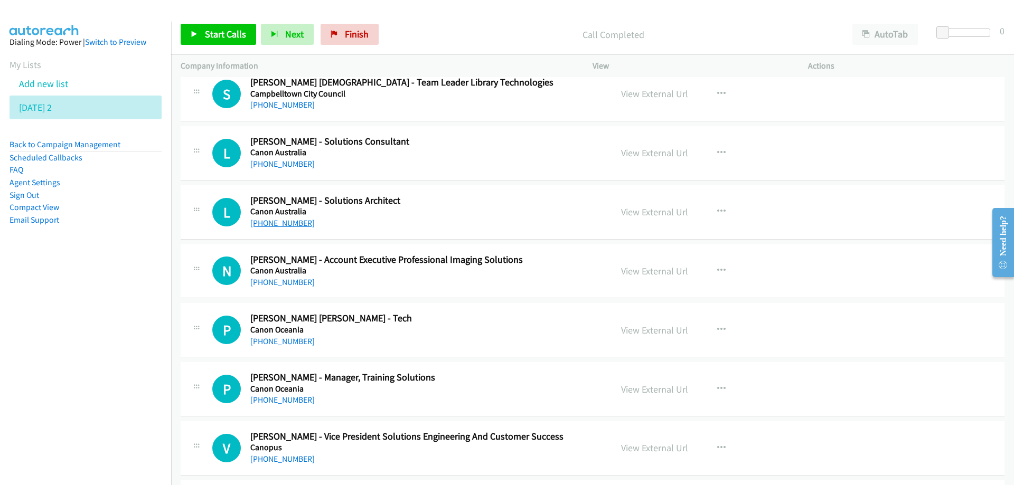
click at [274, 224] on link "+61 411 524 350" at bounding box center [282, 223] width 64 height 10
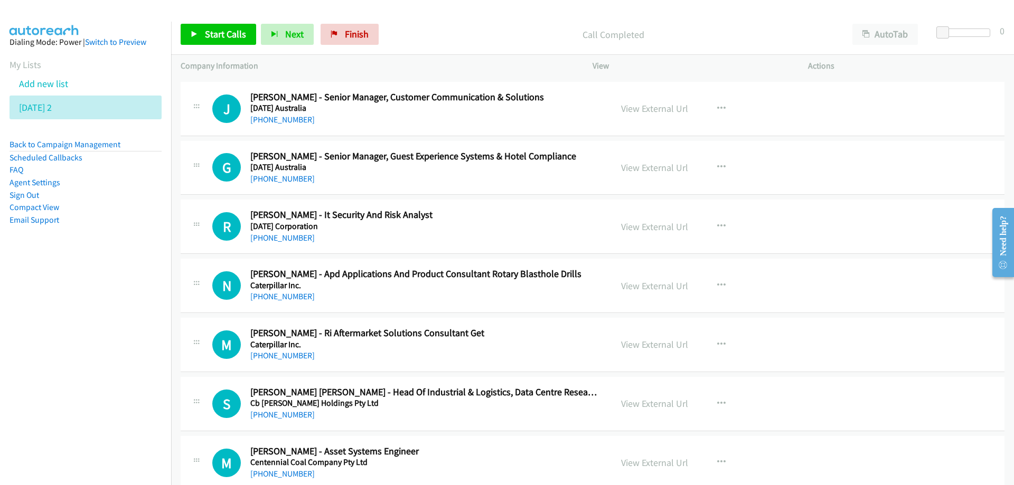
scroll to position [7817, 0]
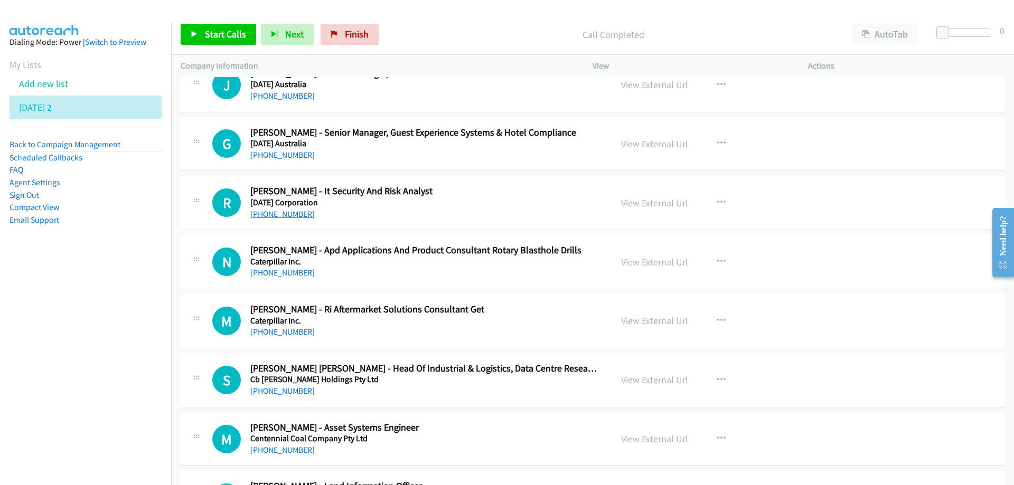
click at [284, 212] on link "+61 435 379 043" at bounding box center [282, 214] width 64 height 10
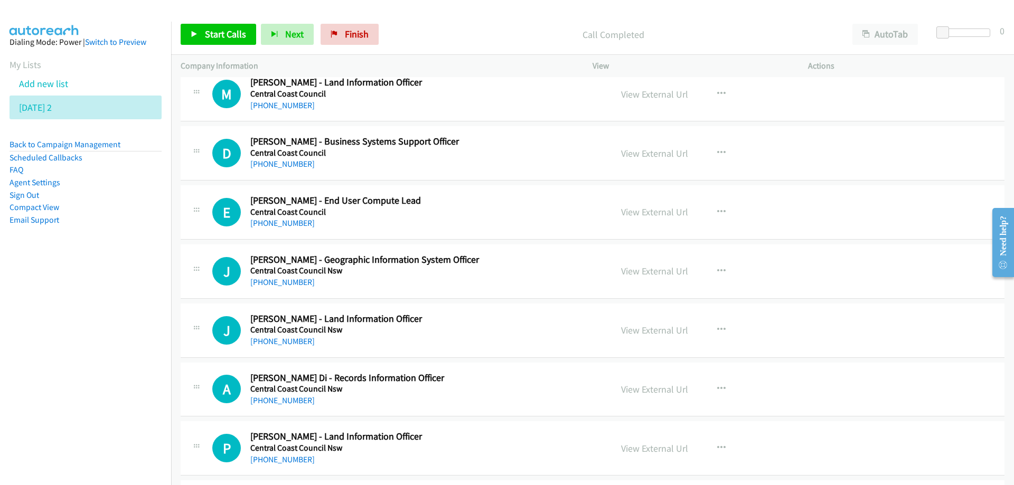
scroll to position [8239, 0]
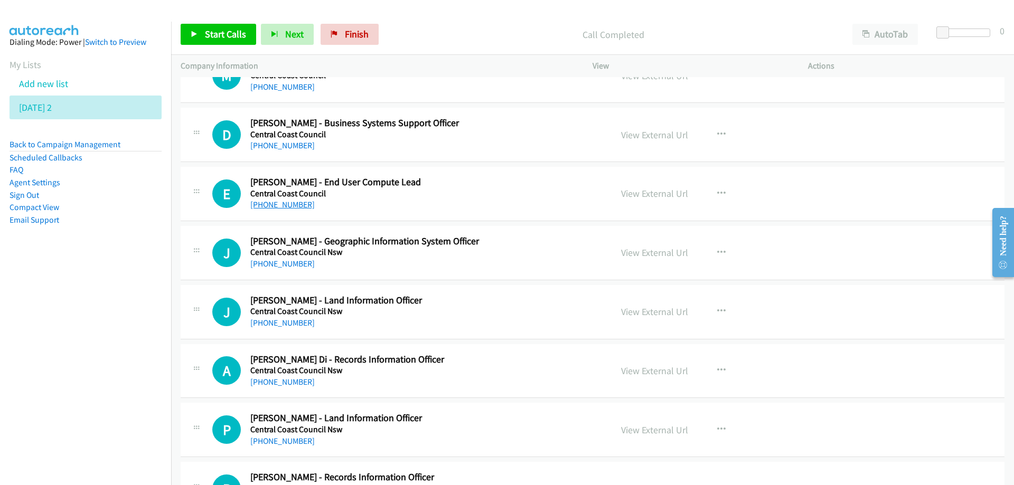
click at [281, 206] on link "+61 414 850 293" at bounding box center [282, 205] width 64 height 10
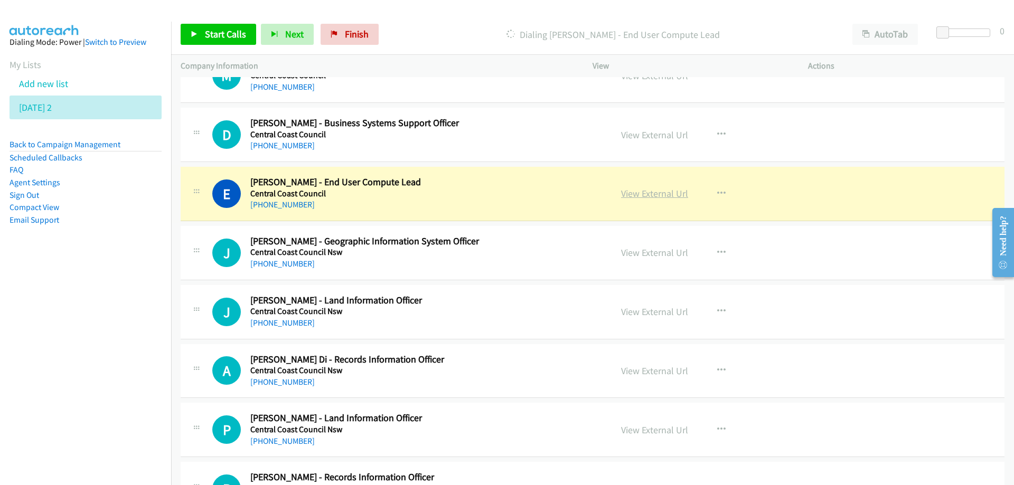
click at [650, 194] on link "View External Url" at bounding box center [654, 193] width 67 height 12
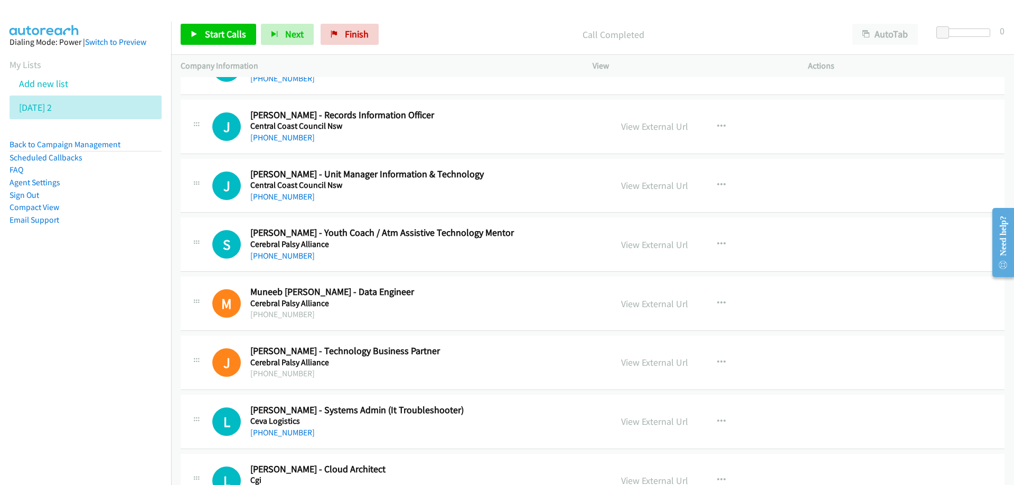
scroll to position [9031, 0]
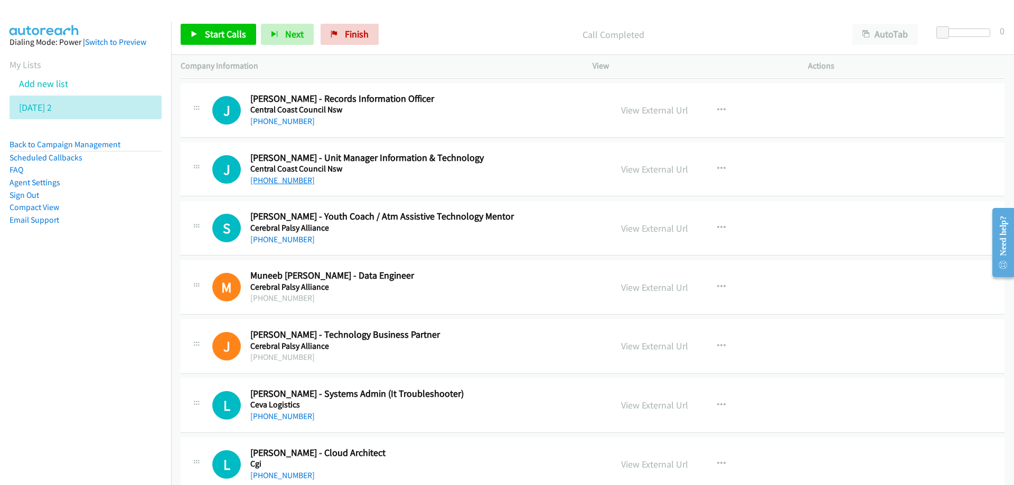
click at [280, 178] on link "+61 407 899 511" at bounding box center [282, 180] width 64 height 10
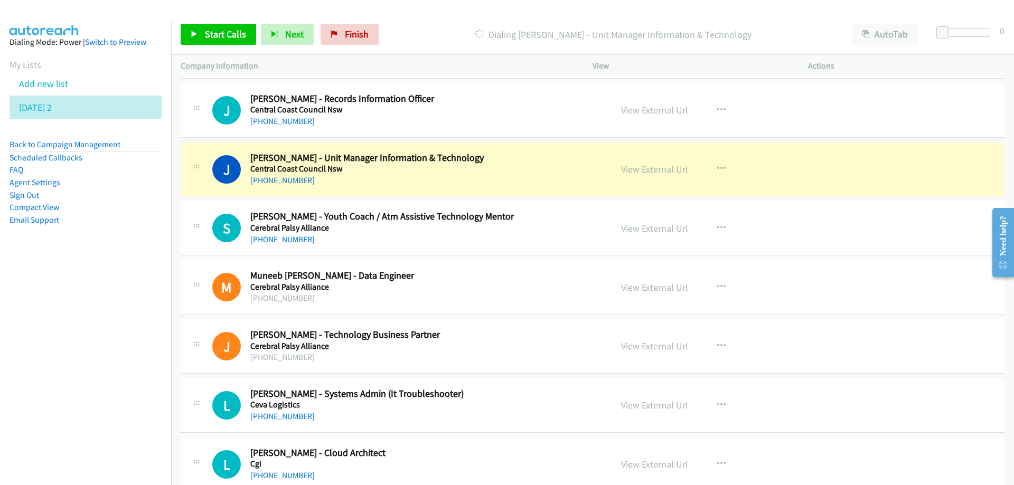
drag, startPoint x: 509, startPoint y: 176, endPoint x: 609, endPoint y: 176, distance: 100.3
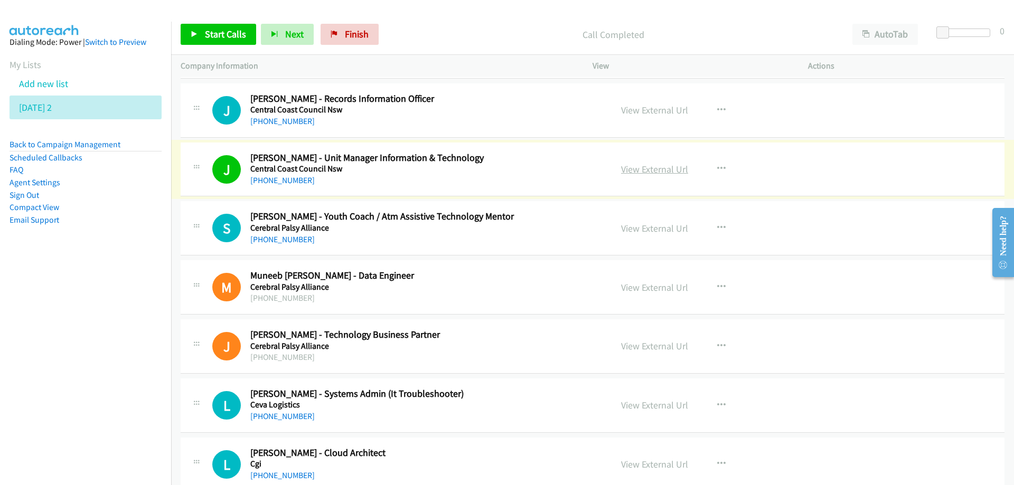
click at [633, 167] on link "View External Url" at bounding box center [654, 169] width 67 height 12
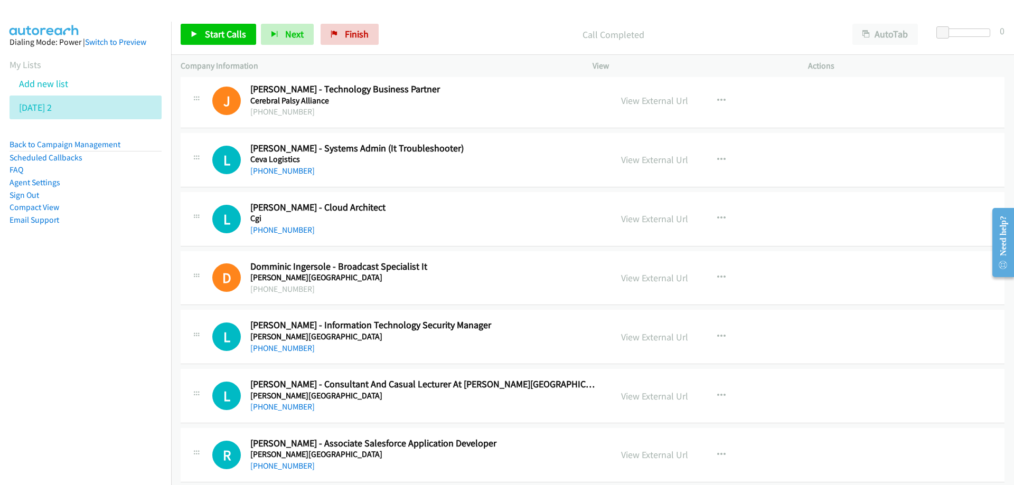
scroll to position [9295, 0]
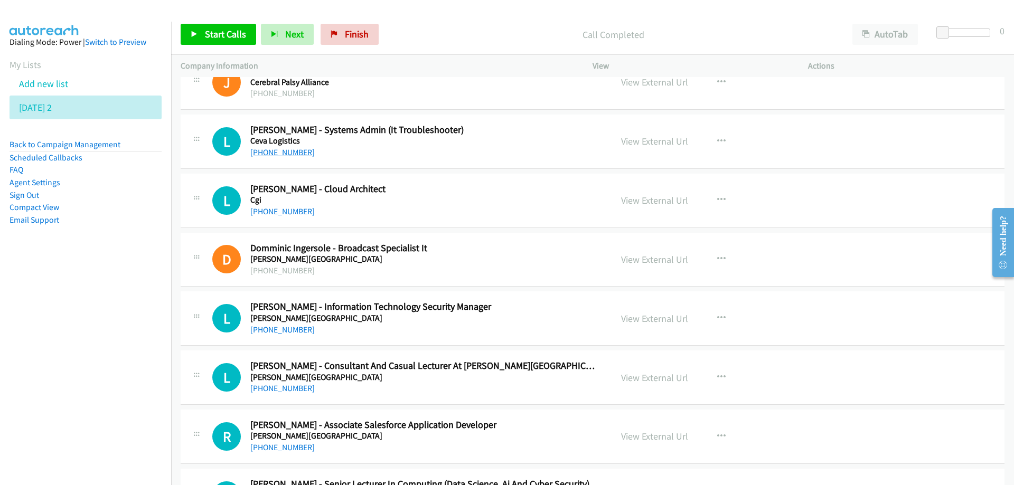
click at [275, 154] on link "+61 452 566 573" at bounding box center [282, 152] width 64 height 10
click at [277, 212] on link "+61 404 341 232" at bounding box center [282, 212] width 64 height 10
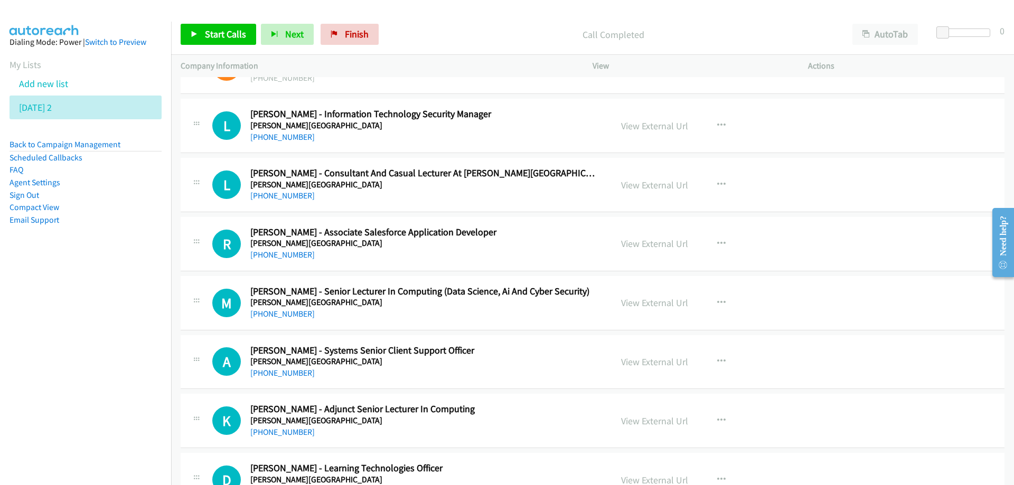
scroll to position [9507, 0]
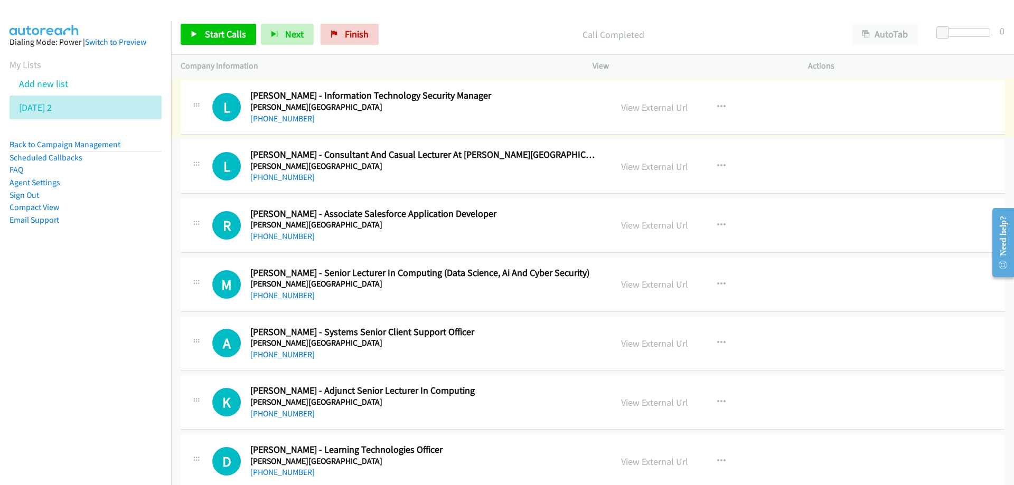
click at [280, 119] on link "+61 411 209 891" at bounding box center [282, 119] width 64 height 10
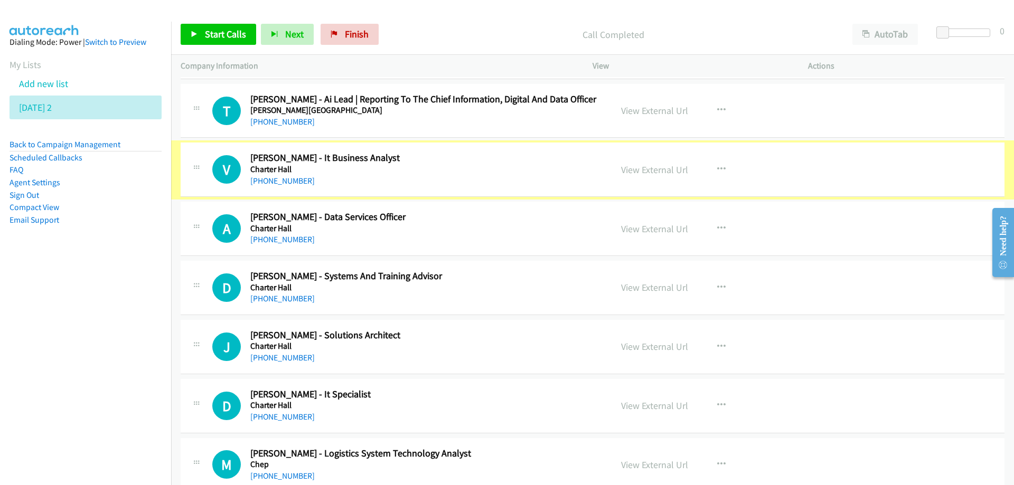
scroll to position [10035, 0]
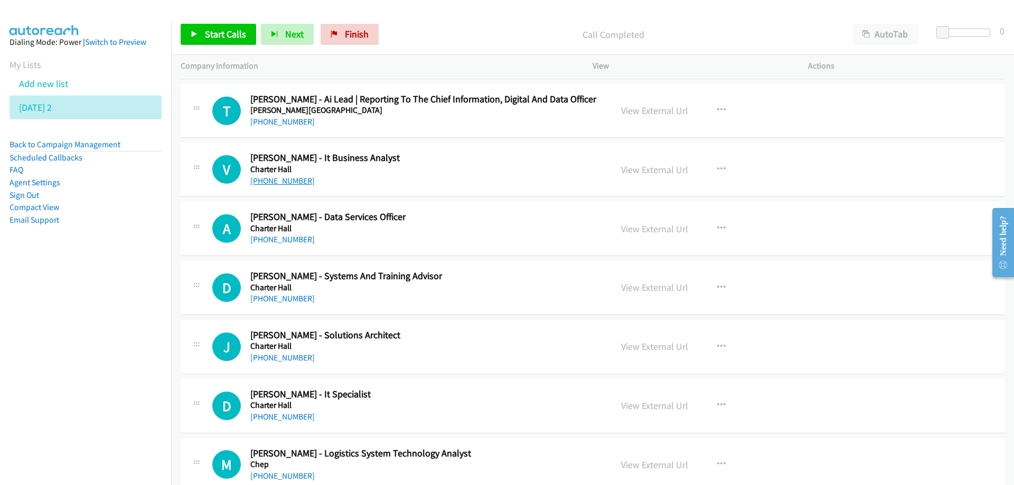
click at [282, 180] on link "+61 430 433 507" at bounding box center [282, 181] width 64 height 10
click at [294, 182] on link "+61 430 433 507" at bounding box center [282, 181] width 64 height 10
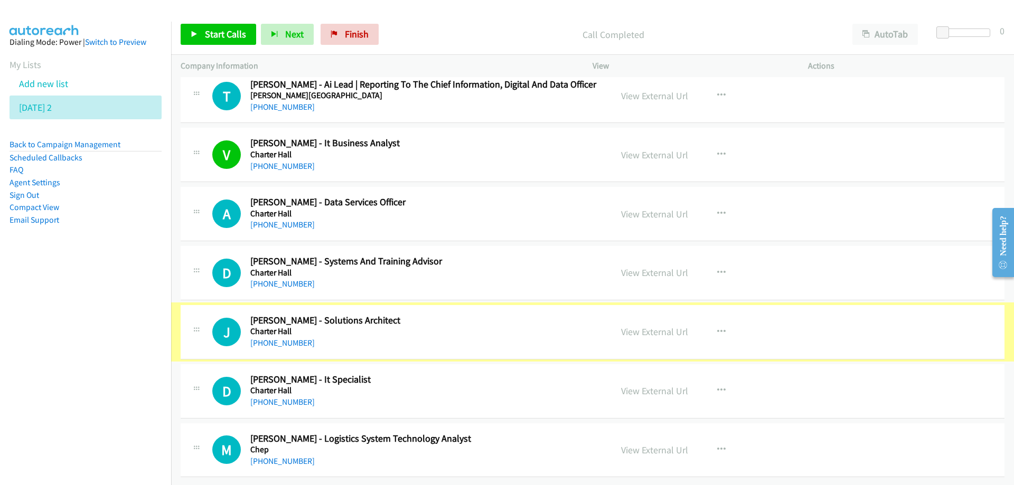
scroll to position [10057, 0]
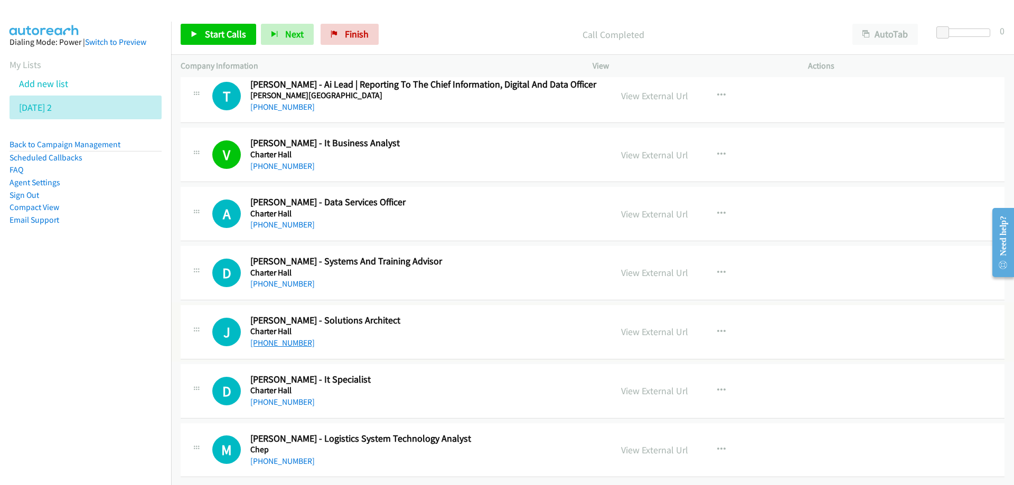
click at [282, 338] on link "+61 414 215 370" at bounding box center [282, 343] width 64 height 10
click at [295, 456] on link "+61 414 695 563" at bounding box center [282, 461] width 64 height 10
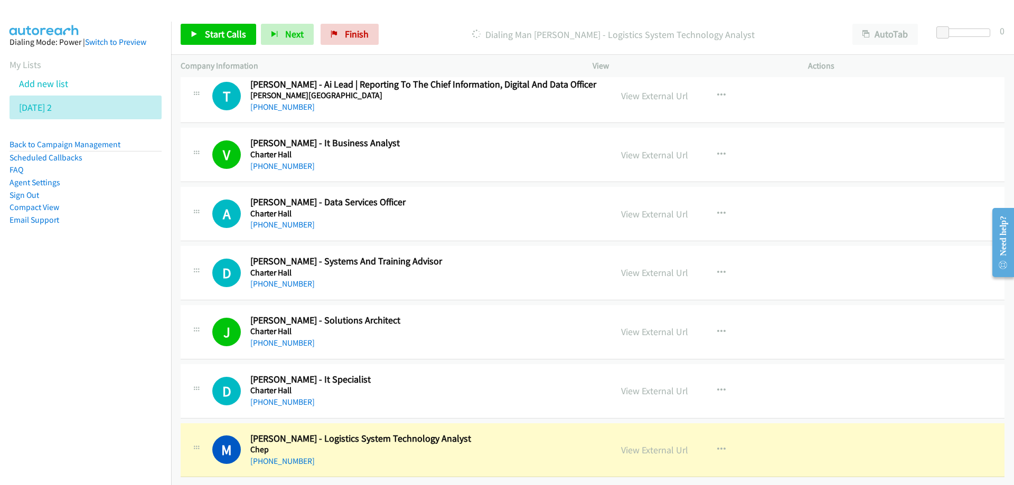
click at [522, 396] on div "+61 2 8651 9331" at bounding box center [424, 402] width 348 height 13
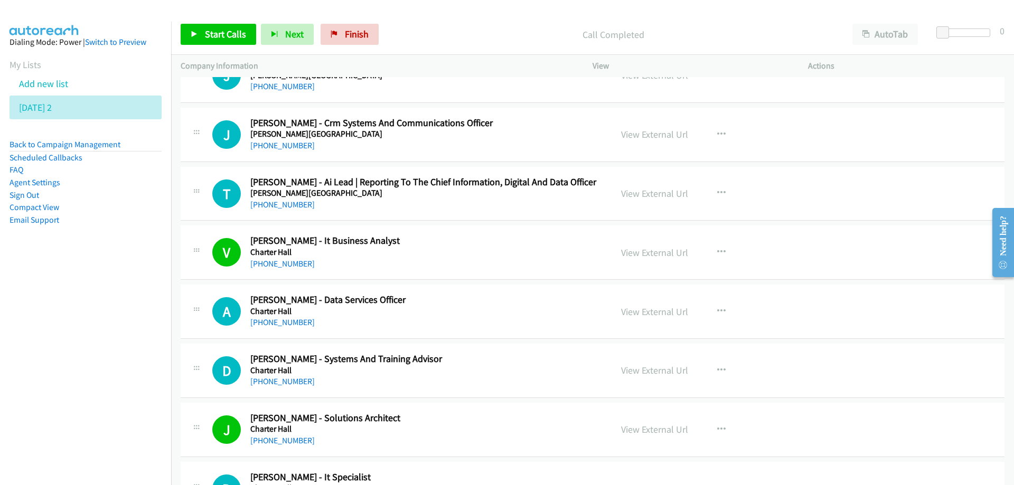
scroll to position [9899, 0]
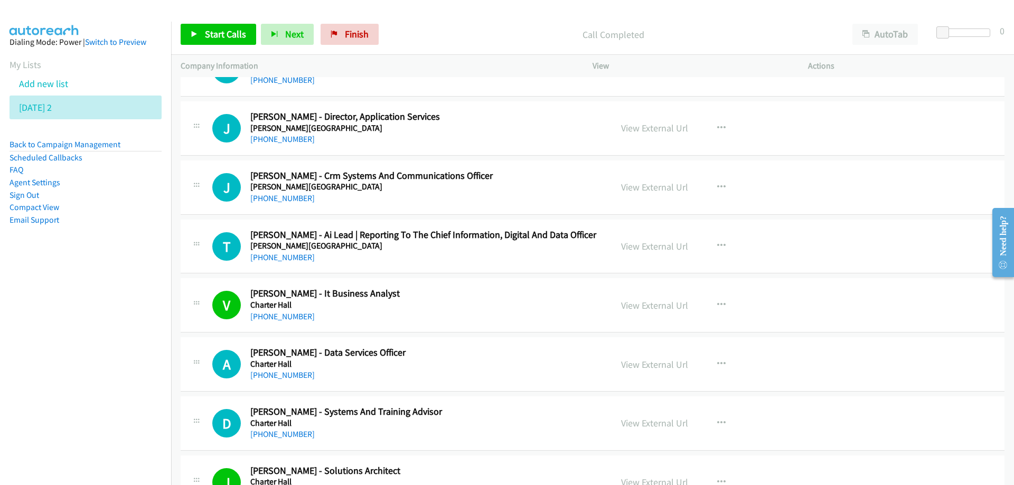
click at [445, 256] on div "+61 2 9899 1844" at bounding box center [424, 257] width 348 height 13
click at [280, 257] on link "+61 2 9899 1844" at bounding box center [282, 257] width 64 height 10
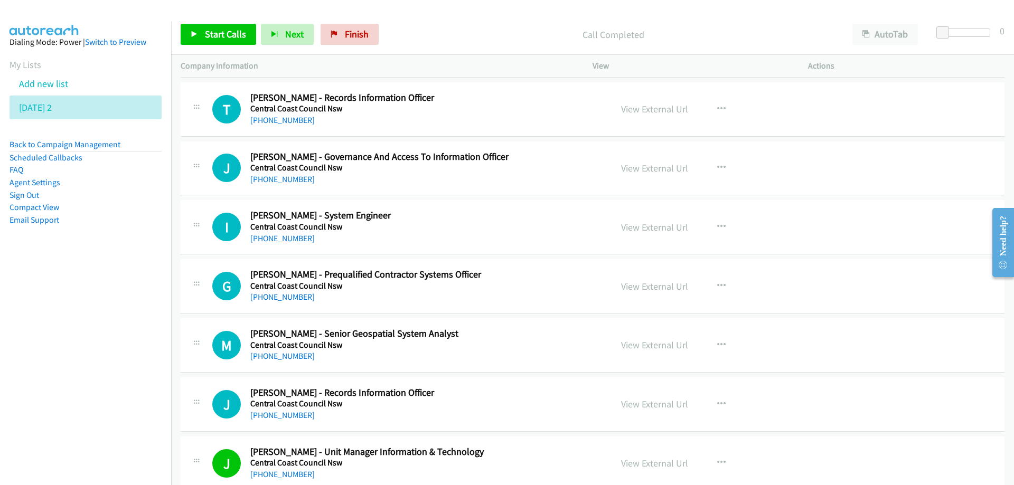
scroll to position [8684, 0]
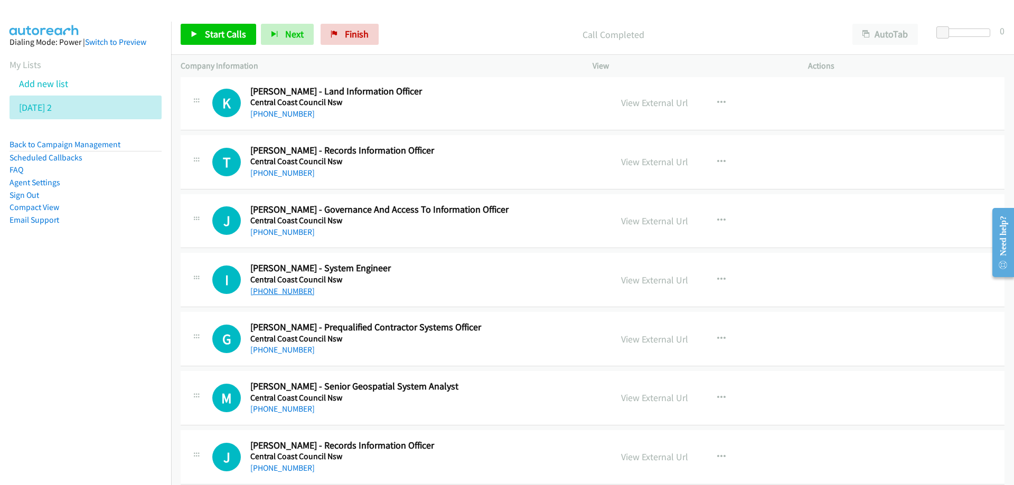
click at [279, 290] on link "+61 2 4325 8848" at bounding box center [282, 291] width 64 height 10
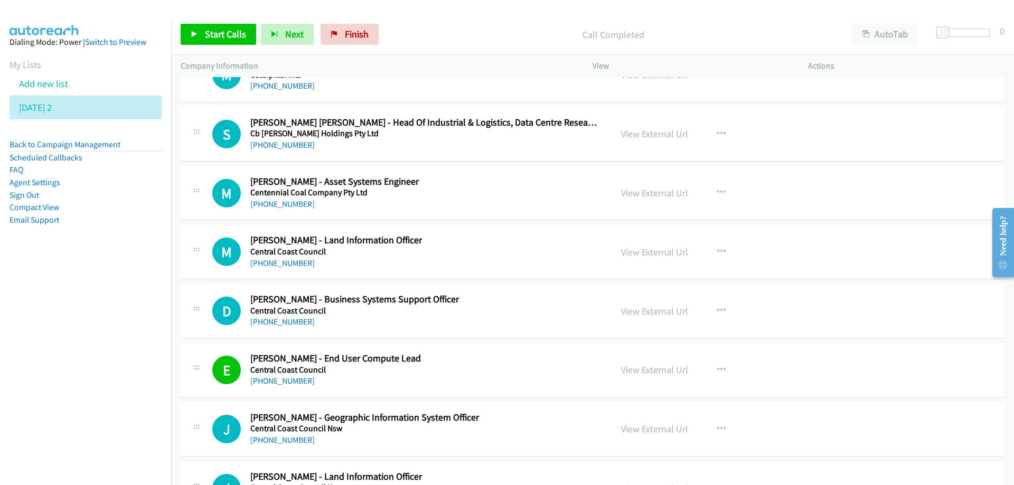
scroll to position [8051, 0]
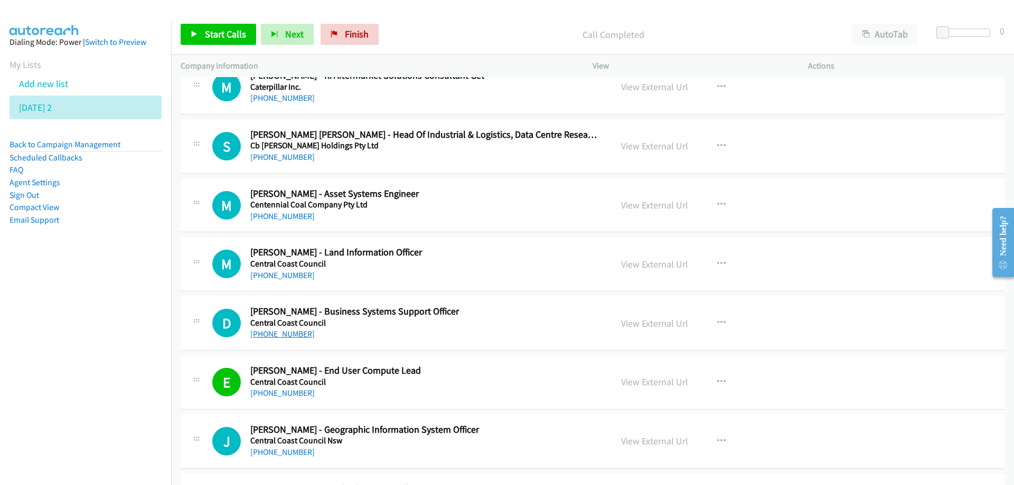
click at [285, 334] on link "+61 2 4304 7295" at bounding box center [282, 334] width 64 height 10
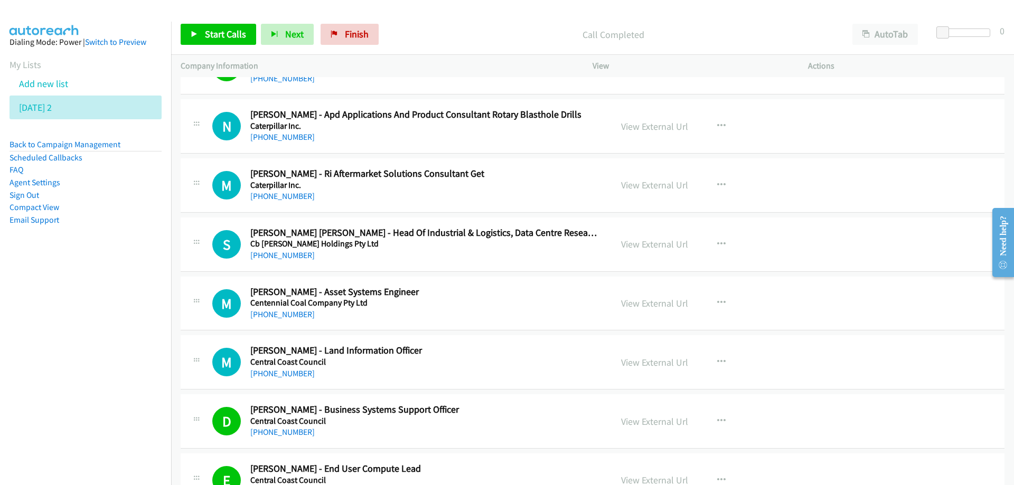
scroll to position [7945, 0]
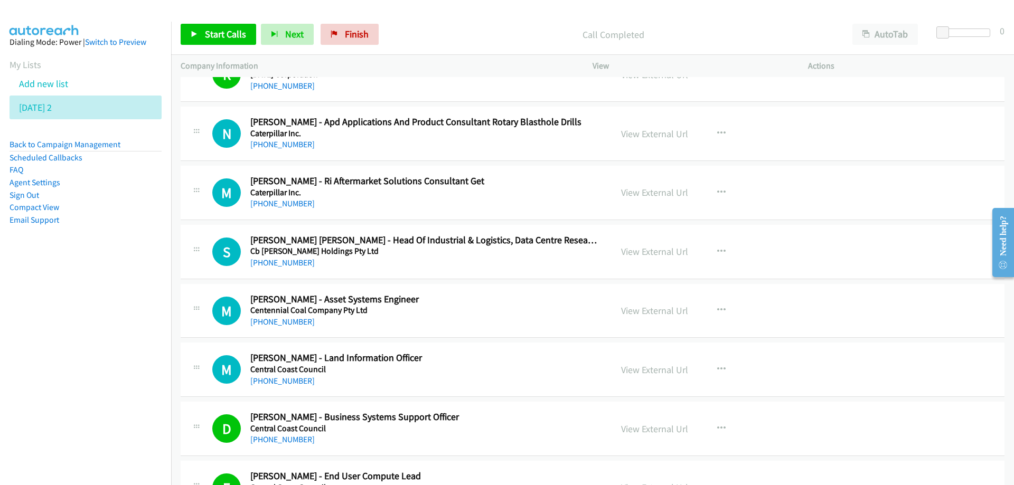
drag, startPoint x: 494, startPoint y: 302, endPoint x: 423, endPoint y: 293, distance: 72.3
click at [494, 302] on h2 "Matthew Kenny - Asset Systems Engineer" at bounding box center [424, 300] width 348 height 12
click at [61, 108] on icon at bounding box center [57, 108] width 7 height 7
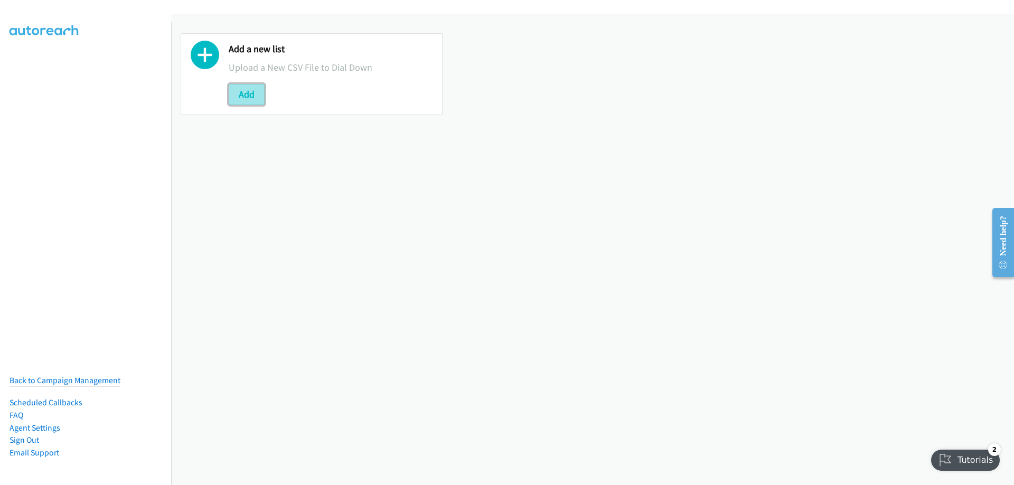
click at [246, 97] on button "Add" at bounding box center [247, 94] width 36 height 21
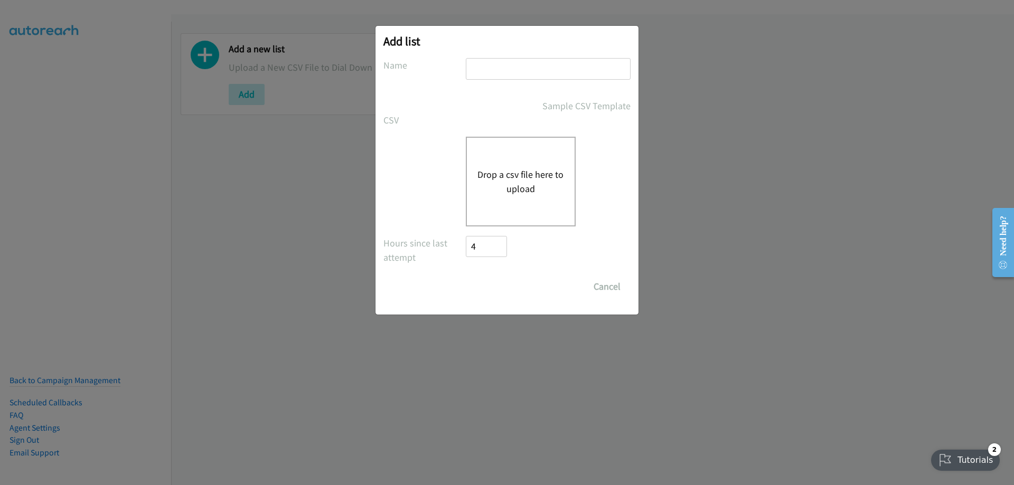
click at [545, 63] on input "text" at bounding box center [548, 69] width 165 height 22
type input "tuesday 3"
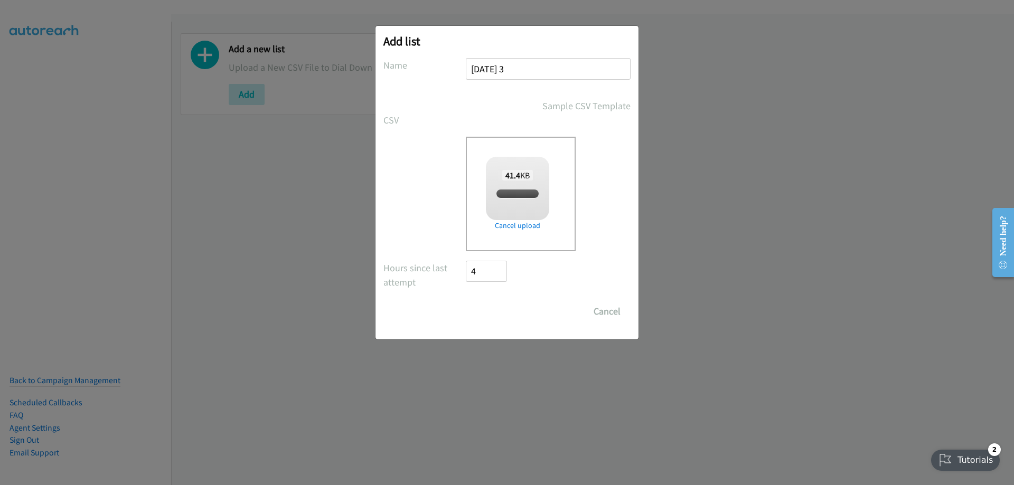
checkbox input "true"
click at [490, 304] on input "Save List" at bounding box center [493, 311] width 55 height 21
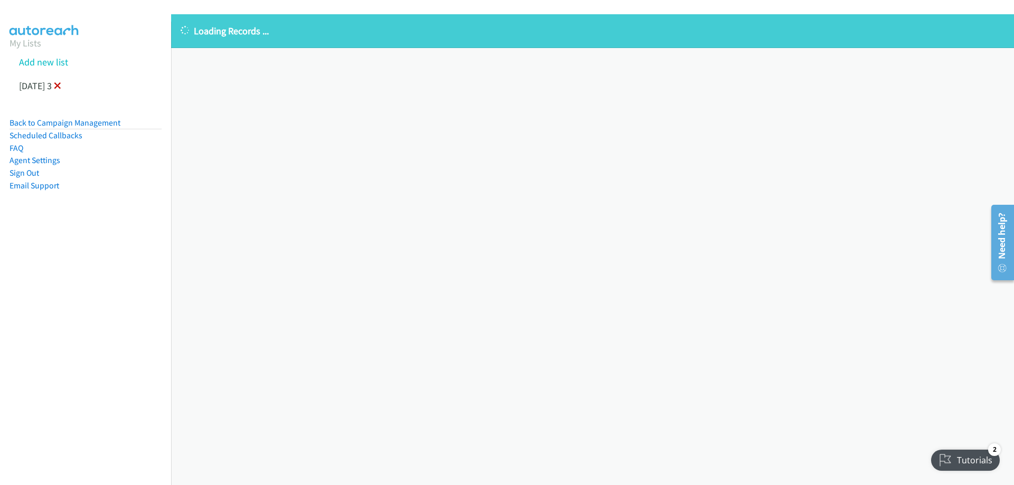
click at [61, 86] on icon at bounding box center [57, 86] width 7 height 7
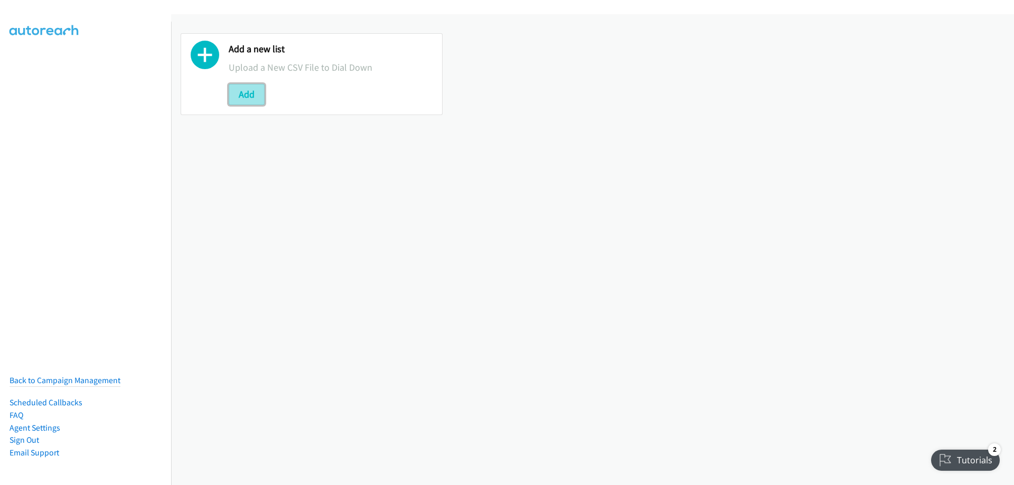
click at [247, 98] on button "Add" at bounding box center [247, 94] width 36 height 21
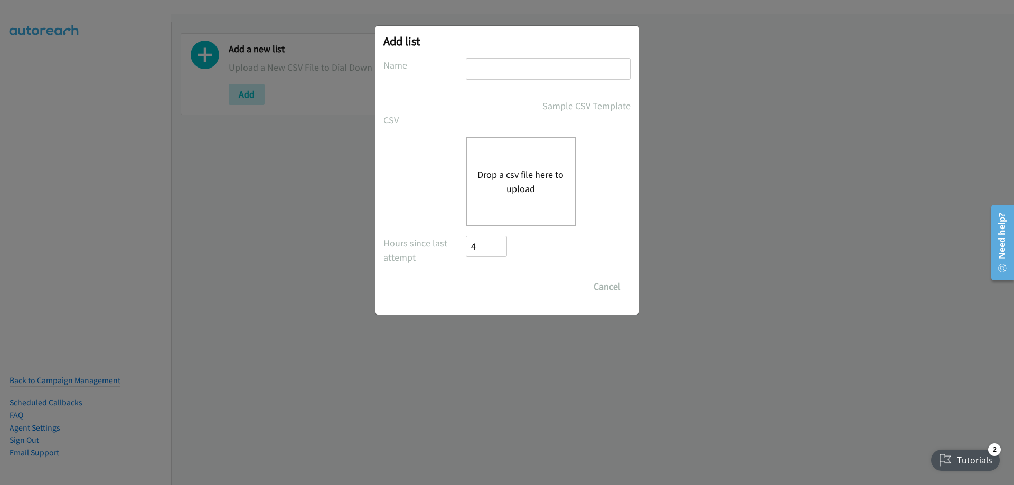
click at [527, 73] on input "text" at bounding box center [548, 69] width 165 height 22
type input "[DATE] 3"
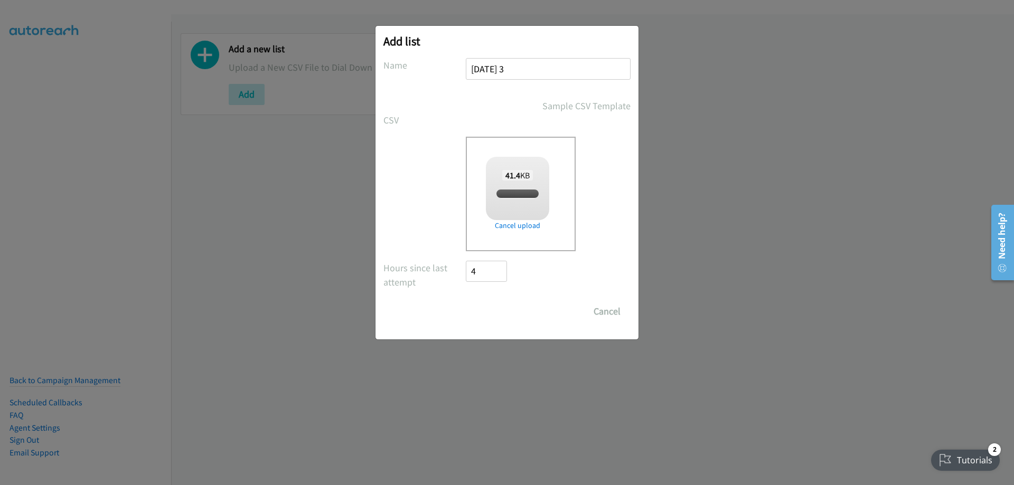
checkbox input "true"
click at [490, 313] on input "Save List" at bounding box center [493, 311] width 55 height 21
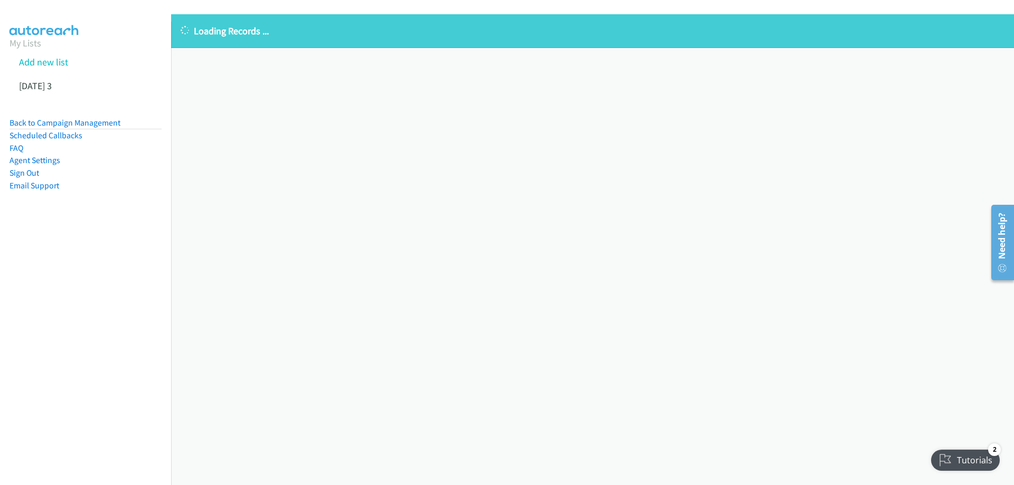
click at [376, 358] on div "Loading Records ... Sorry, something went wrong please try again." at bounding box center [592, 249] width 843 height 471
click at [61, 89] on link at bounding box center [57, 86] width 7 height 12
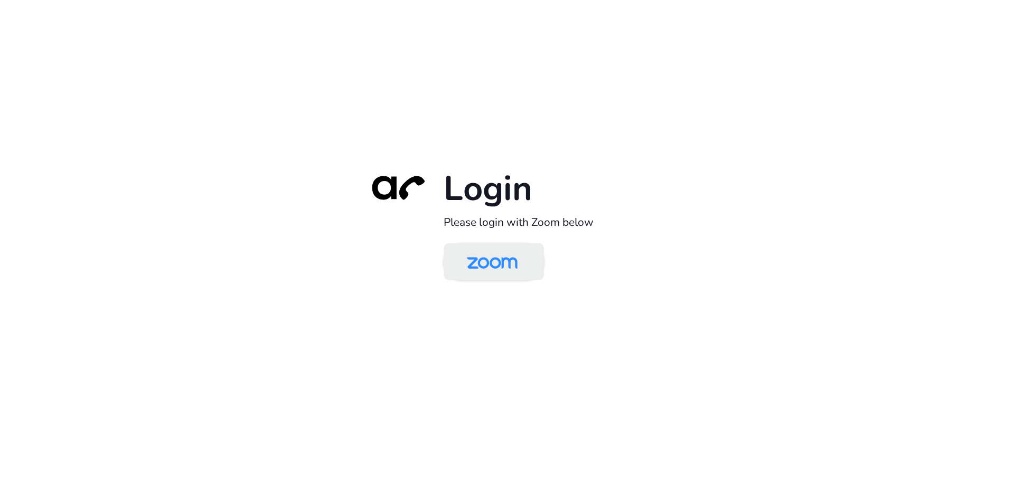
click at [478, 258] on img at bounding box center [492, 263] width 73 height 34
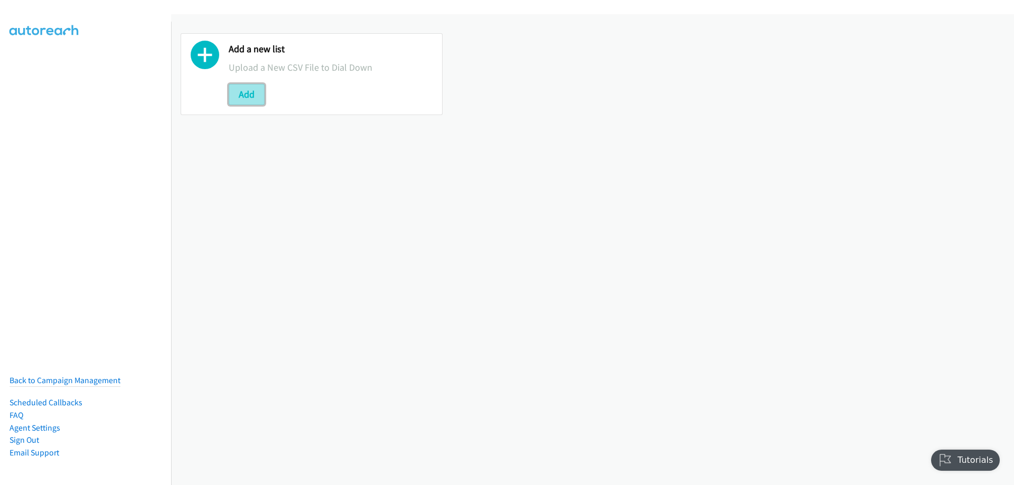
click at [250, 96] on button "Add" at bounding box center [247, 94] width 36 height 21
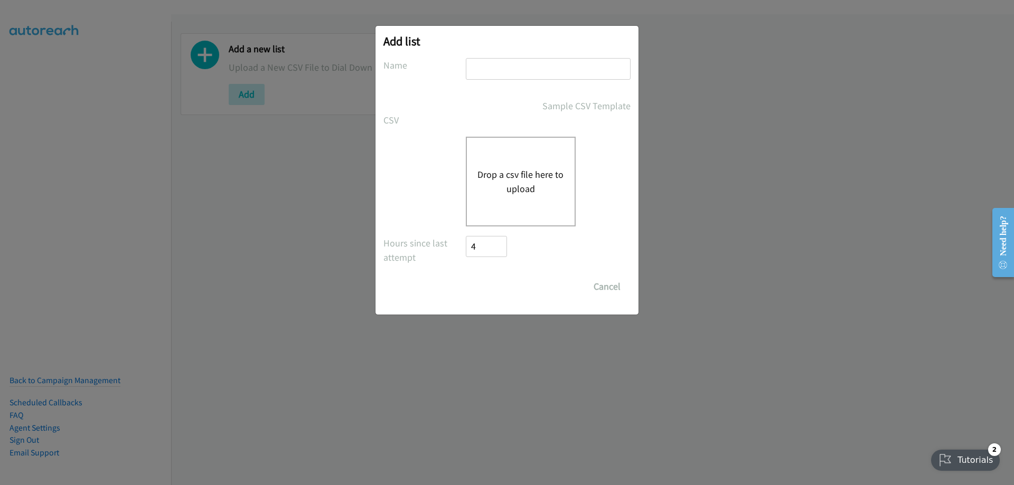
click at [473, 69] on input "text" at bounding box center [548, 69] width 165 height 22
type input "[DATE] 3"
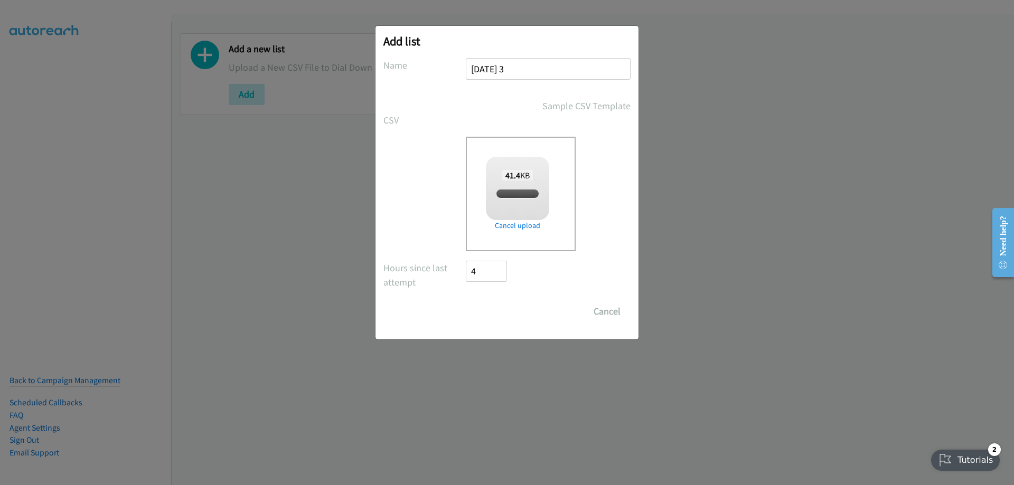
checkbox input "true"
click at [502, 312] on input "Save List" at bounding box center [493, 311] width 55 height 21
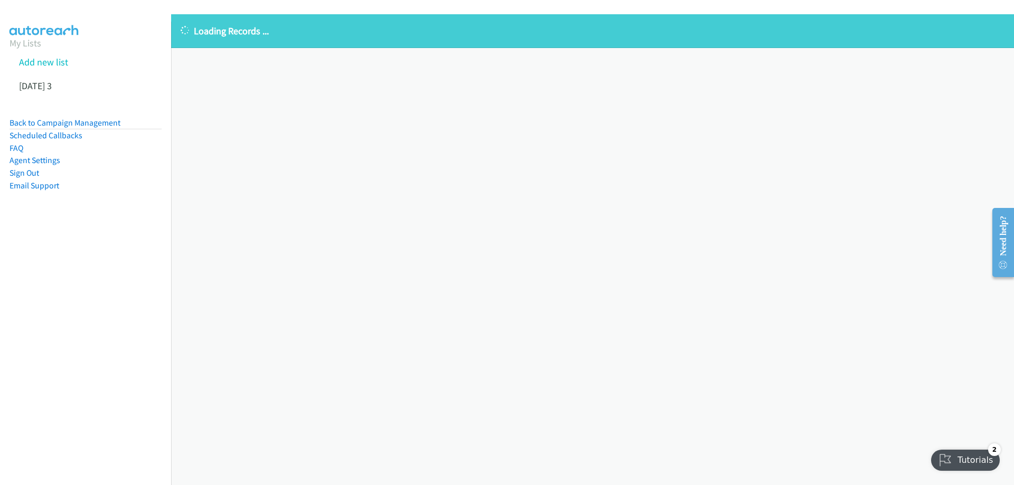
click at [480, 269] on div "Loading Records ... Sorry, something went wrong please try again." at bounding box center [592, 249] width 843 height 471
click at [446, 171] on div "Loading Records ... Sorry, something went wrong please try again." at bounding box center [592, 249] width 843 height 471
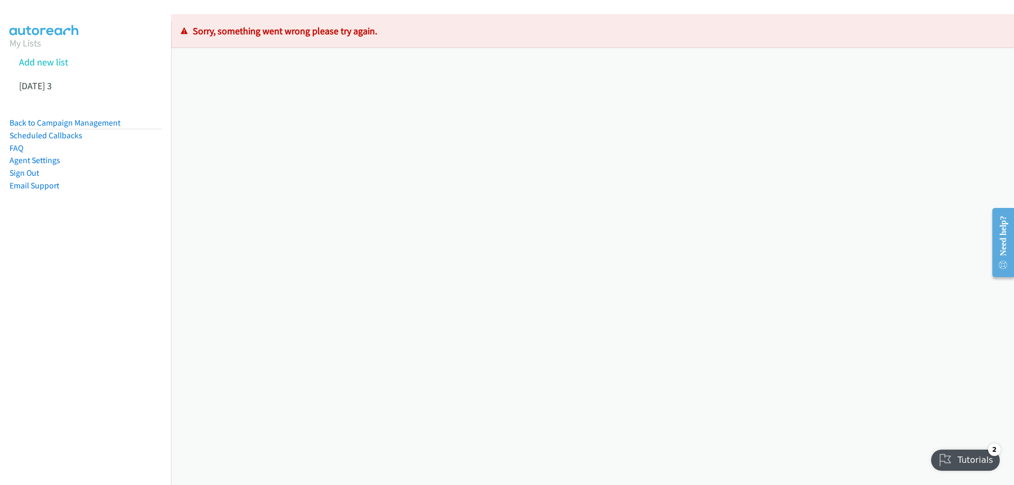
drag, startPoint x: 413, startPoint y: 266, endPoint x: 363, endPoint y: 265, distance: 50.2
click at [404, 264] on div "Loading Records ... Sorry, something went wrong please try again." at bounding box center [592, 249] width 843 height 471
click at [61, 85] on icon at bounding box center [57, 86] width 7 height 7
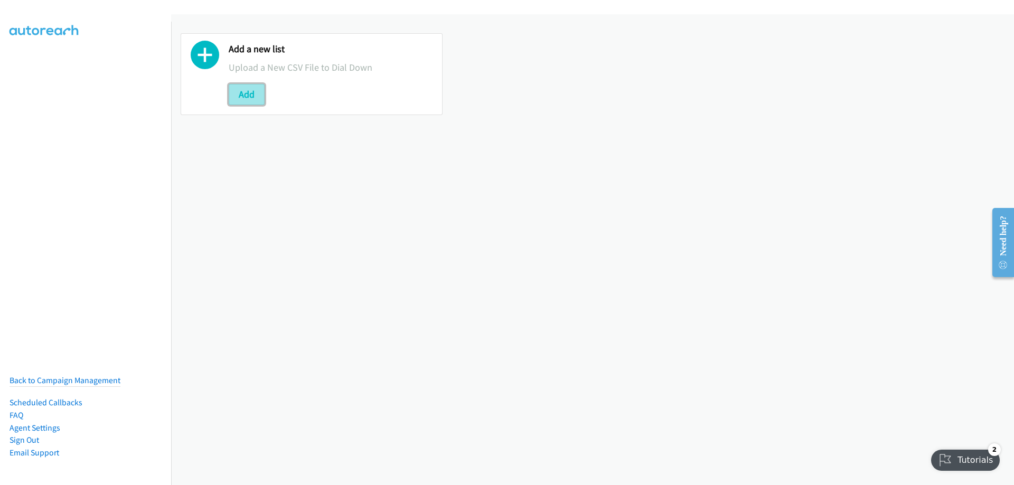
click at [246, 95] on button "Add" at bounding box center [247, 94] width 36 height 21
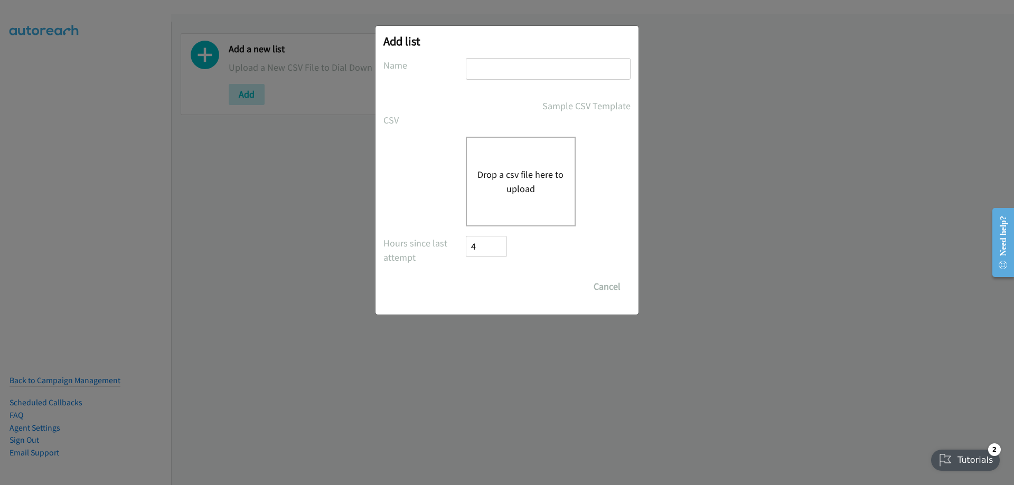
click at [515, 72] on input "text" at bounding box center [548, 69] width 165 height 22
type input "[DATE] 3"
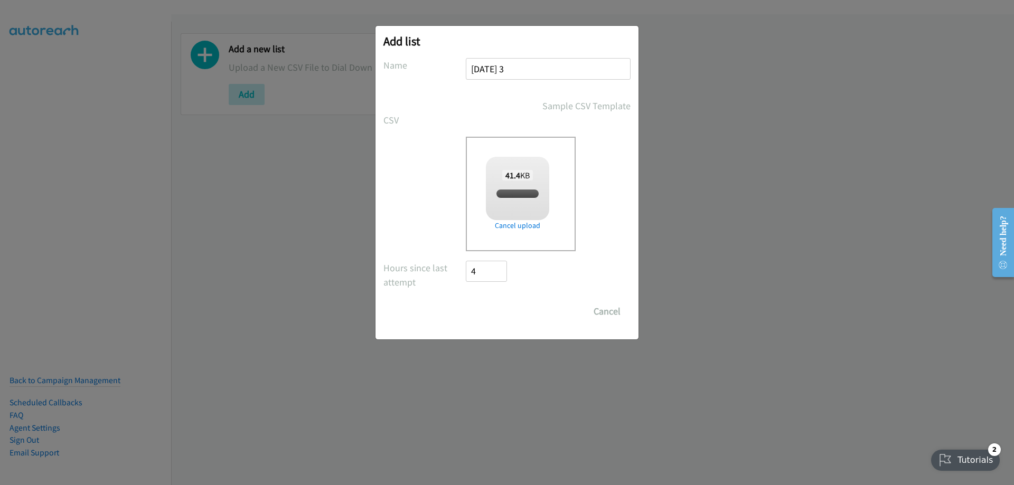
checkbox input "true"
click at [497, 309] on input "Save List" at bounding box center [493, 311] width 55 height 21
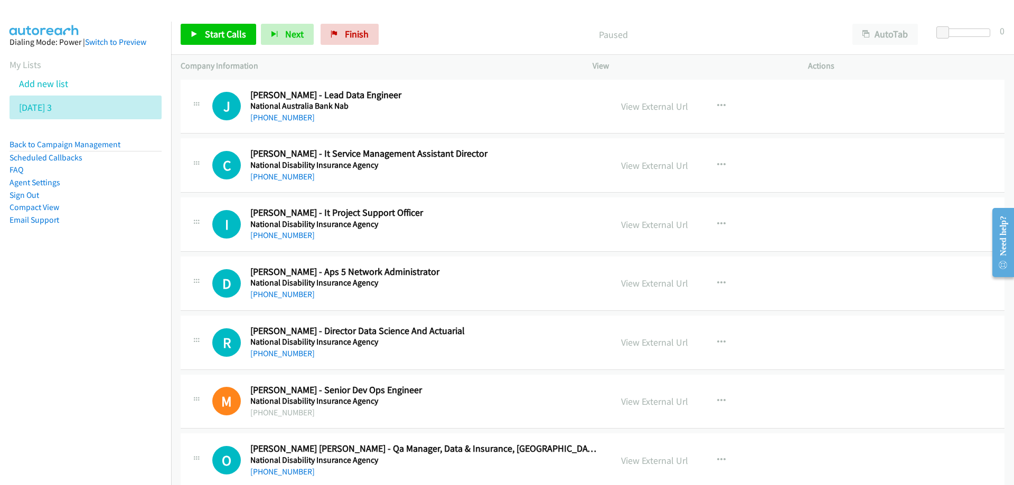
drag, startPoint x: 452, startPoint y: 112, endPoint x: 463, endPoint y: 114, distance: 11.7
click at [276, 119] on link "[PHONE_NUMBER]" at bounding box center [282, 117] width 64 height 10
click at [275, 179] on link "[PHONE_NUMBER]" at bounding box center [282, 177] width 64 height 10
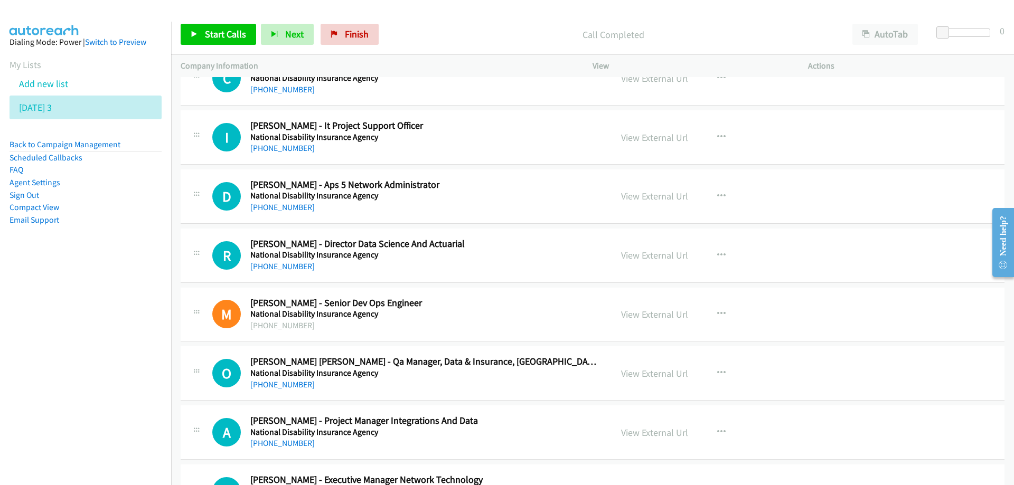
scroll to position [106, 0]
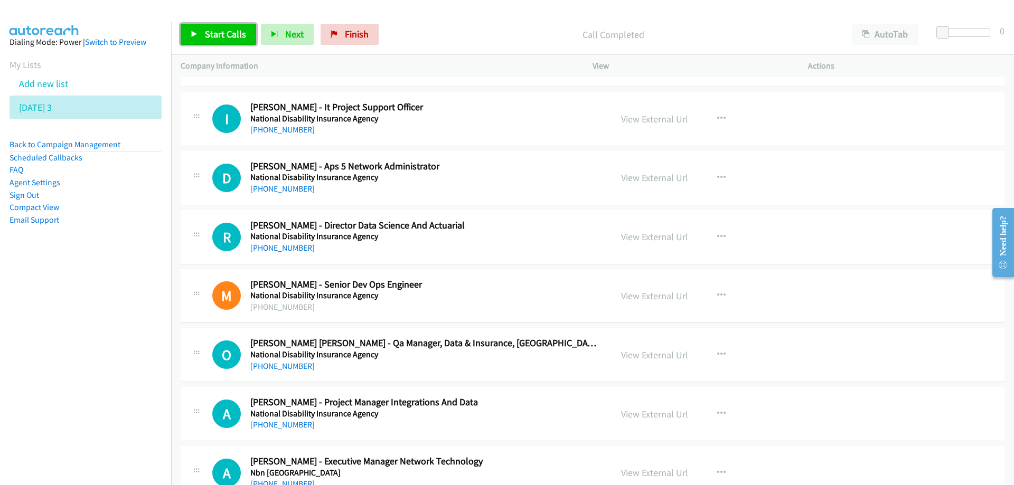
click at [214, 34] on span "Start Calls" at bounding box center [225, 34] width 41 height 12
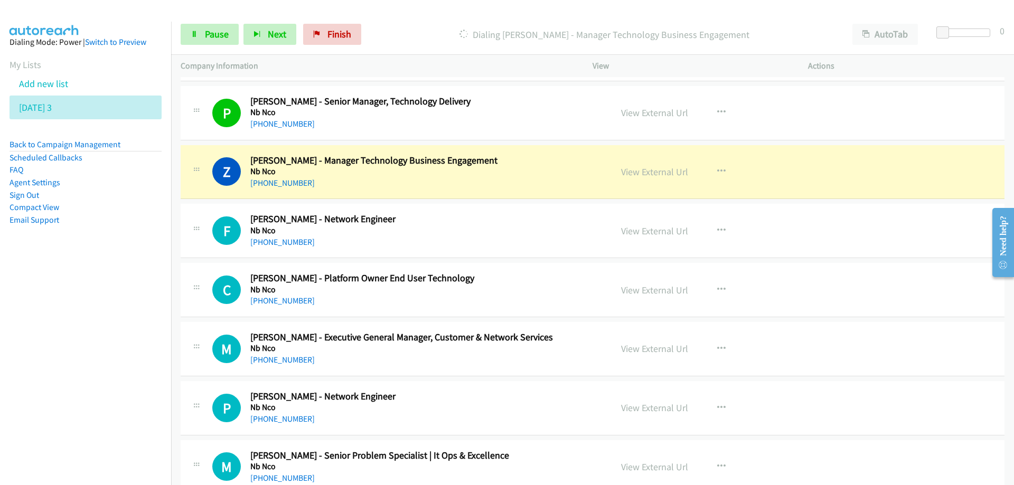
scroll to position [898, 0]
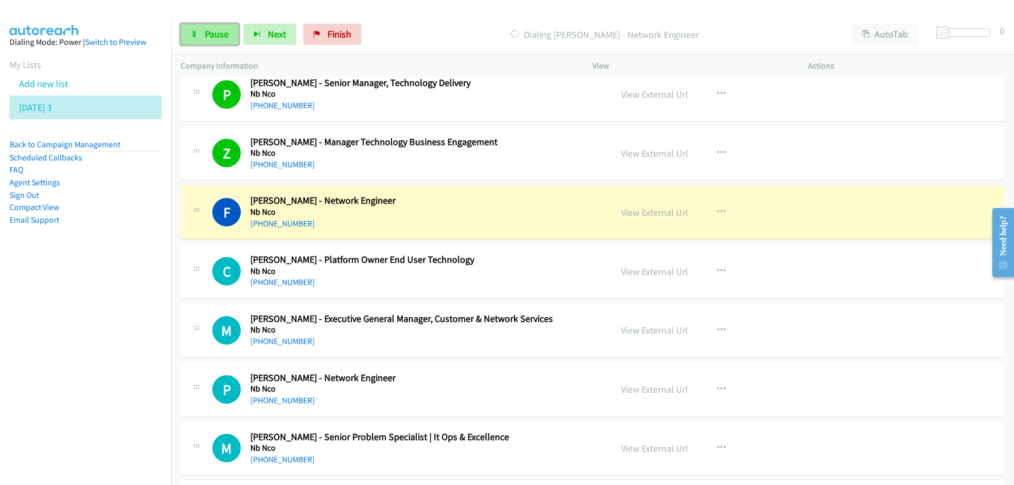
click at [215, 28] on span "Pause" at bounding box center [217, 34] width 24 height 12
click at [471, 214] on h5 "Nb Nco" at bounding box center [424, 212] width 348 height 11
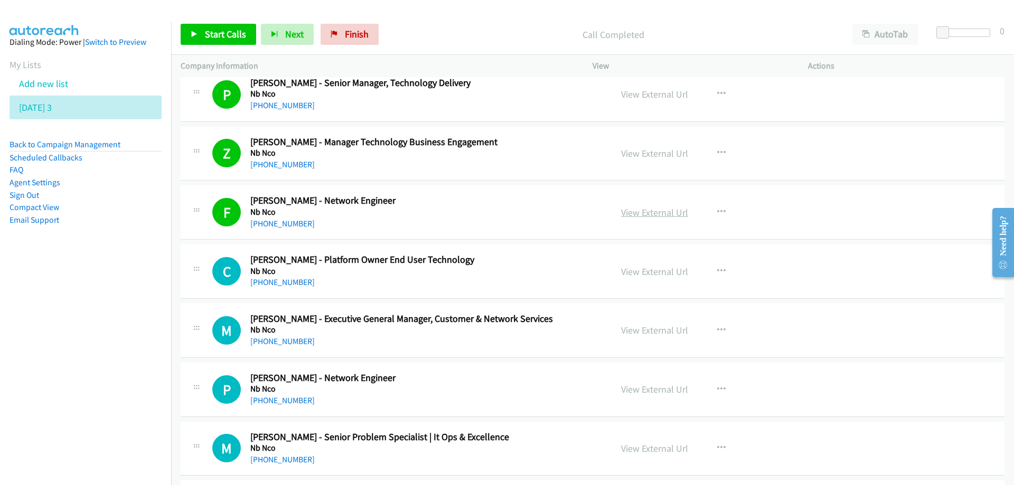
click at [655, 211] on link "View External Url" at bounding box center [654, 213] width 67 height 12
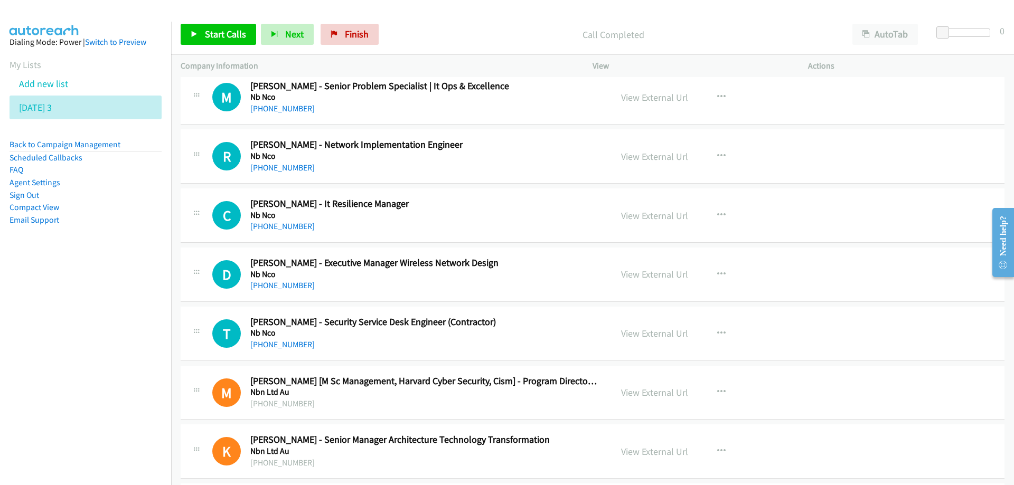
scroll to position [1268, 0]
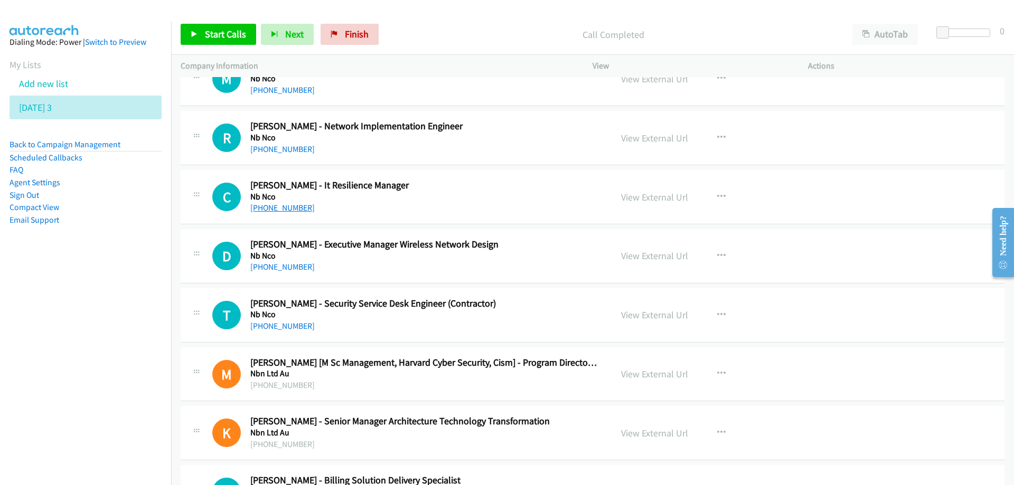
click at [283, 211] on link "[PHONE_NUMBER]" at bounding box center [282, 208] width 64 height 10
